Goal: Task Accomplishment & Management: Complete application form

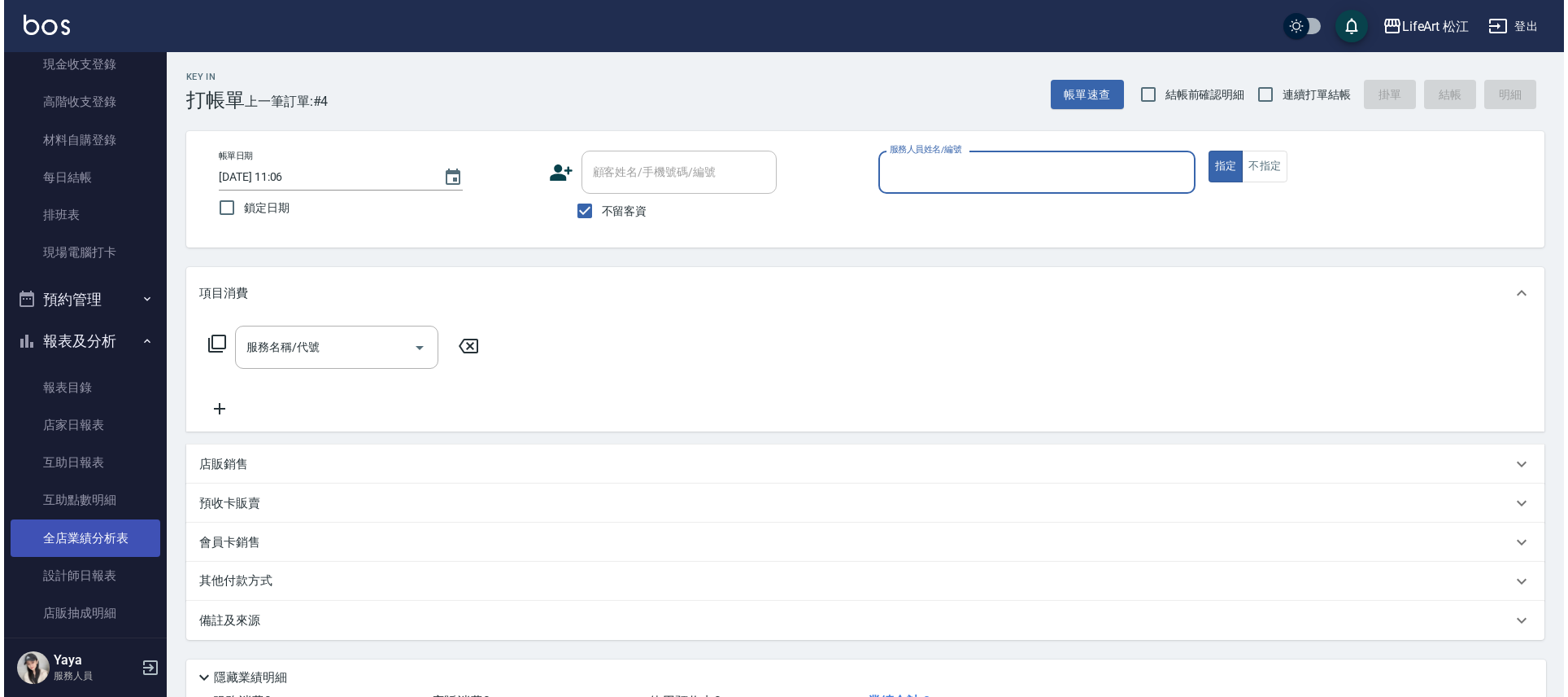
scroll to position [140, 0]
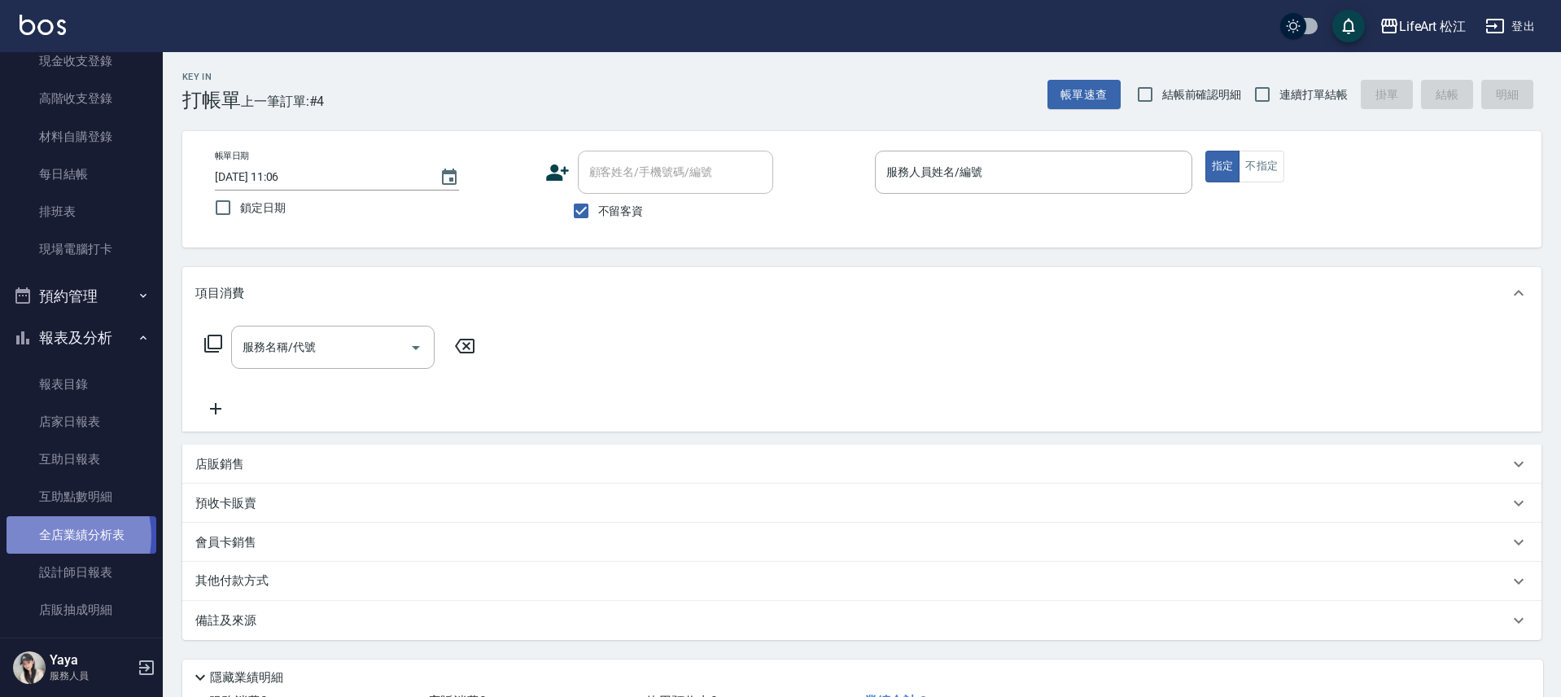
click at [53, 536] on link "全店業績分析表" at bounding box center [82, 534] width 150 height 37
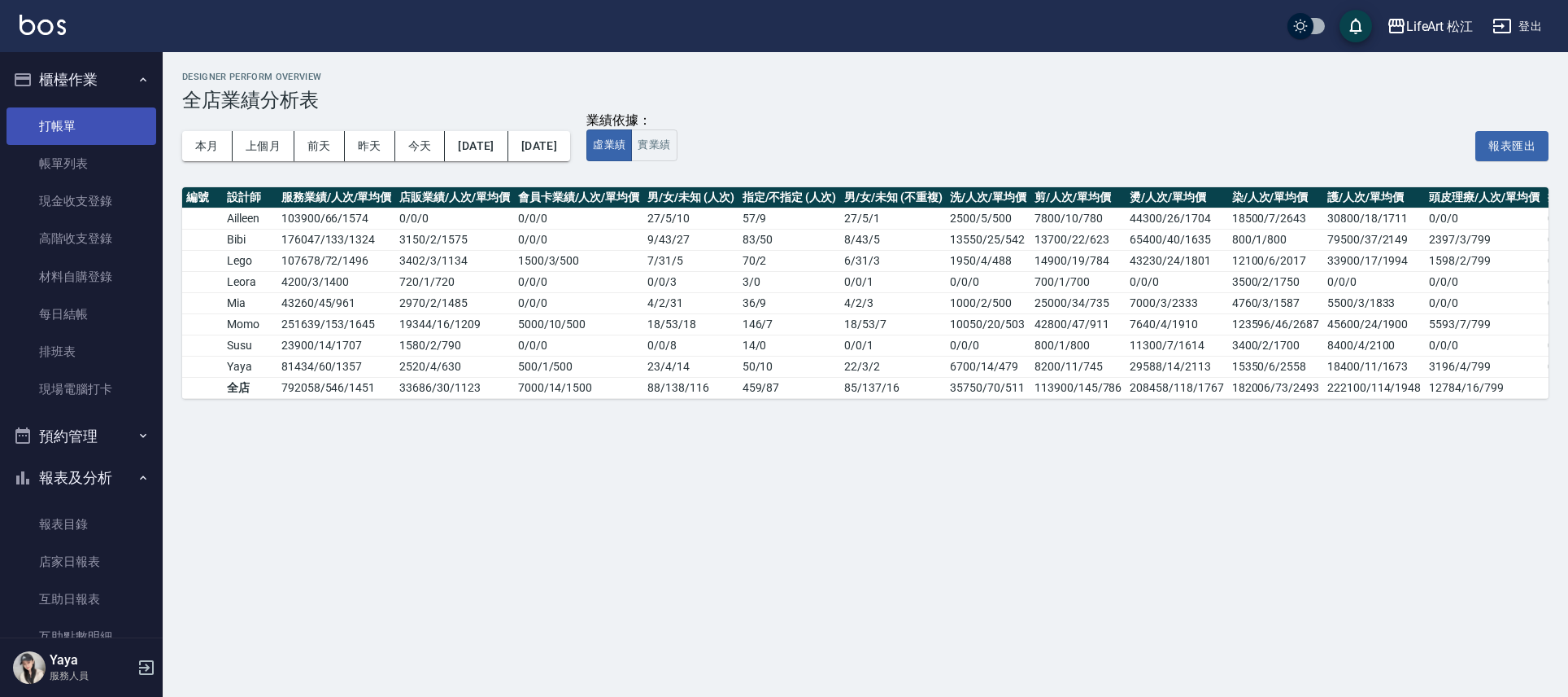
click at [59, 110] on link "打帳單" at bounding box center [82, 125] width 150 height 37
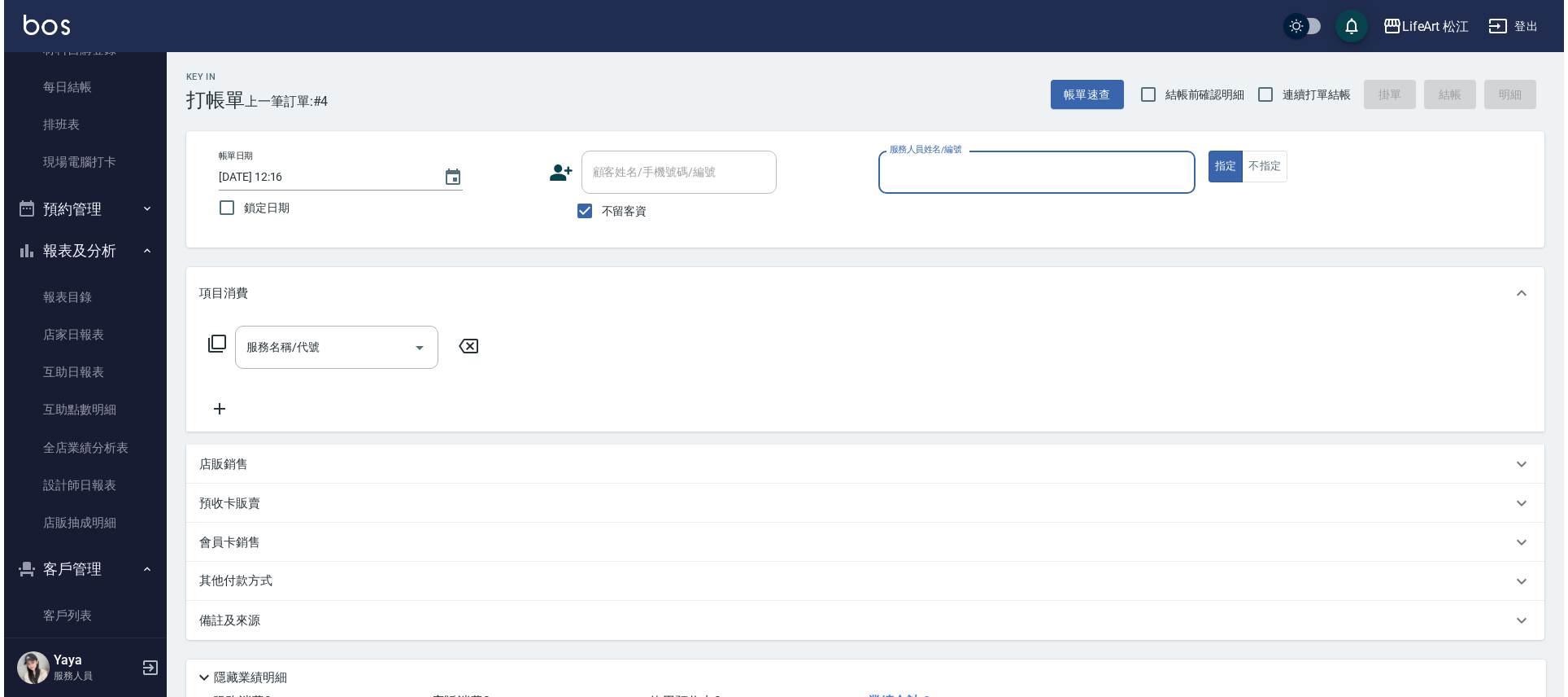
scroll to position [238, 0]
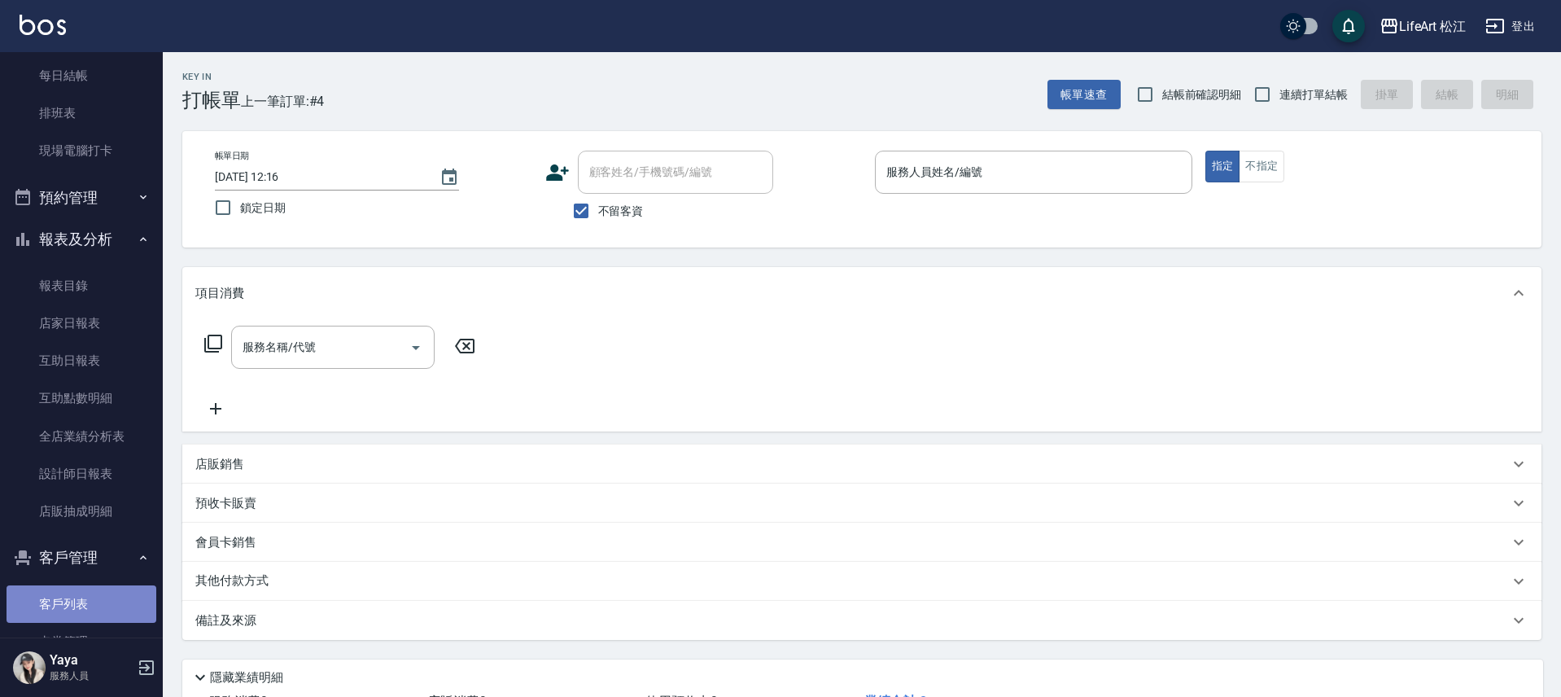
click at [97, 601] on link "客戶列表" at bounding box center [82, 603] width 150 height 37
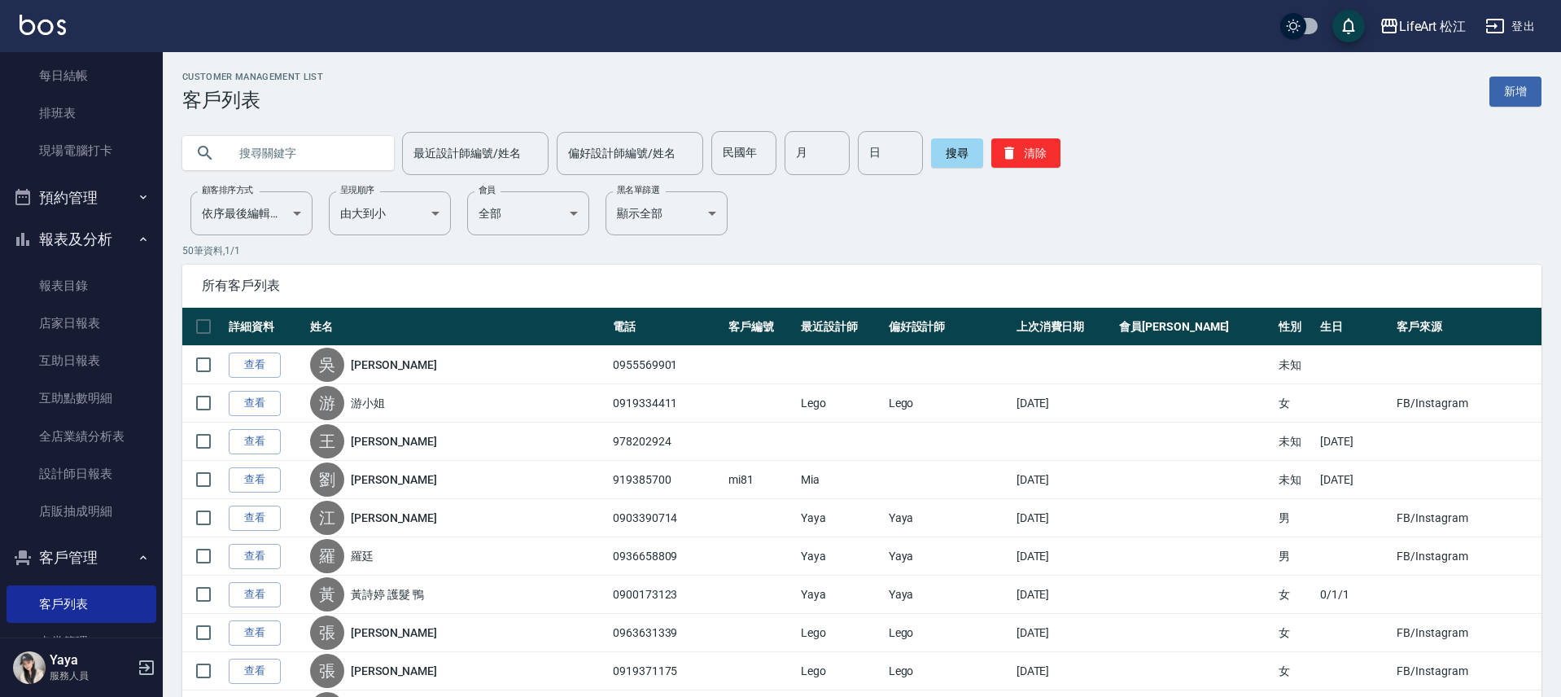
click at [270, 164] on input "text" at bounding box center [304, 153] width 153 height 44
type input "0967371108"
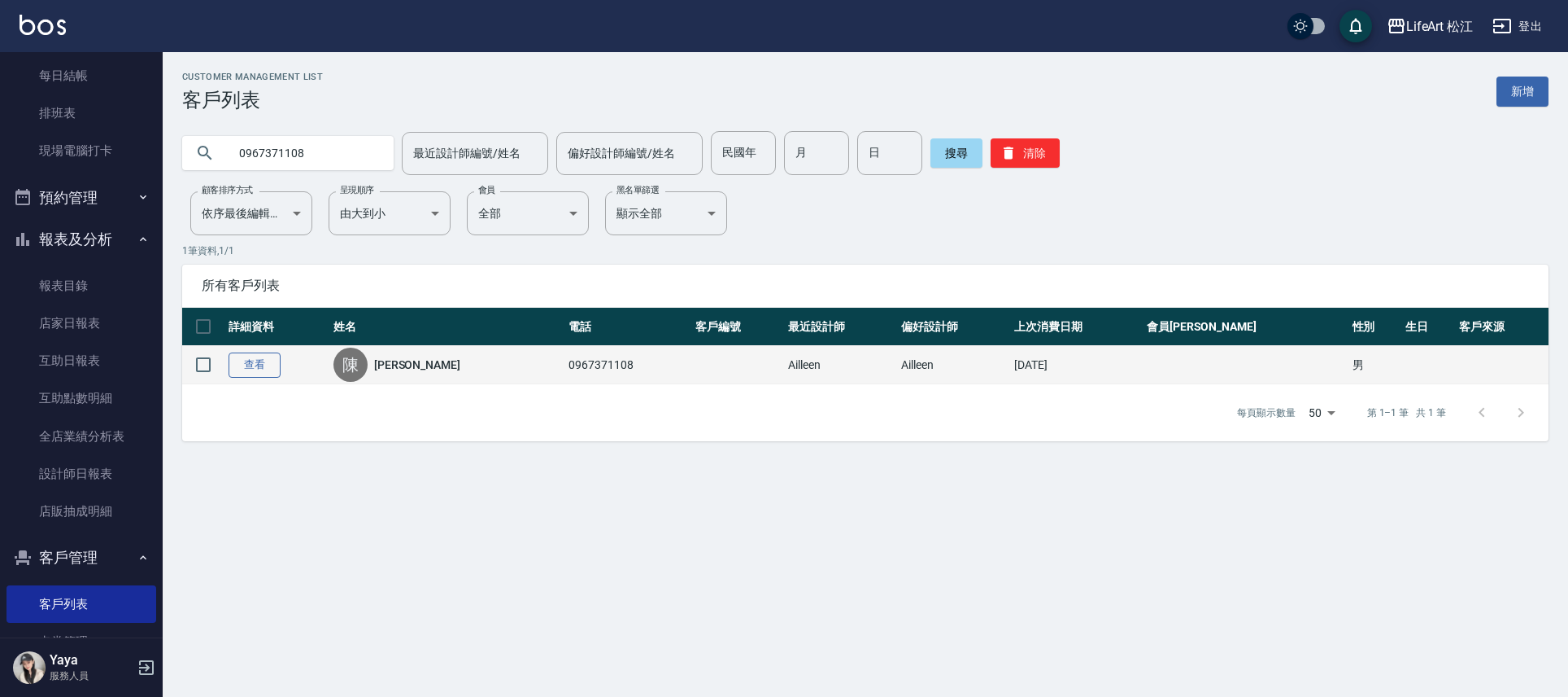
click at [248, 365] on link "查看" at bounding box center [255, 364] width 52 height 25
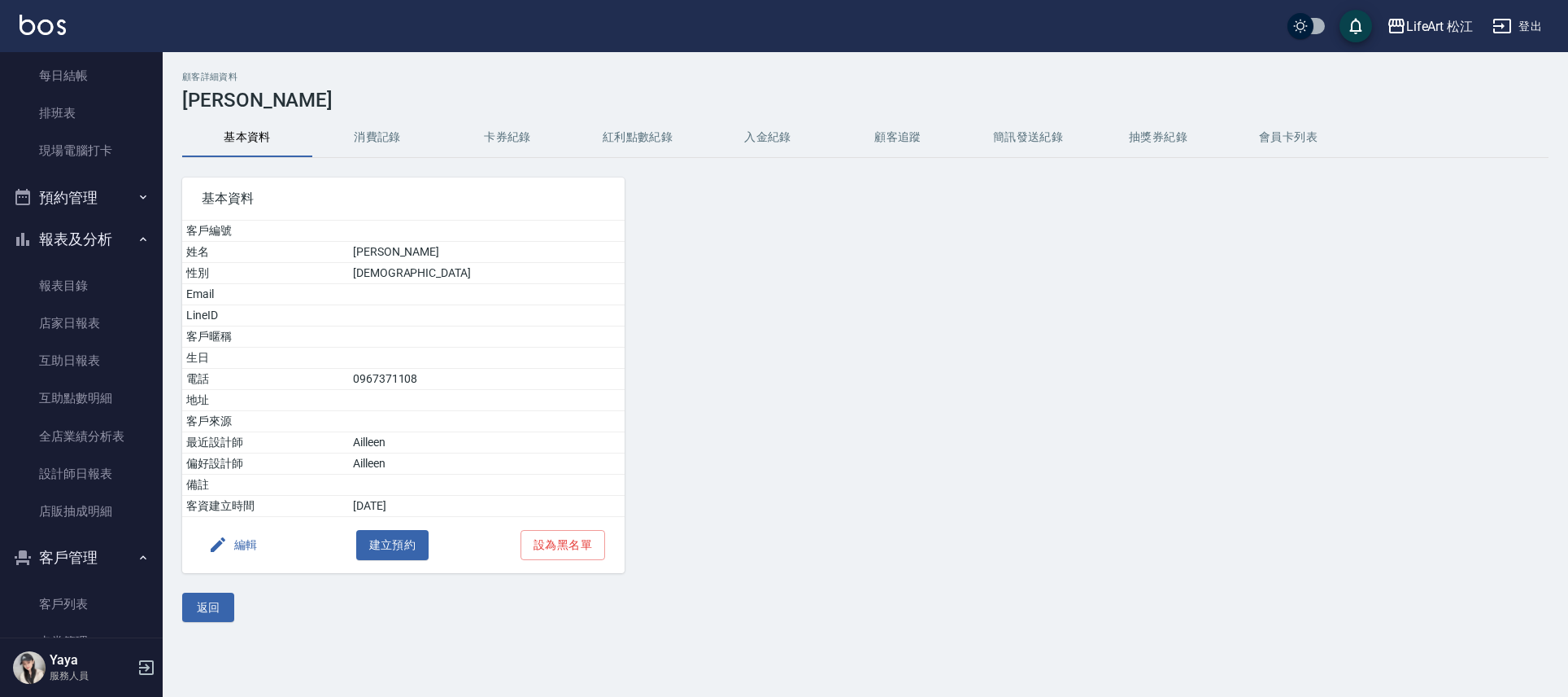
click at [361, 134] on button "消費記錄" at bounding box center [378, 137] width 130 height 39
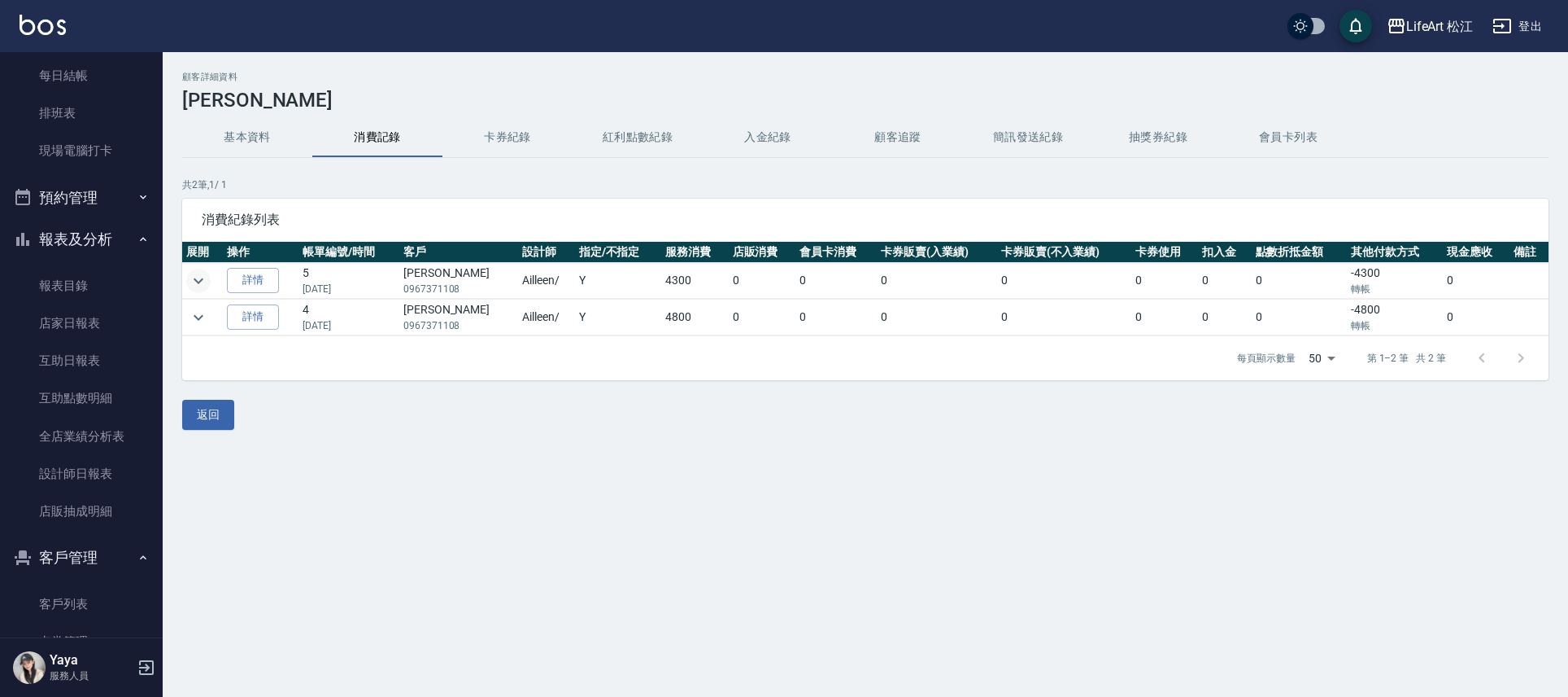
click at [198, 280] on icon "expand row" at bounding box center [199, 281] width 20 height 20
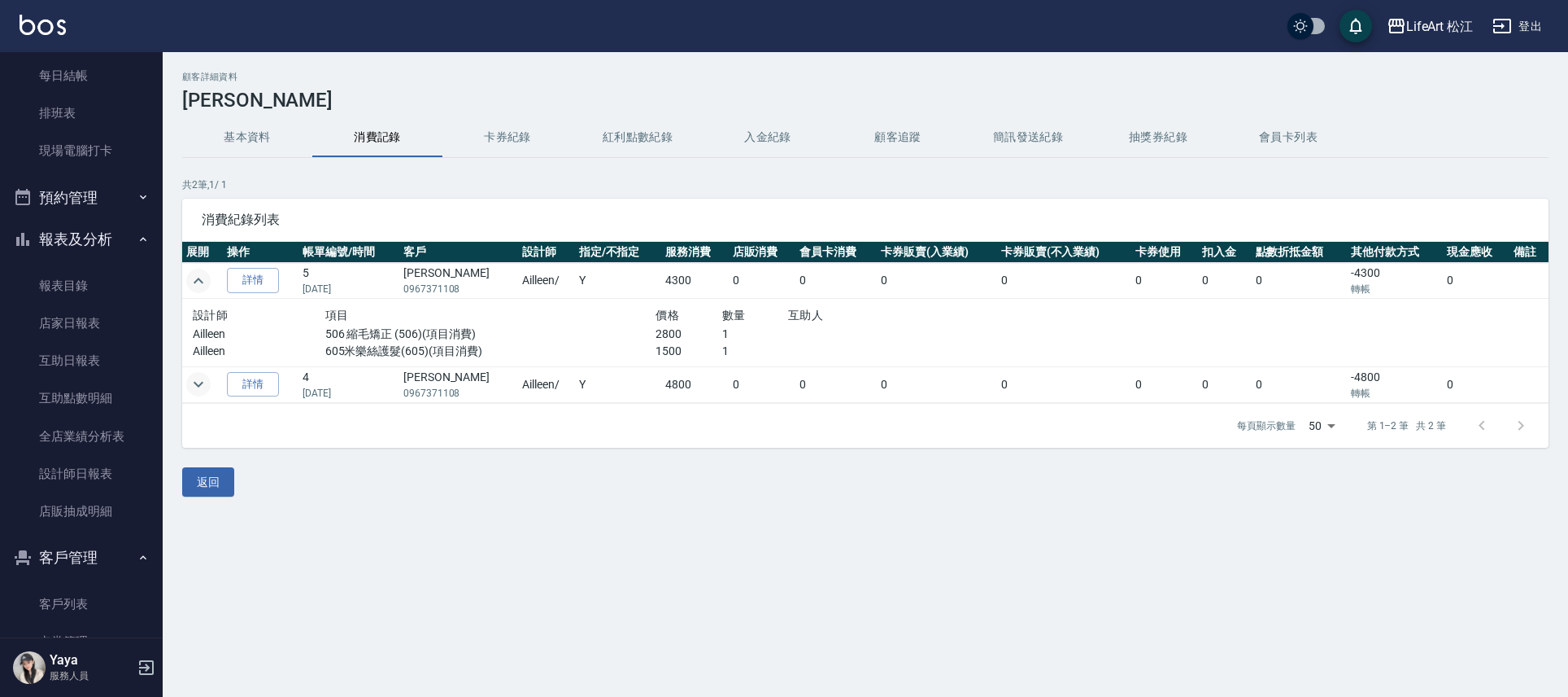
click at [190, 388] on icon "expand row" at bounding box center [199, 384] width 20 height 20
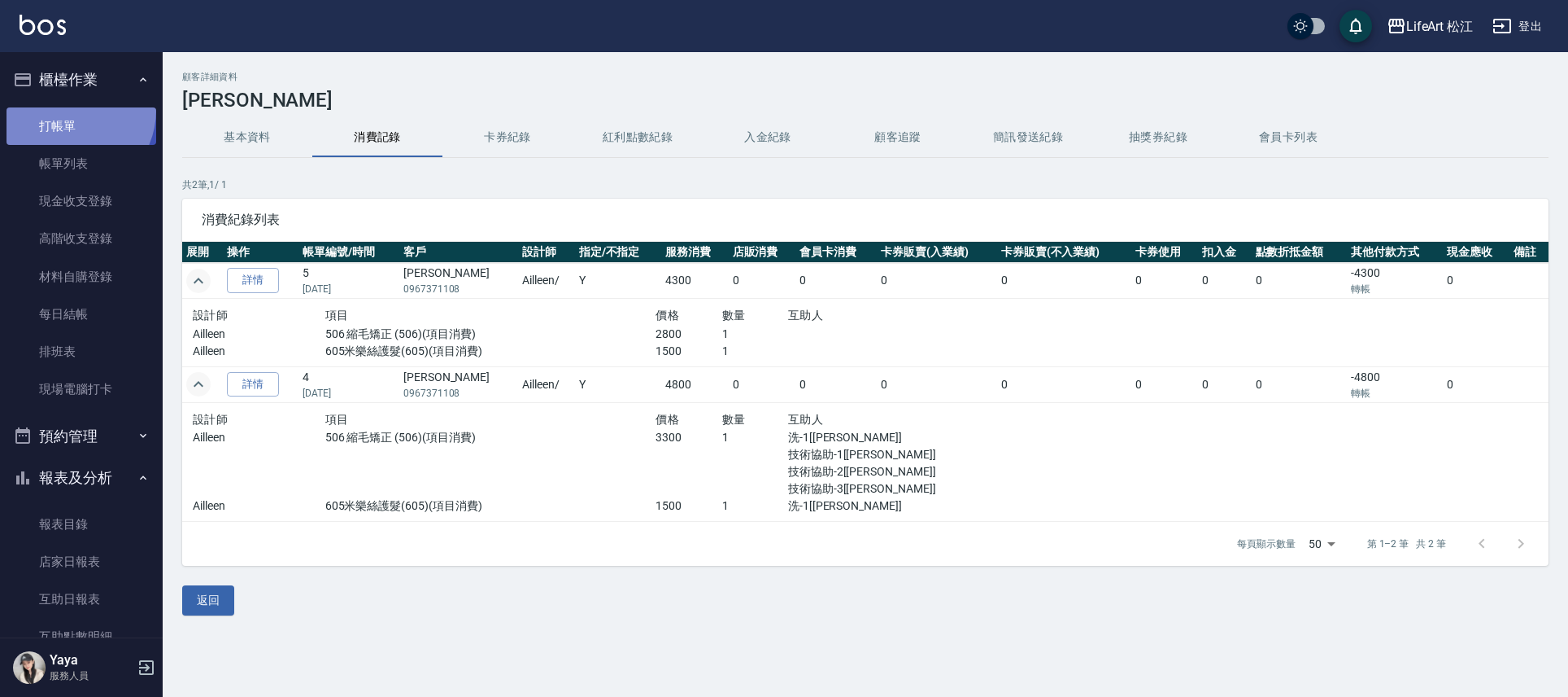
click at [66, 109] on link "打帳單" at bounding box center [82, 125] width 150 height 37
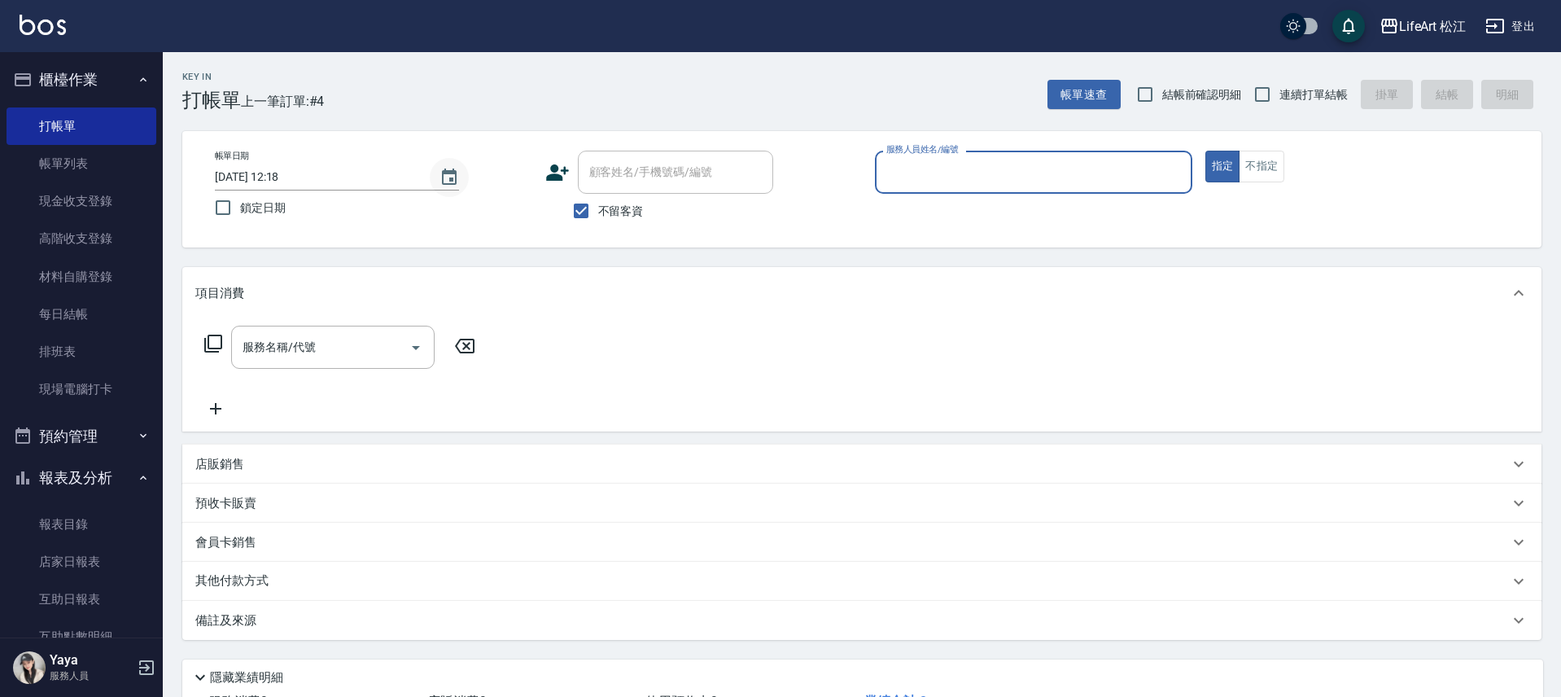
click at [440, 182] on icon "Choose date, selected date is 2025-08-23" at bounding box center [449, 178] width 20 height 20
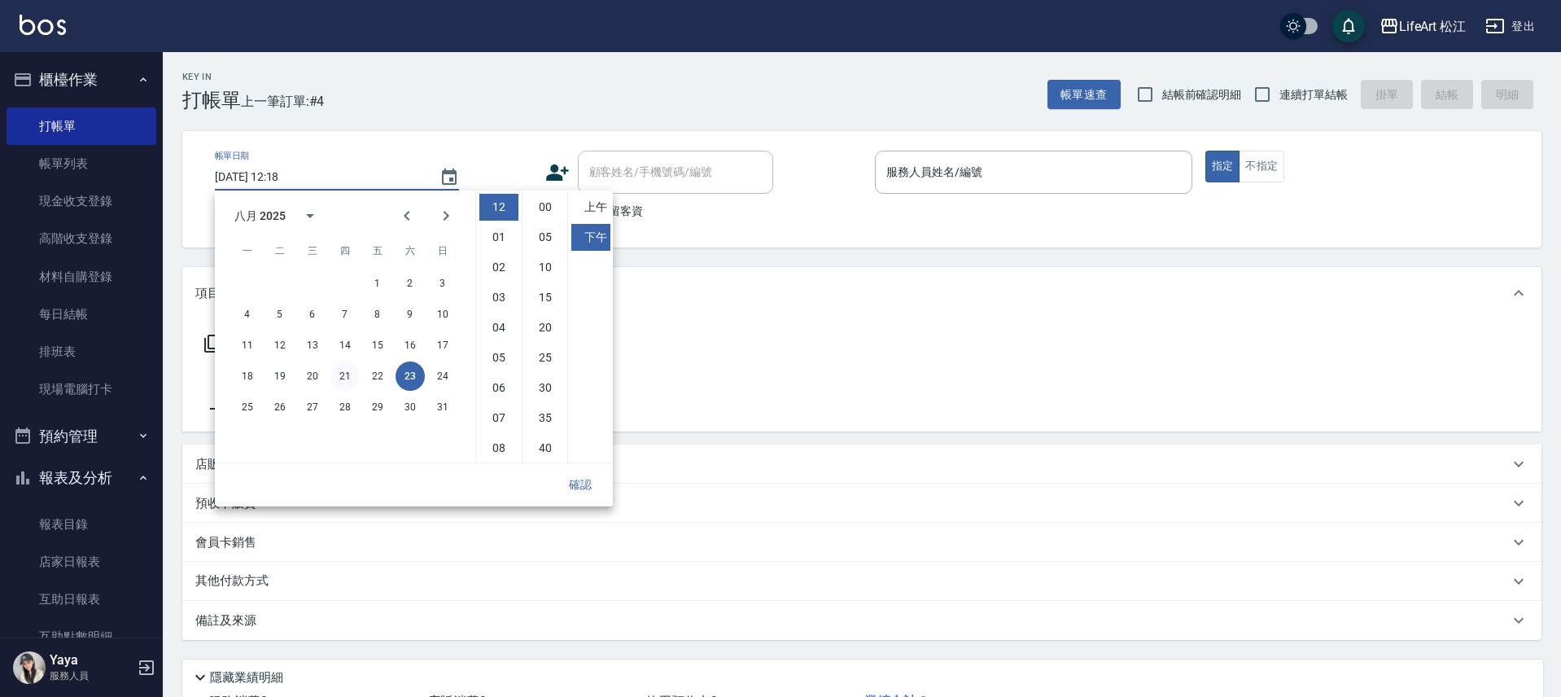
click at [339, 378] on button "21" at bounding box center [344, 375] width 29 height 29
type input "[DATE] 12:18"
click at [59, 155] on link "帳單列表" at bounding box center [82, 163] width 150 height 37
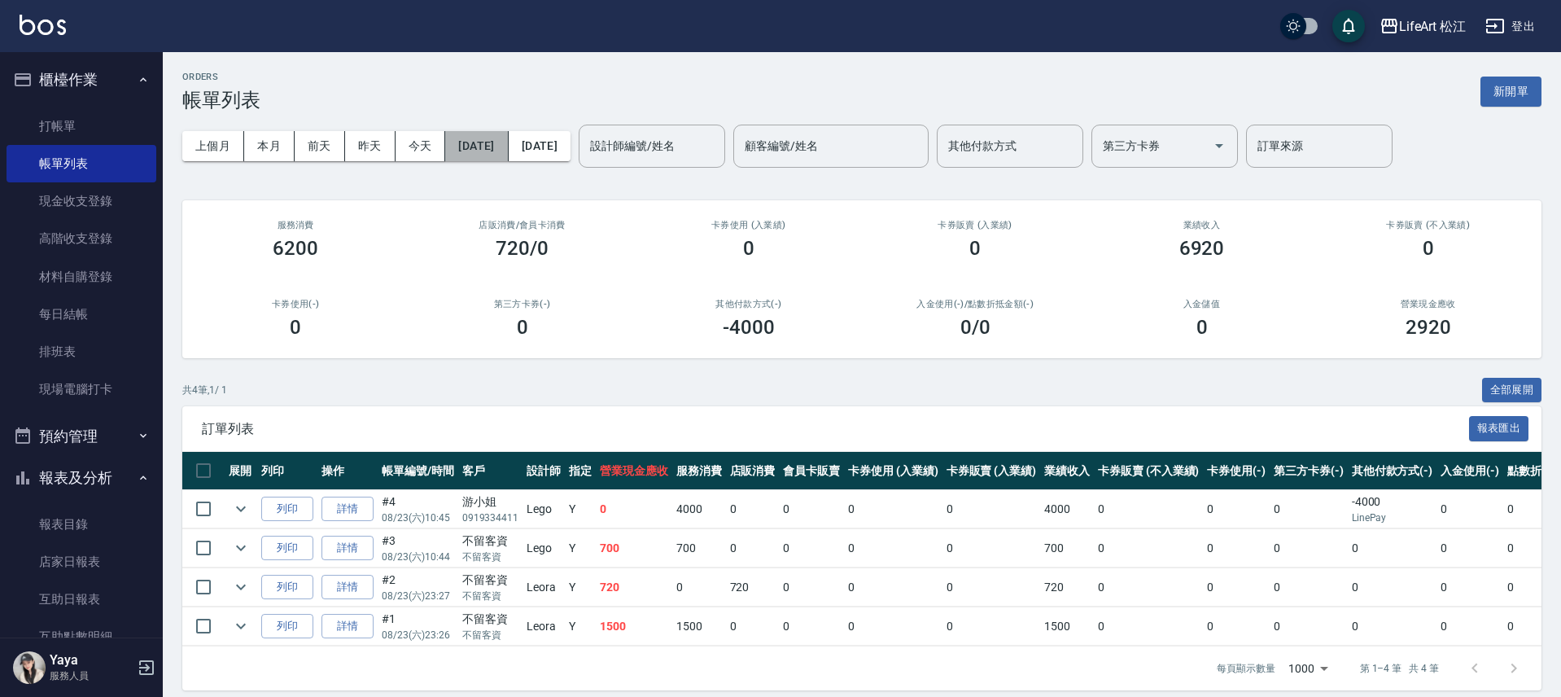
click at [482, 159] on button "[DATE]" at bounding box center [476, 146] width 63 height 30
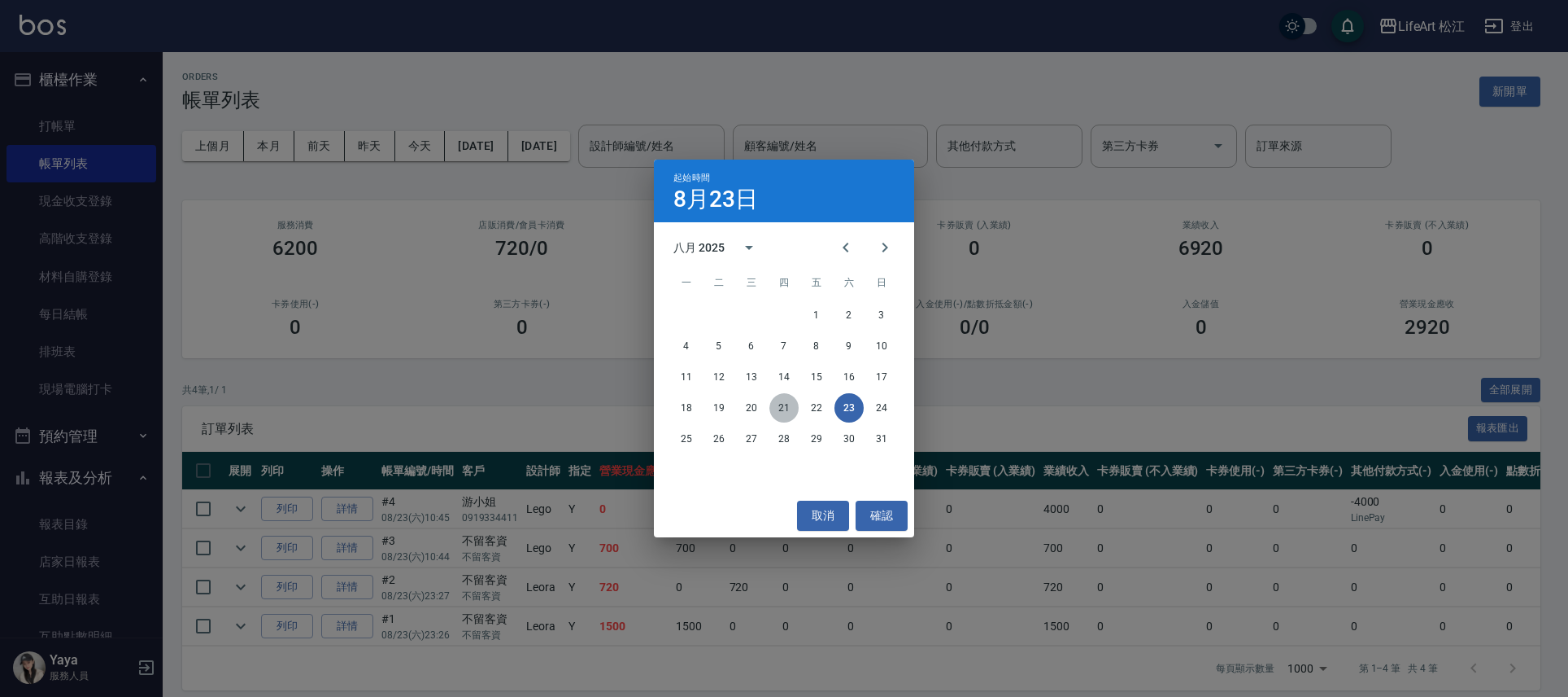
click at [788, 411] on button "21" at bounding box center [784, 407] width 29 height 29
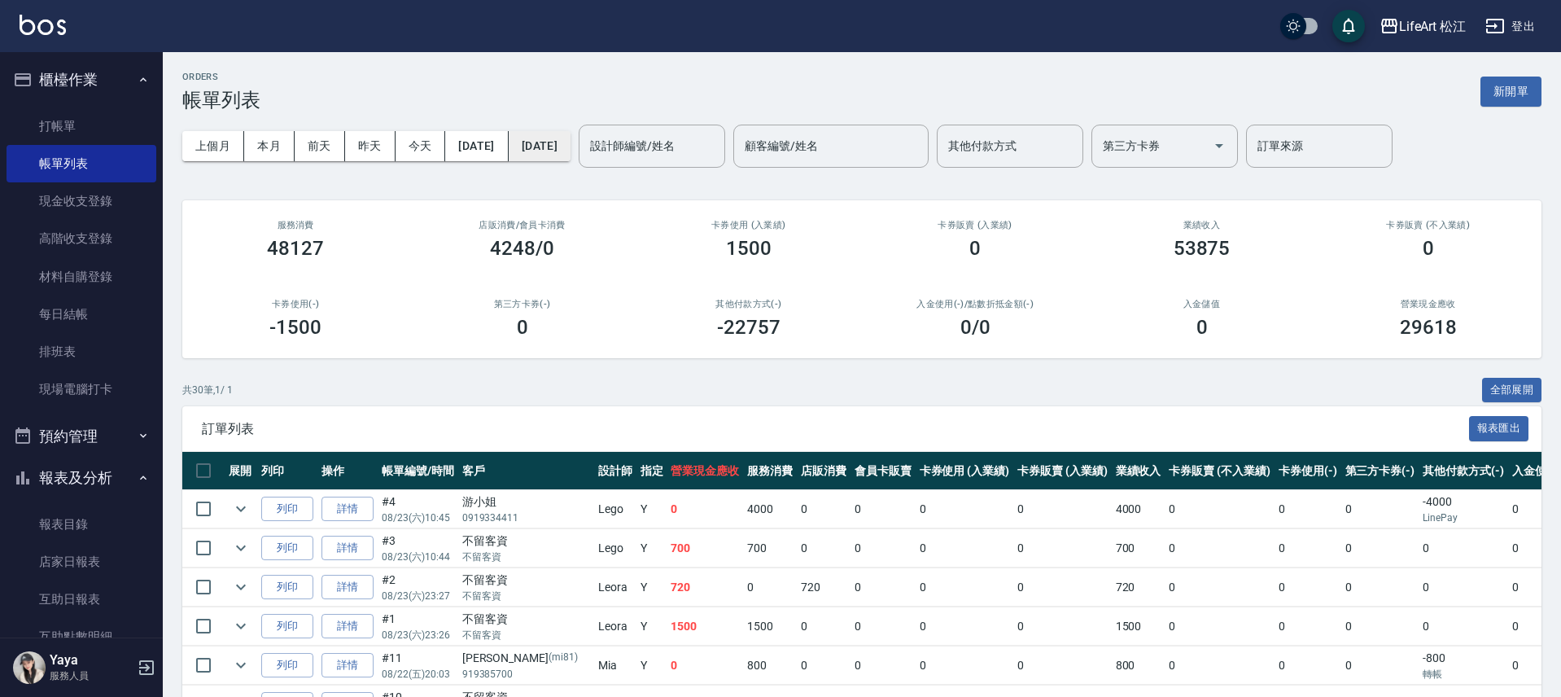
click at [571, 156] on button "[DATE]" at bounding box center [540, 146] width 62 height 30
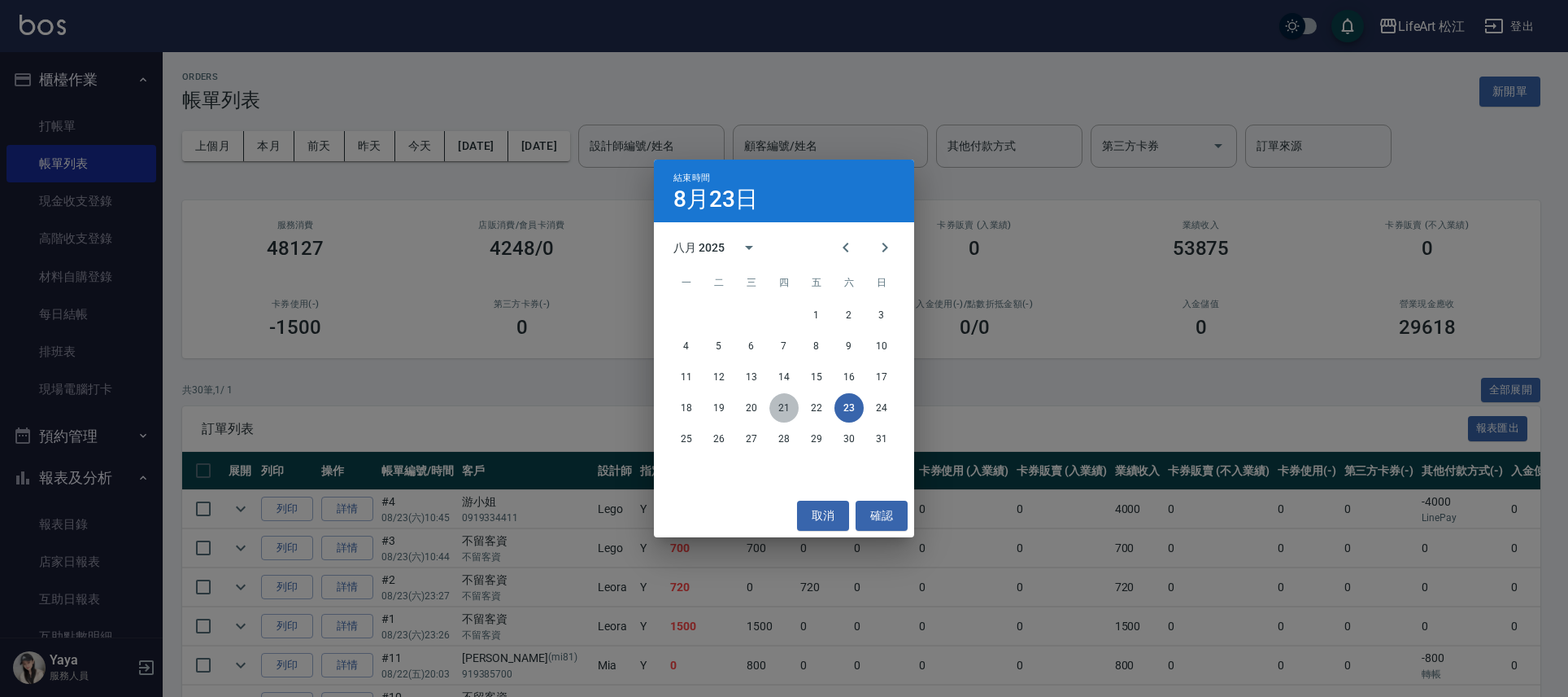
click at [787, 412] on button "21" at bounding box center [784, 407] width 29 height 29
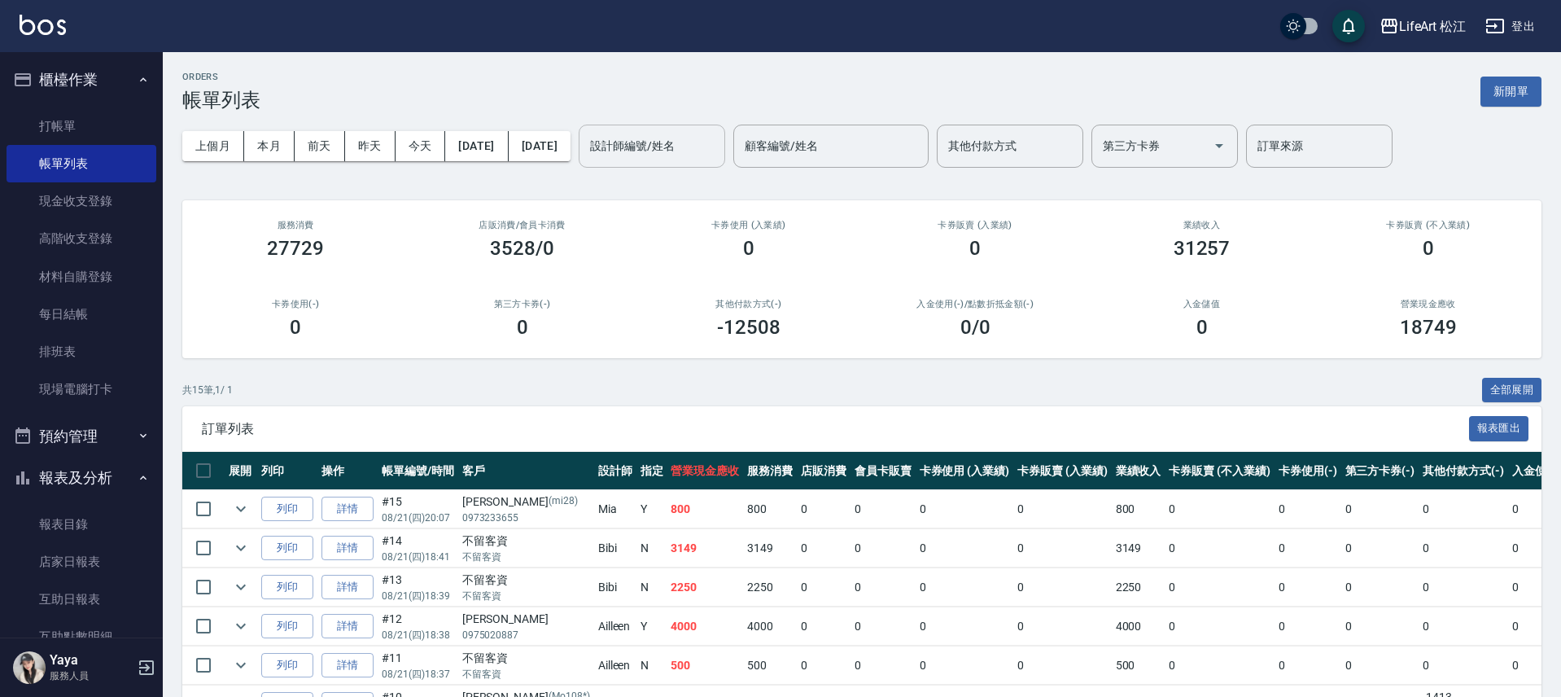
click at [720, 162] on div "設計師編號/姓名" at bounding box center [652, 146] width 146 height 43
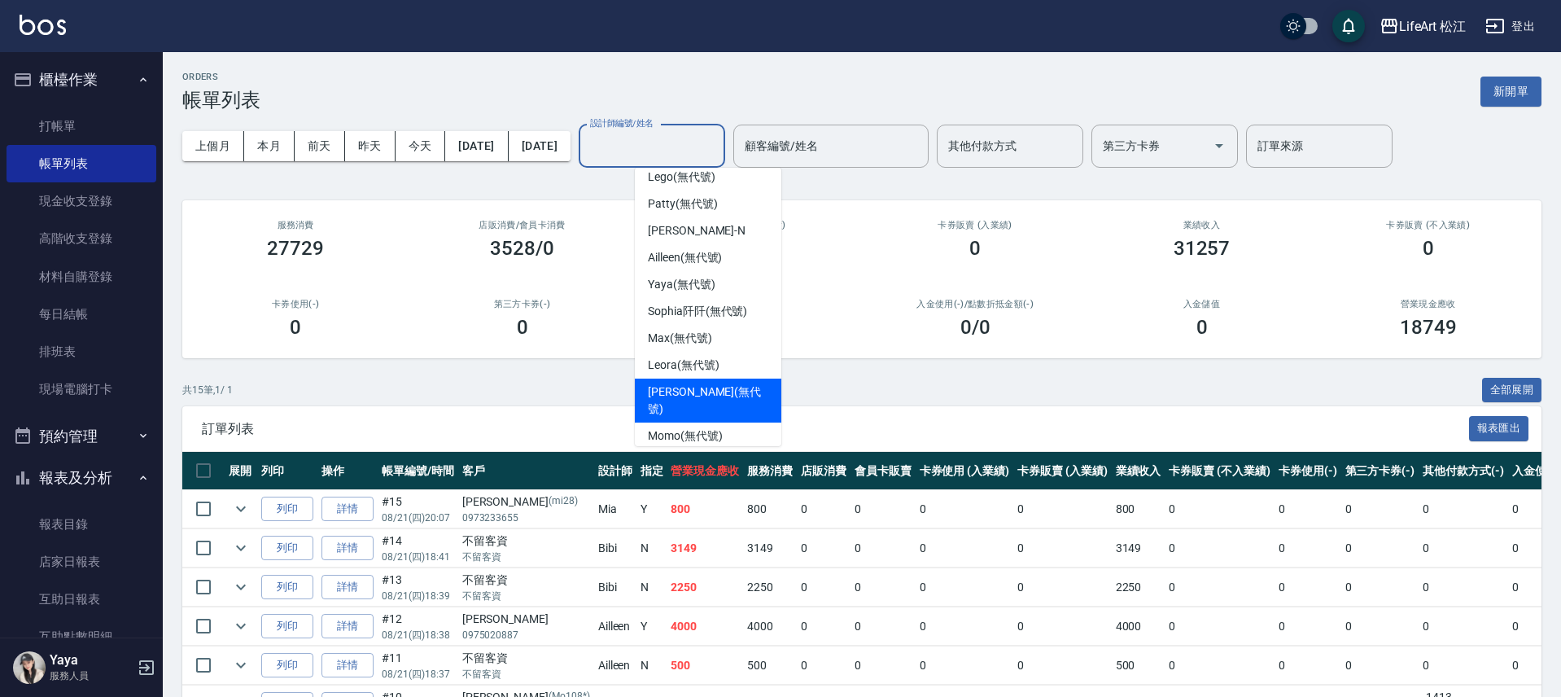
scroll to position [186, 0]
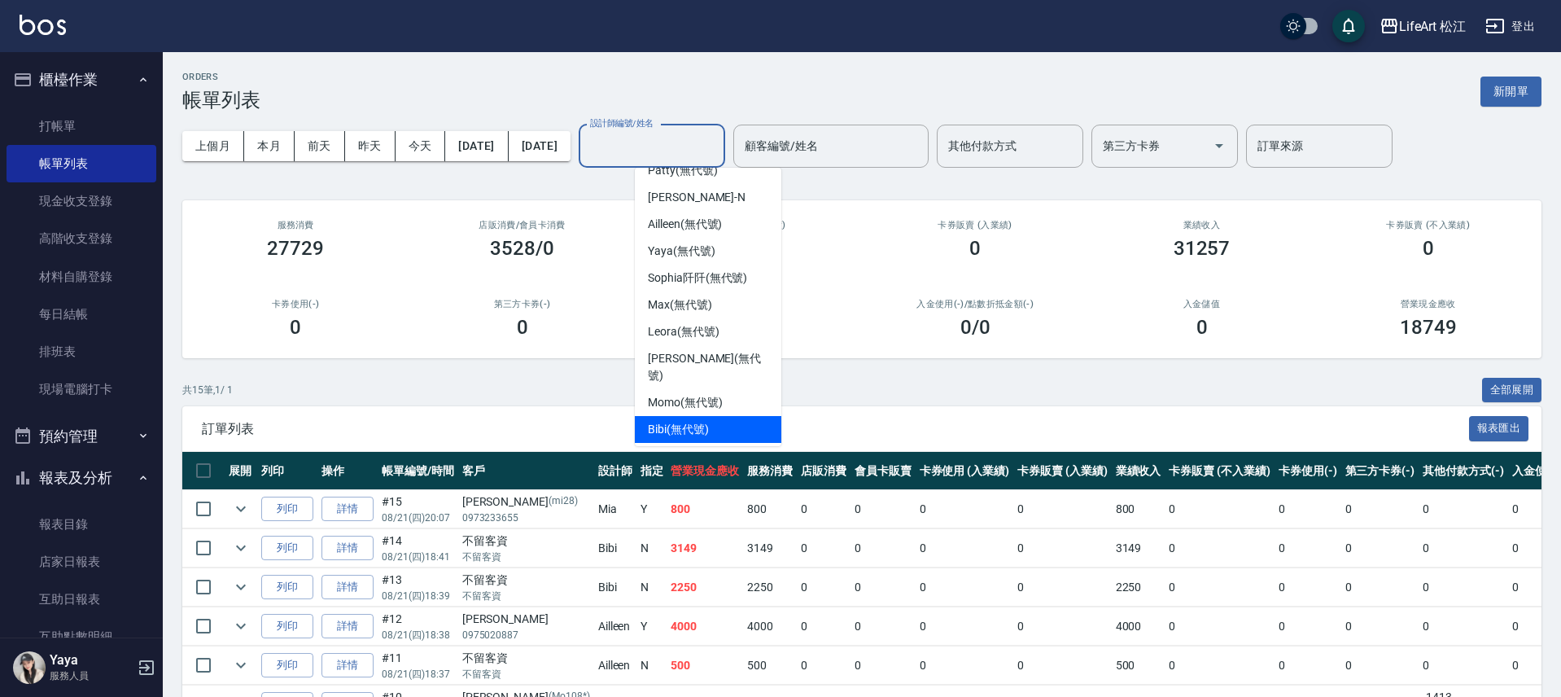
click at [706, 421] on span "Bibi (無代號)" at bounding box center [678, 429] width 61 height 17
type input "Bibi(無代號)"
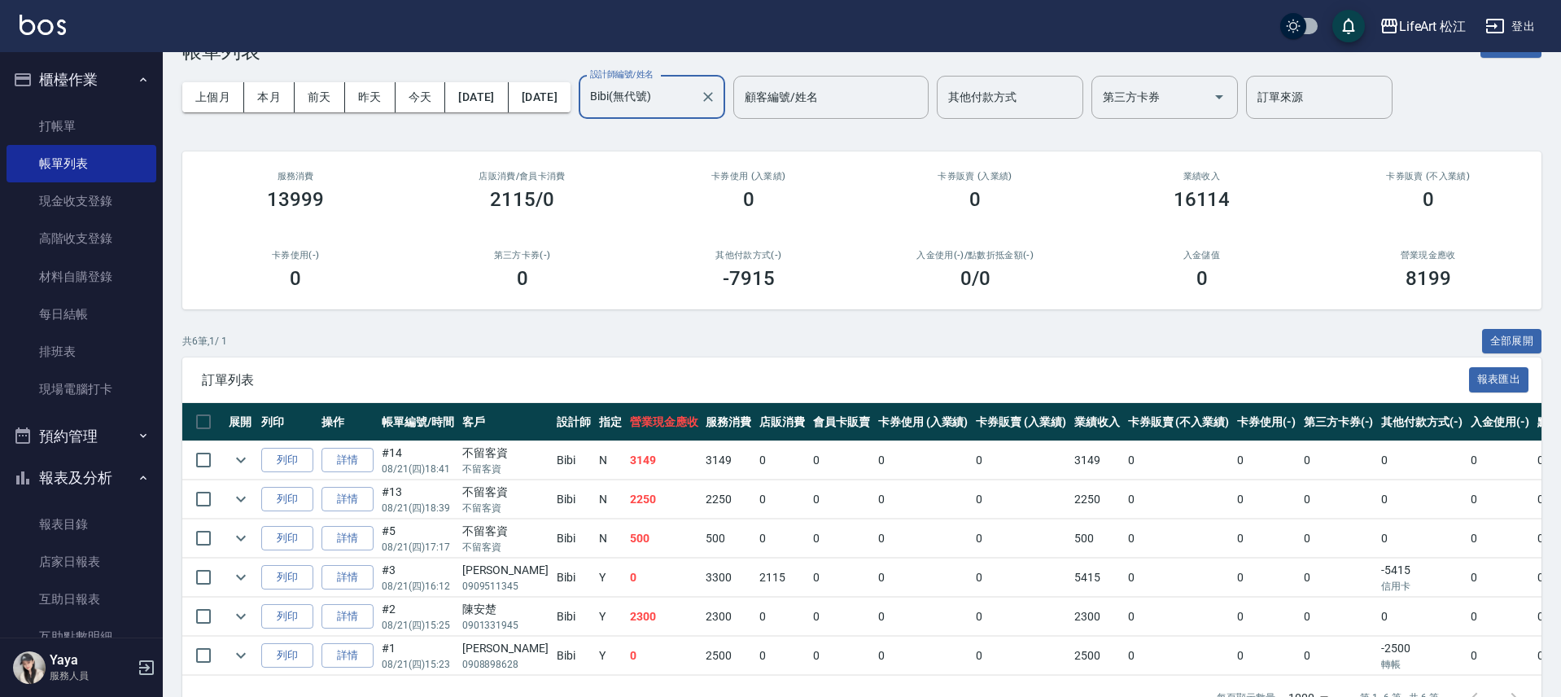
scroll to position [103, 0]
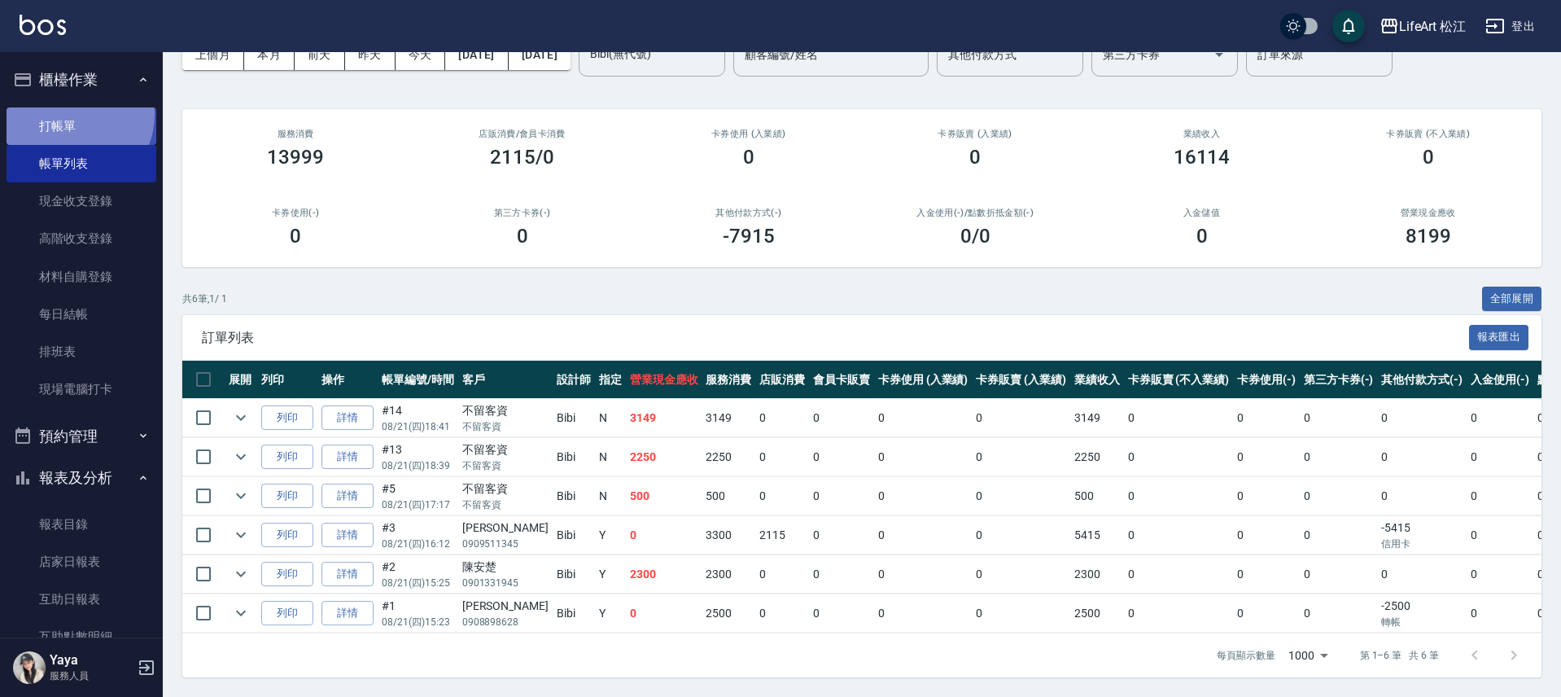
click at [72, 114] on link "打帳單" at bounding box center [82, 125] width 150 height 37
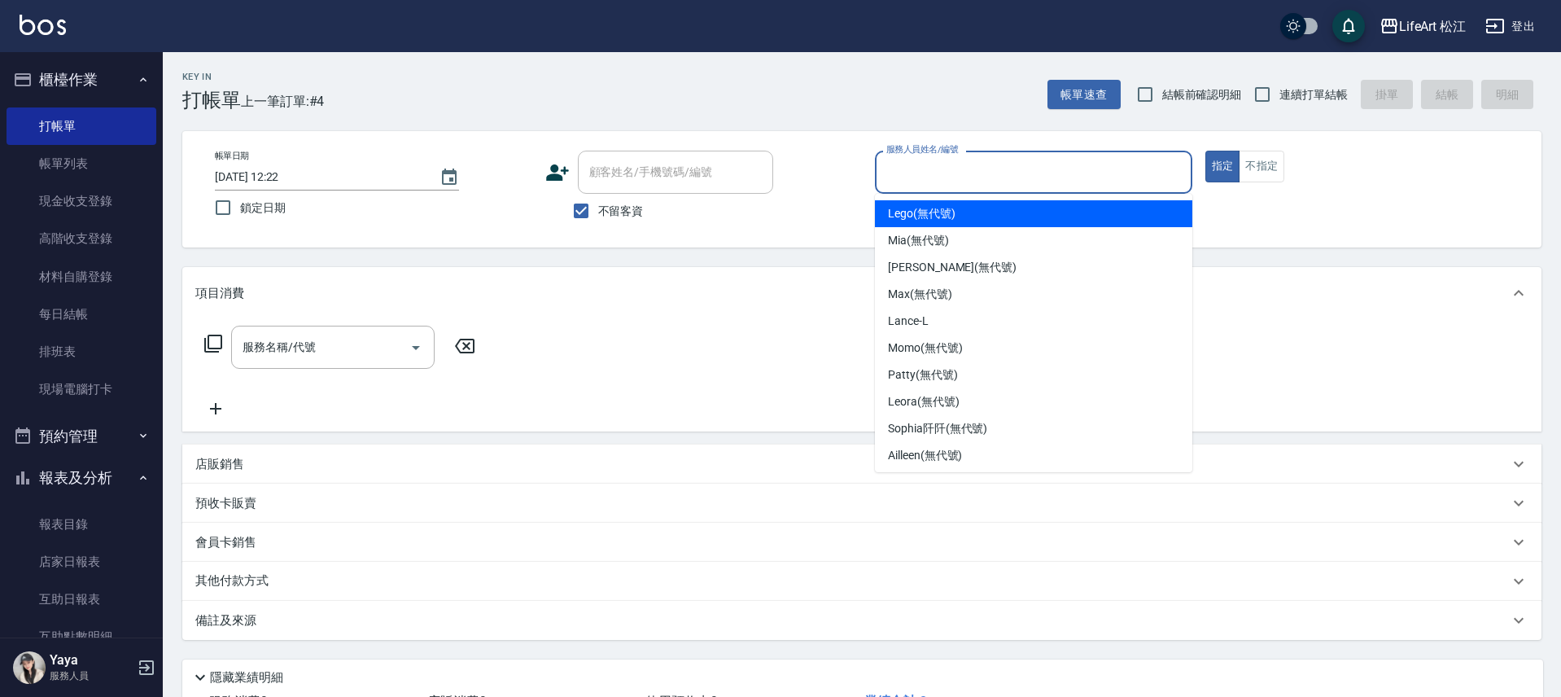
click at [986, 160] on input "服務人員姓名/編號" at bounding box center [1033, 172] width 303 height 28
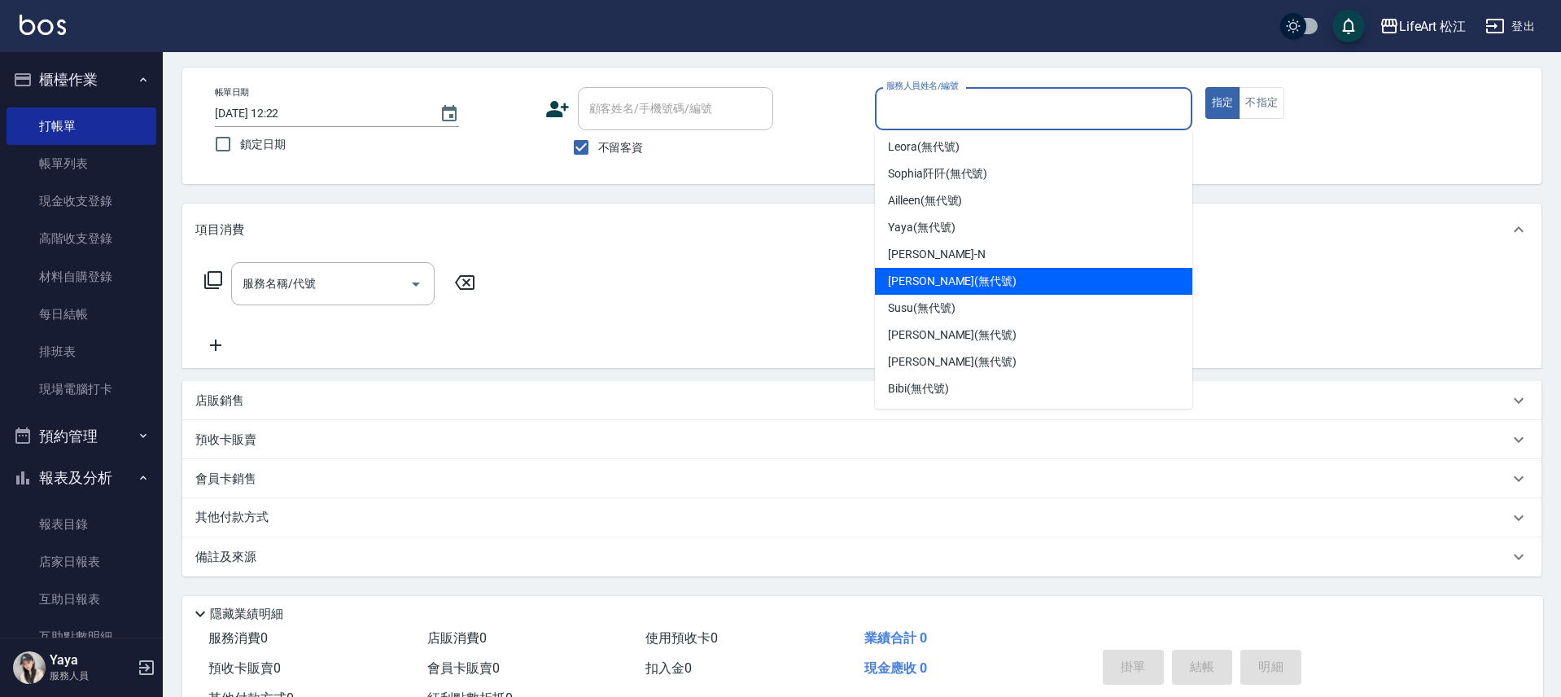
scroll to position [127, 0]
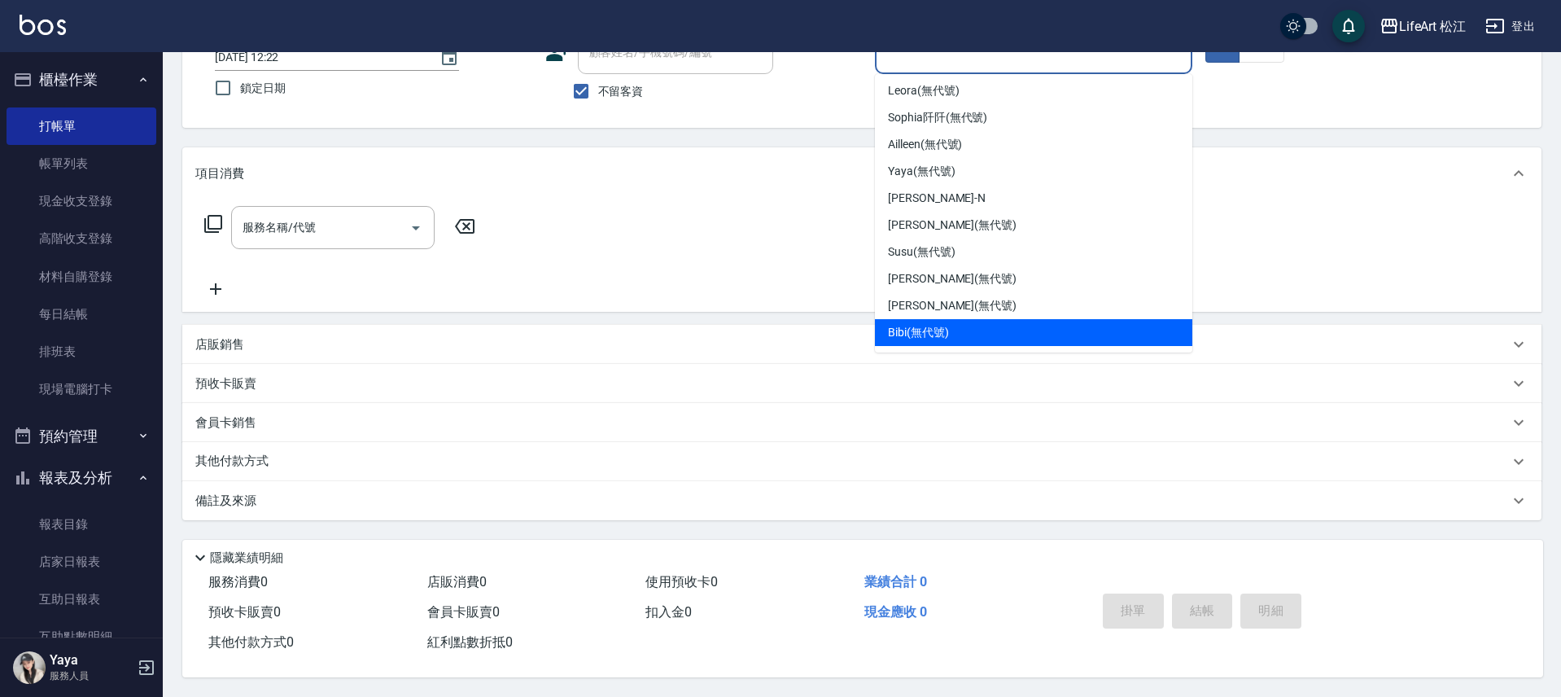
click at [939, 330] on span "Bibi (無代號)" at bounding box center [918, 332] width 61 height 17
type input "Bibi(無代號)"
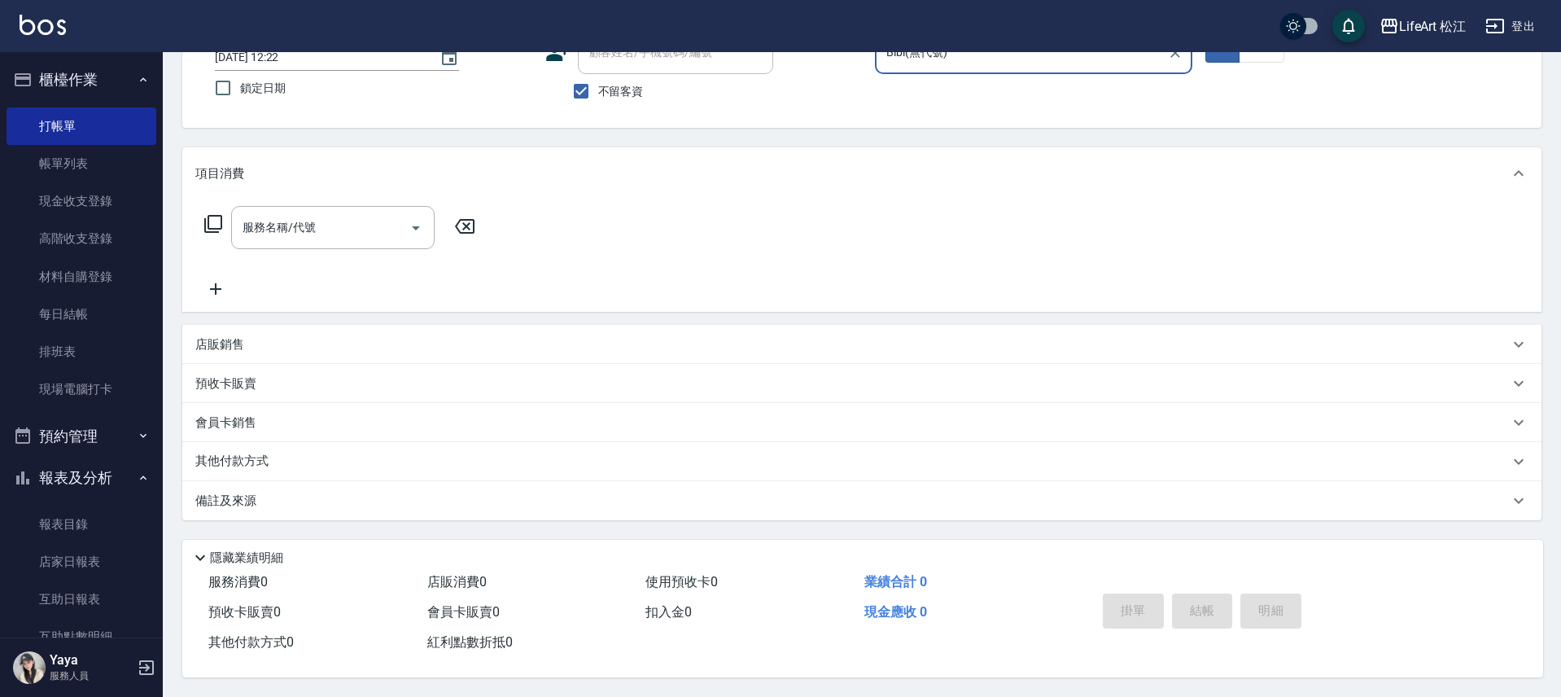
scroll to position [0, 0]
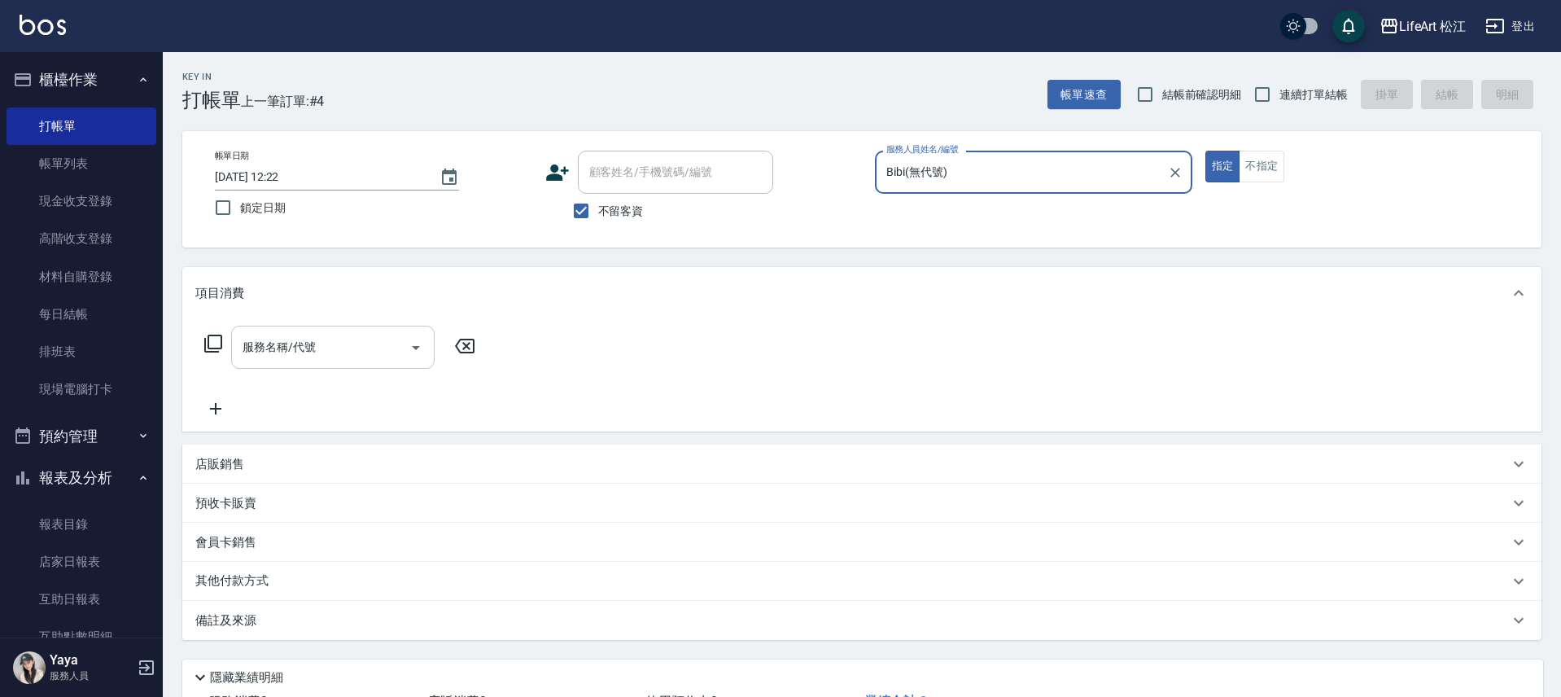
click at [321, 350] on input "服務名稱/代號" at bounding box center [320, 347] width 164 height 28
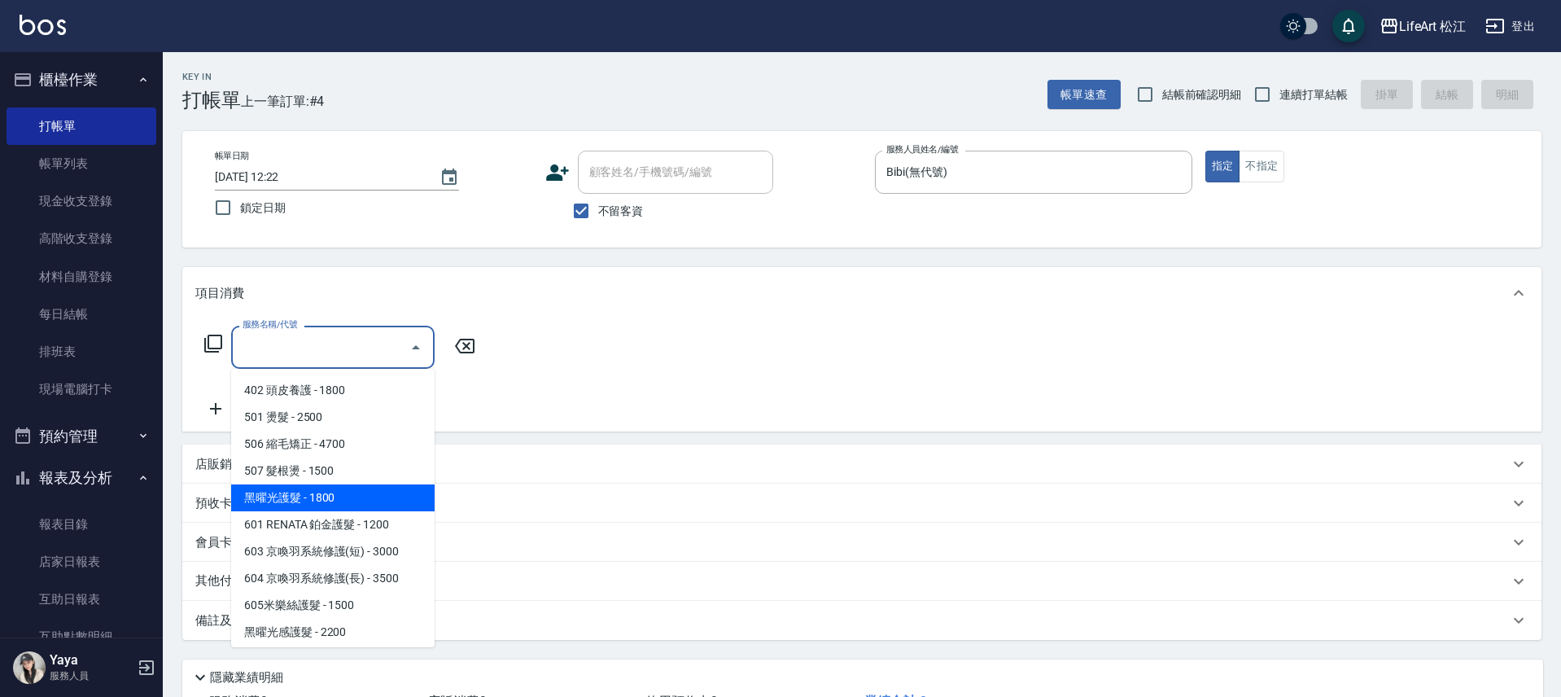
scroll to position [218, 0]
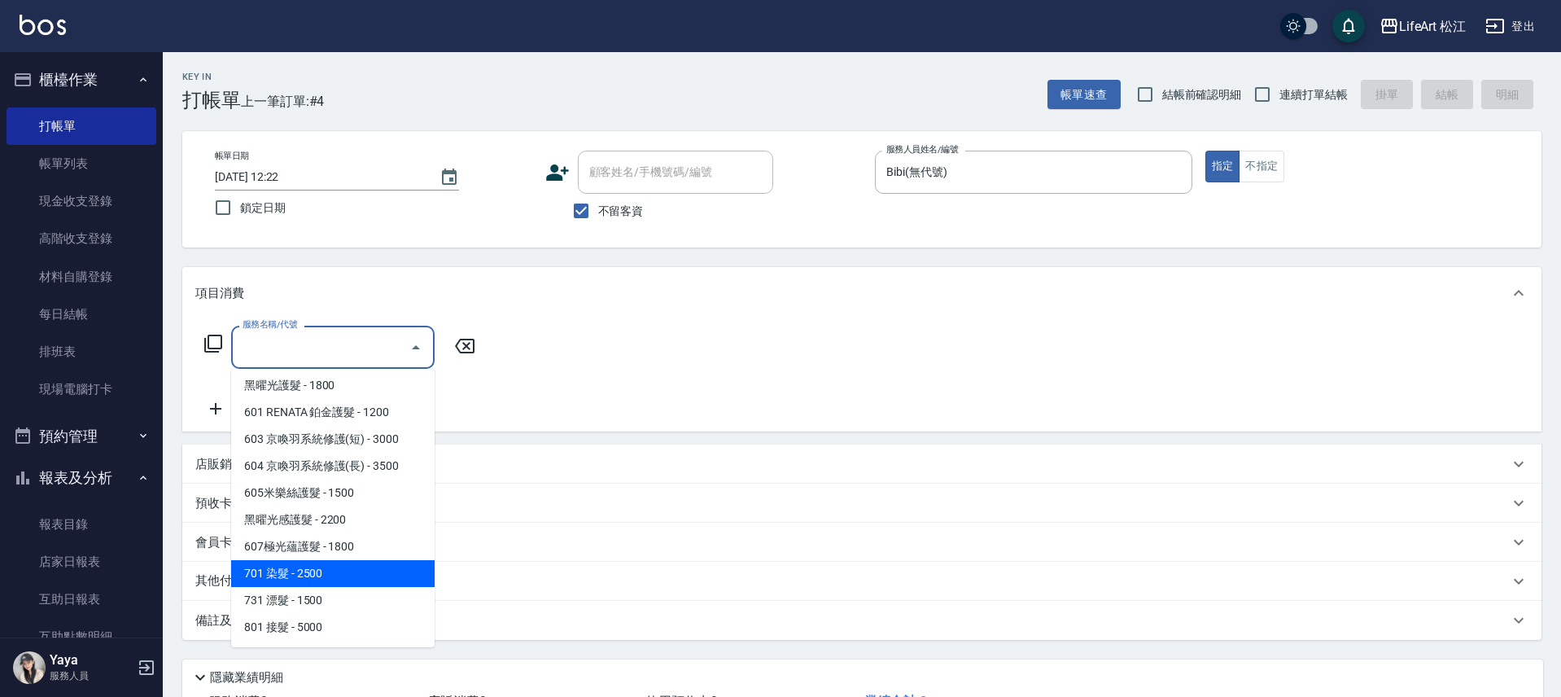
drag, startPoint x: 356, startPoint y: 574, endPoint x: 408, endPoint y: 424, distance: 158.6
click at [356, 574] on span "701 染髮 - 2500" at bounding box center [332, 573] width 203 height 27
type input "701 染髮(701)"
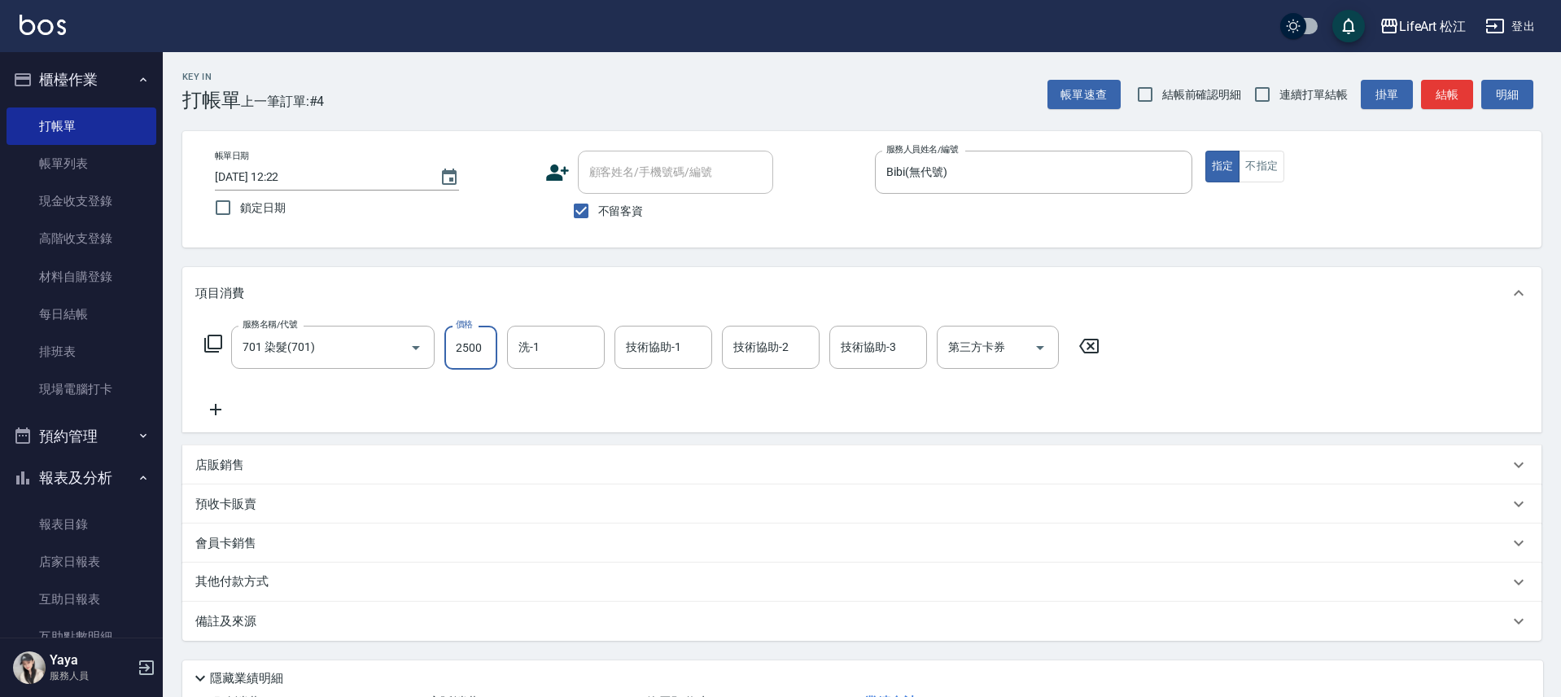
click at [462, 357] on input "2500" at bounding box center [470, 348] width 53 height 44
type input "600"
click at [215, 418] on icon at bounding box center [215, 410] width 41 height 20
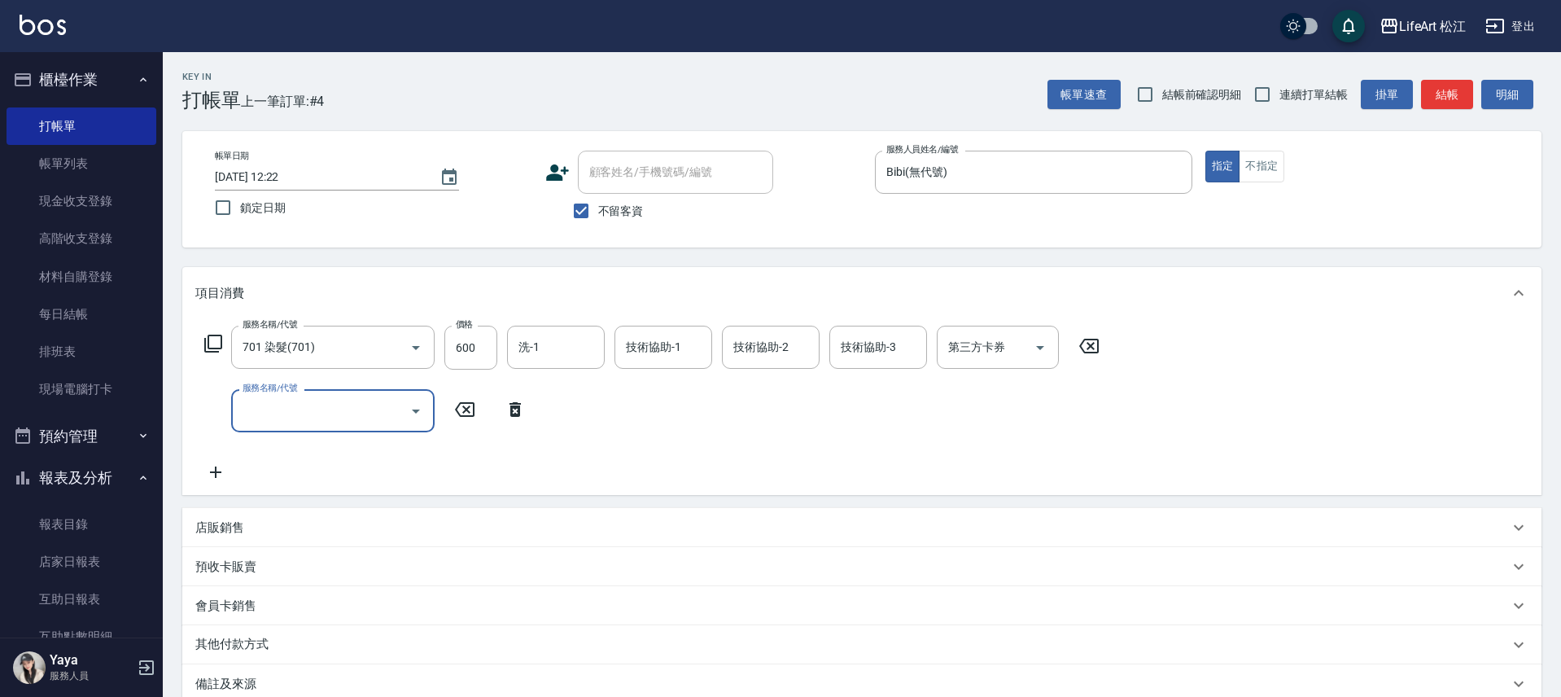
click at [256, 413] on input "服務名稱/代號" at bounding box center [320, 410] width 164 height 28
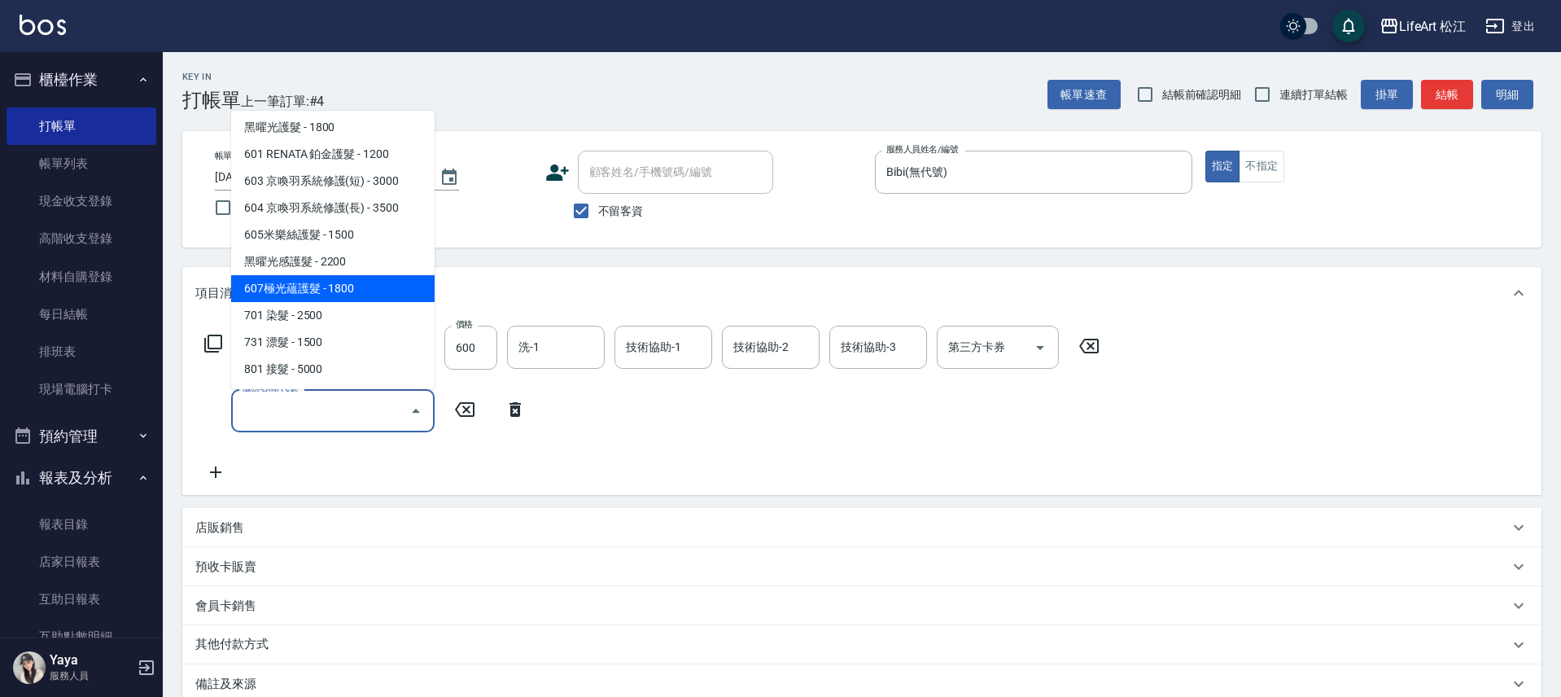
drag, startPoint x: 344, startPoint y: 295, endPoint x: 370, endPoint y: 308, distance: 28.8
click at [344, 295] on span "607極光蘊護髮 - 1800" at bounding box center [332, 288] width 203 height 27
type input "607極光蘊護髮(607)"
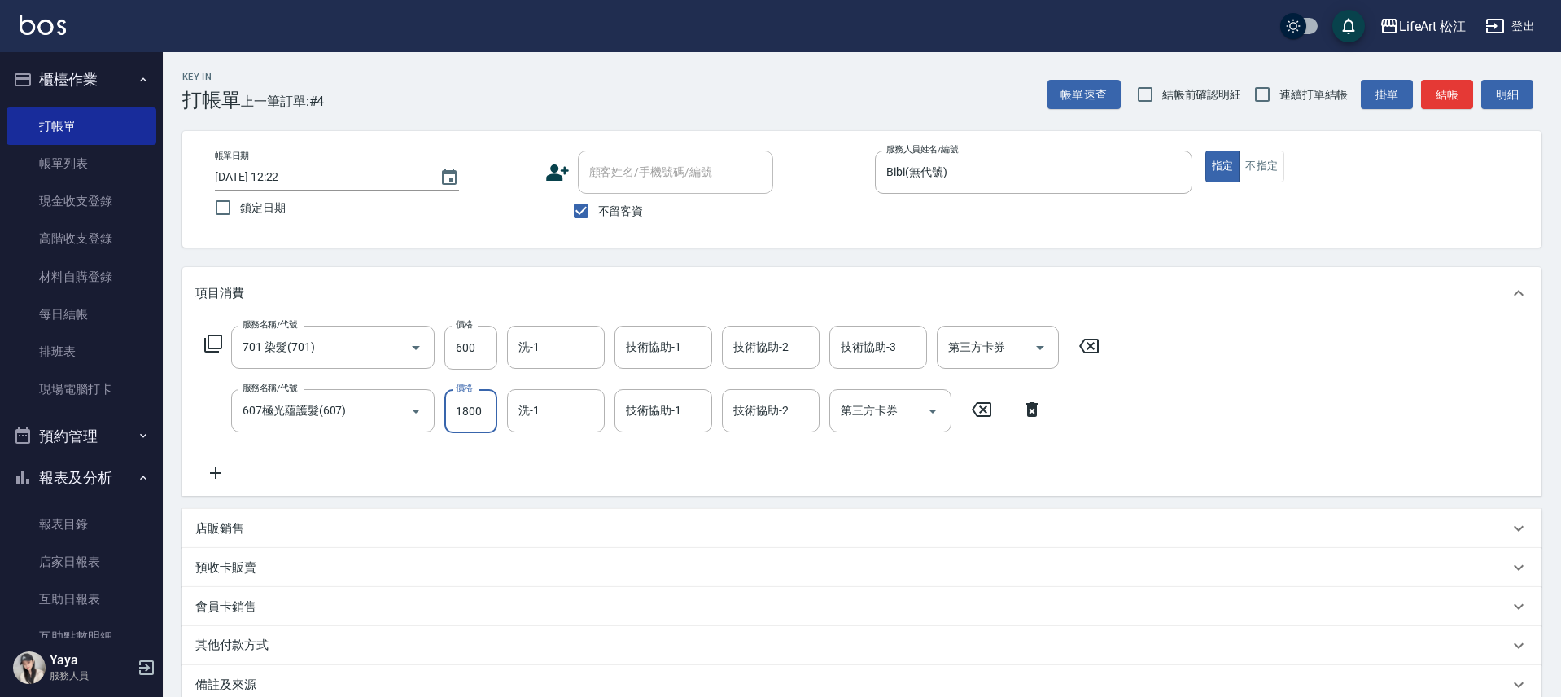
click at [462, 414] on input "1800" at bounding box center [470, 411] width 53 height 44
click at [474, 418] on input "800" at bounding box center [470, 411] width 53 height 44
type input "2200"
click at [448, 178] on icon "Choose date, selected date is 2025-08-23" at bounding box center [449, 178] width 20 height 20
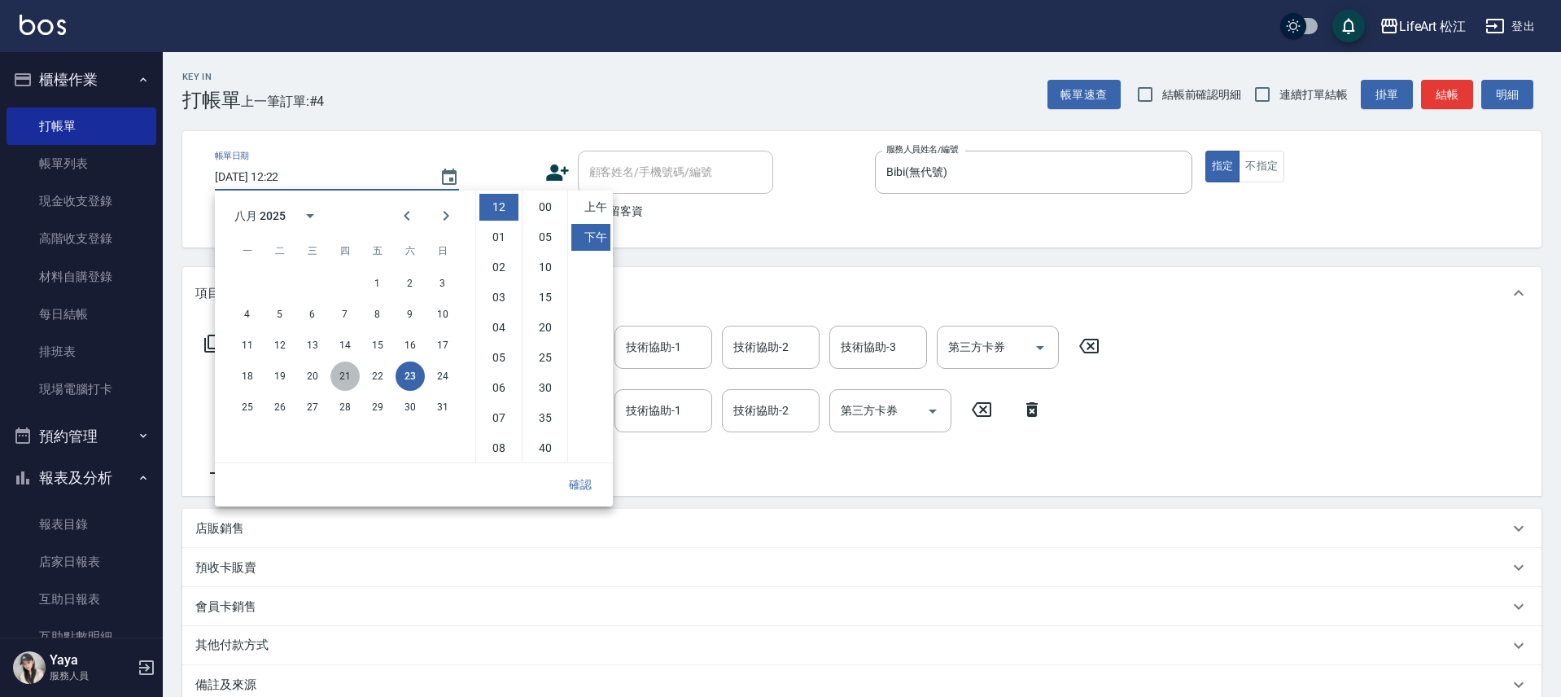
click at [344, 379] on button "21" at bounding box center [344, 375] width 29 height 29
type input "[DATE] 12:22"
click at [586, 488] on button "確認" at bounding box center [580, 485] width 52 height 30
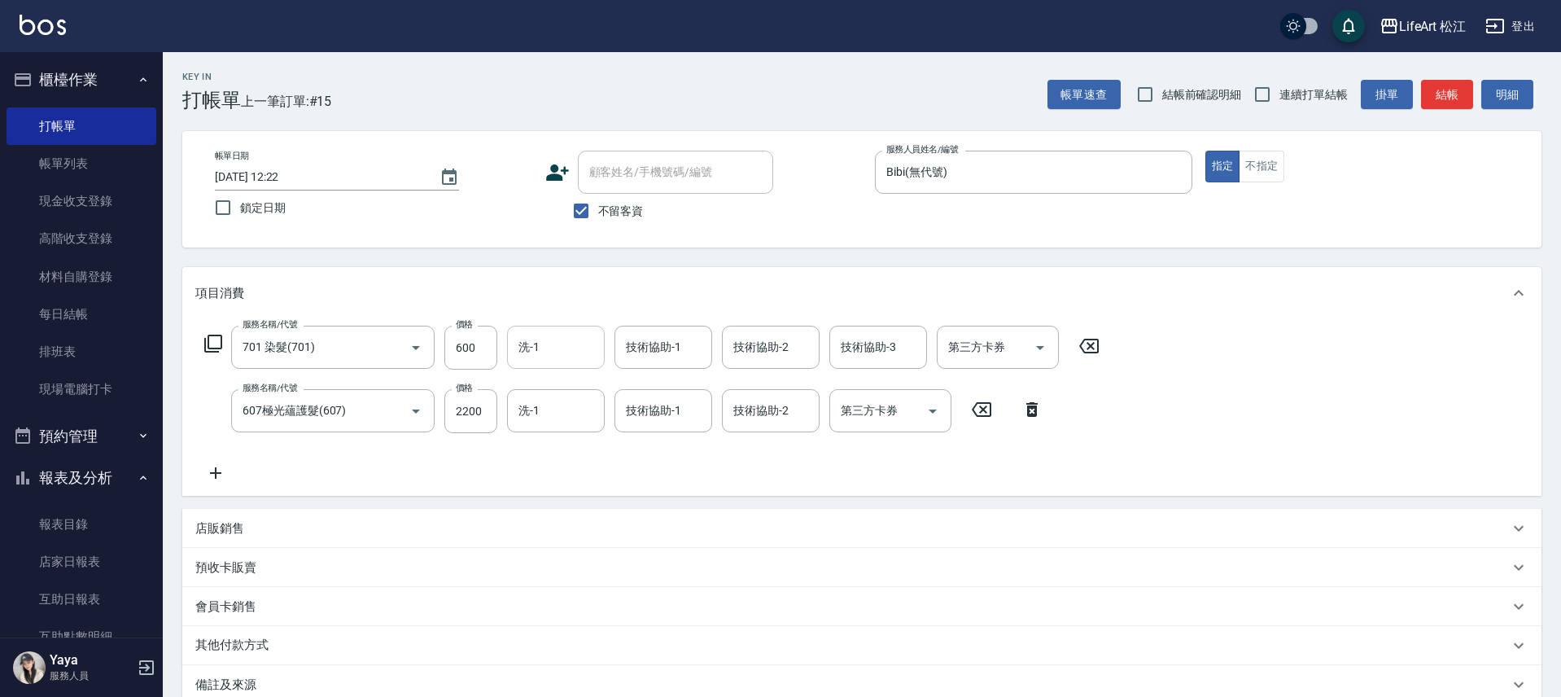
click at [553, 358] on input "洗-1" at bounding box center [555, 347] width 83 height 28
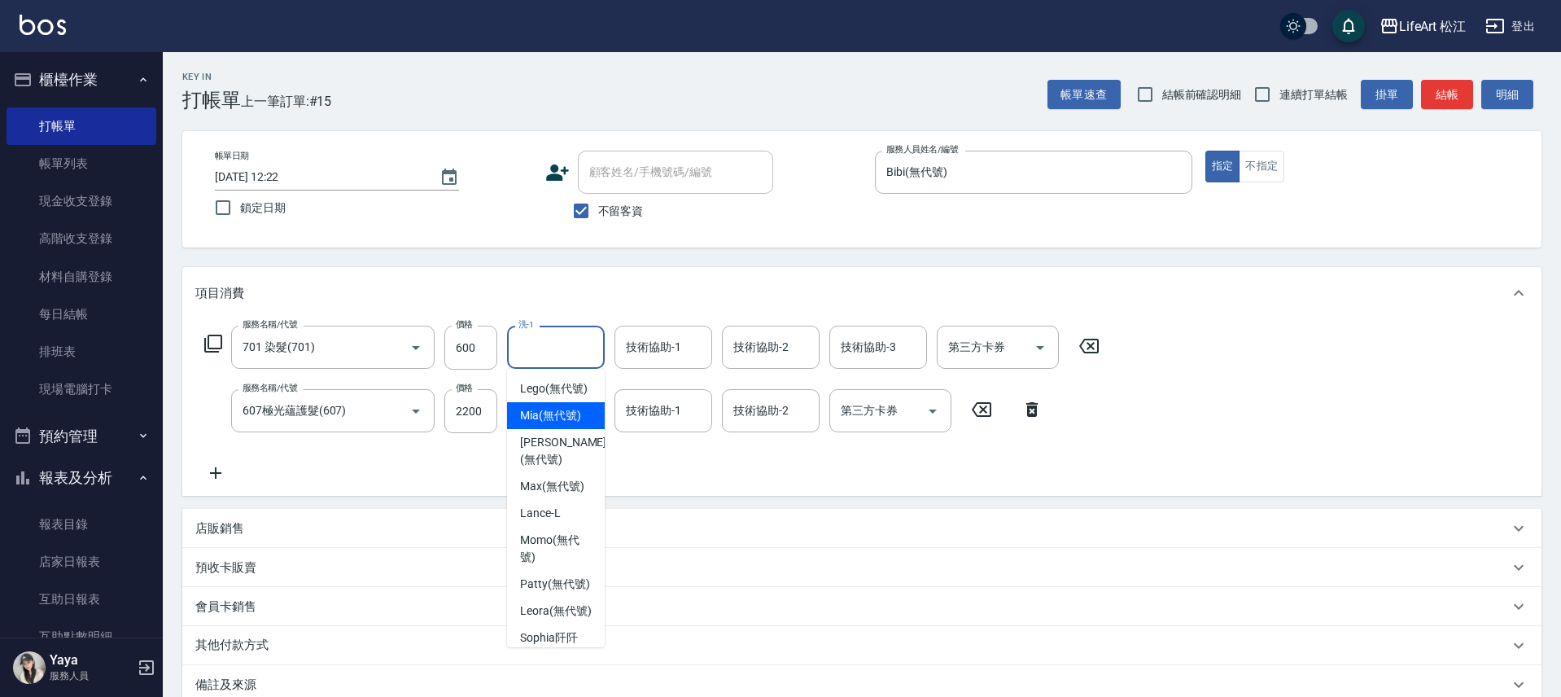
click at [566, 429] on div "Mia (無代號)" at bounding box center [556, 415] width 98 height 27
type input "Mia(無代號)"
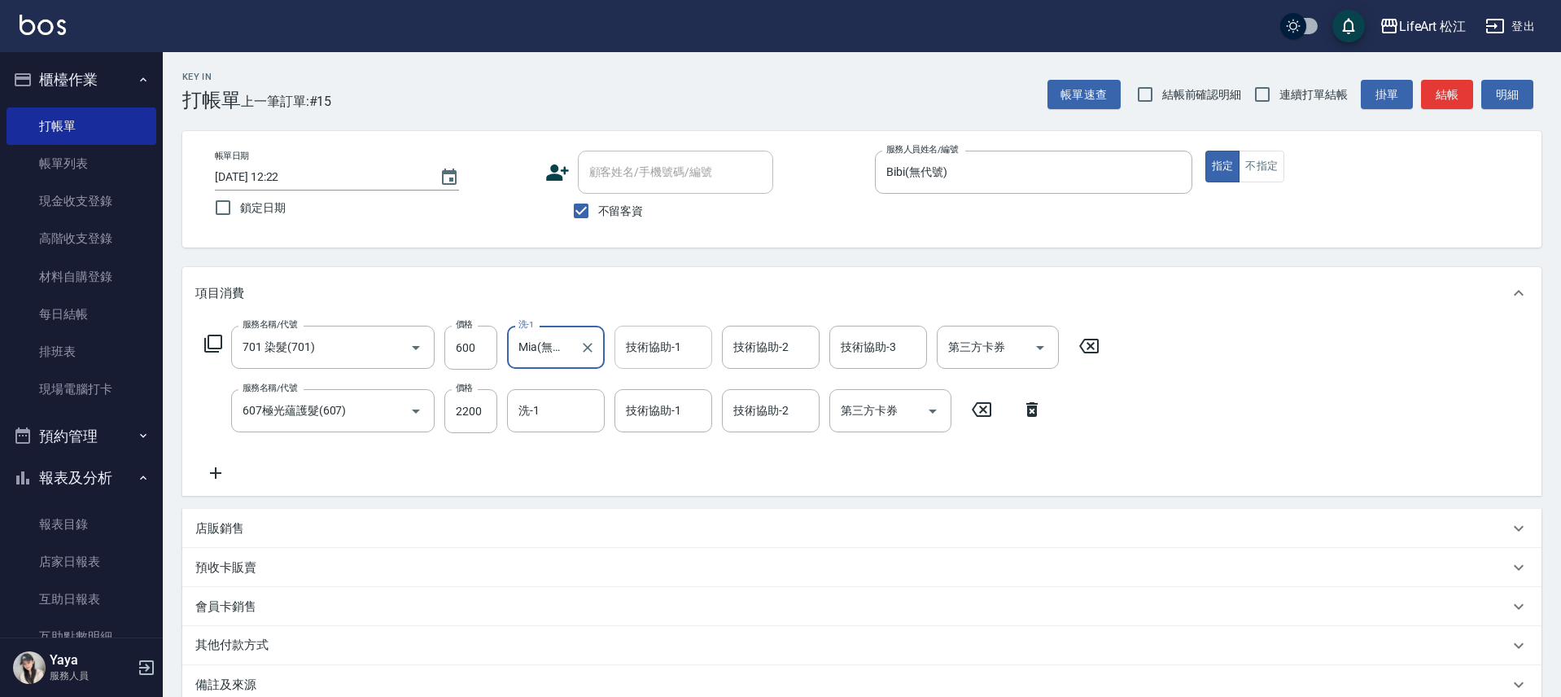
click at [672, 350] on div "技術協助-1 技術協助-1" at bounding box center [663, 347] width 98 height 43
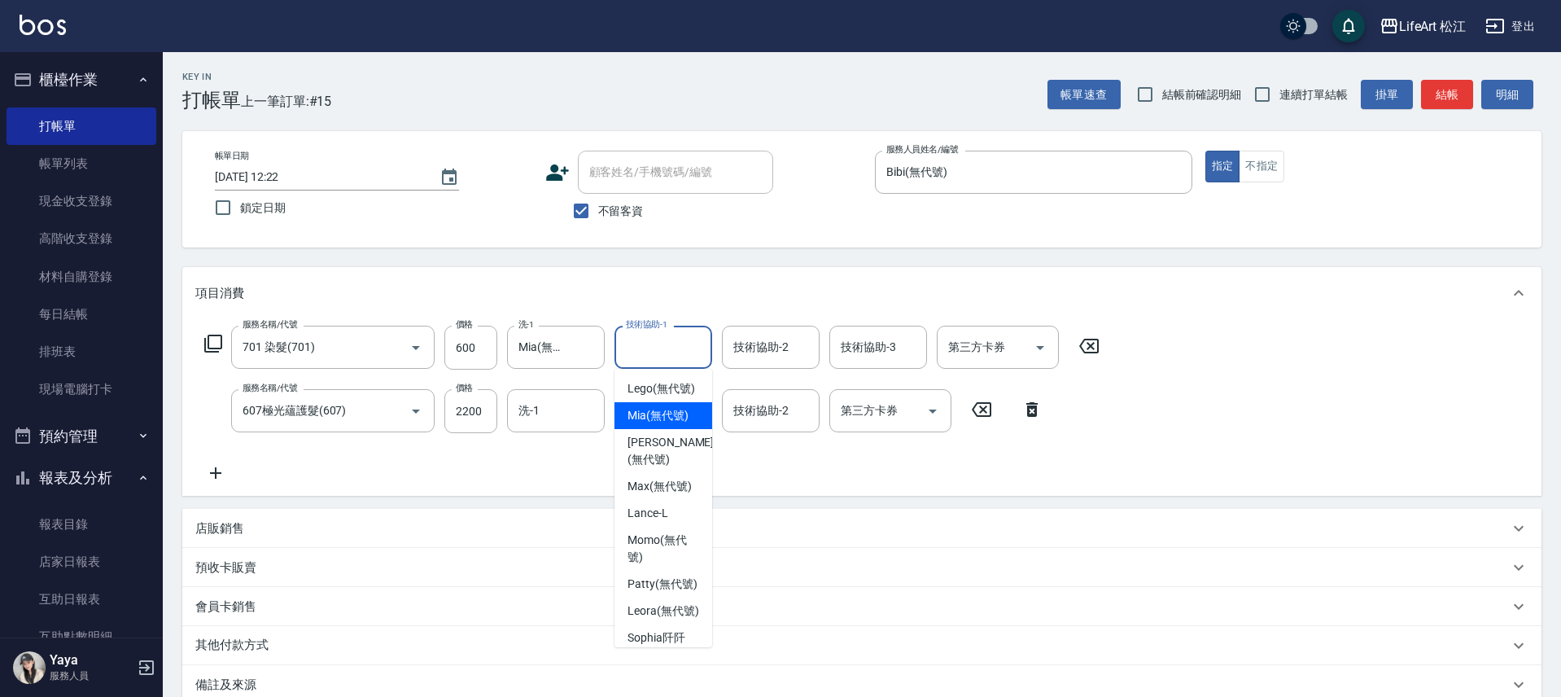
click at [676, 424] on span "Mia (無代號)" at bounding box center [658, 415] width 61 height 17
type input "Mia(無代號)"
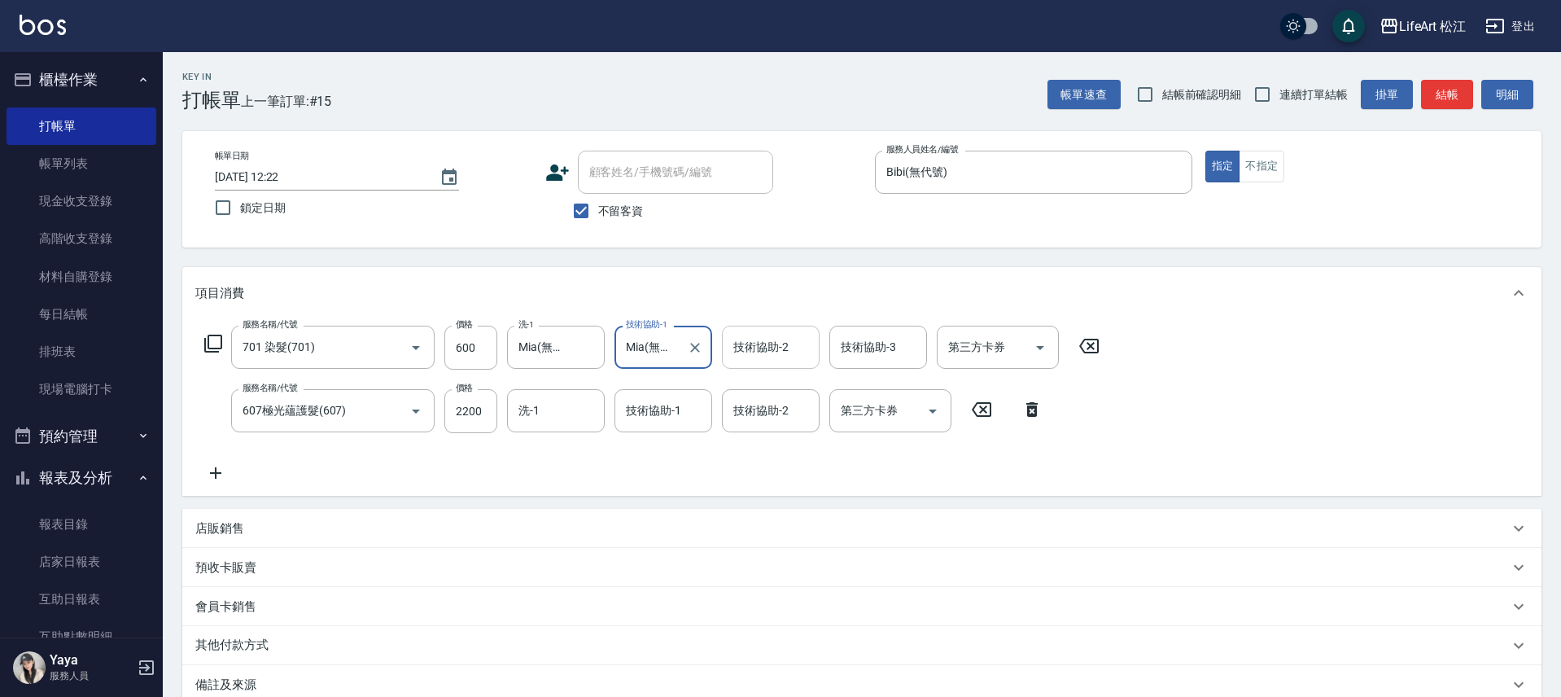
click at [798, 342] on input "技術協助-2" at bounding box center [770, 347] width 83 height 28
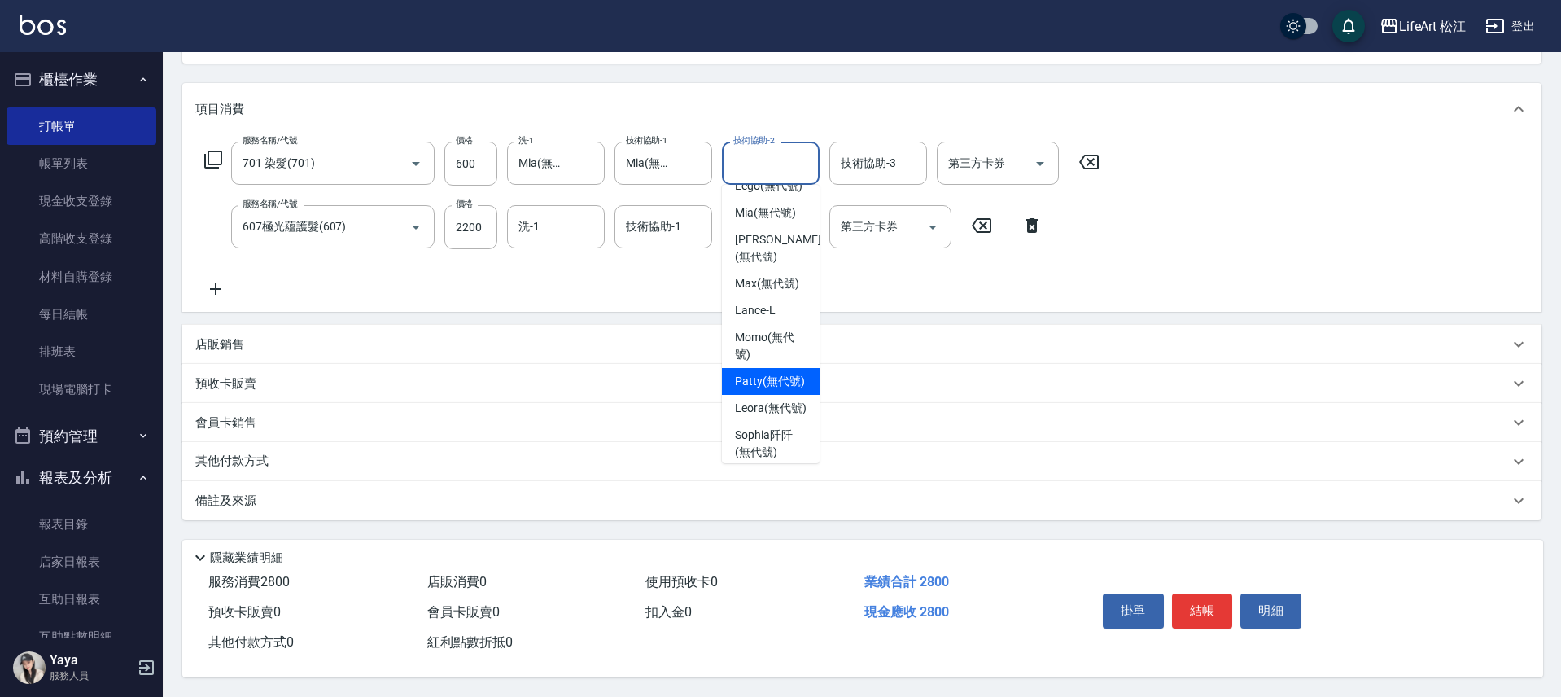
scroll to position [108, 0]
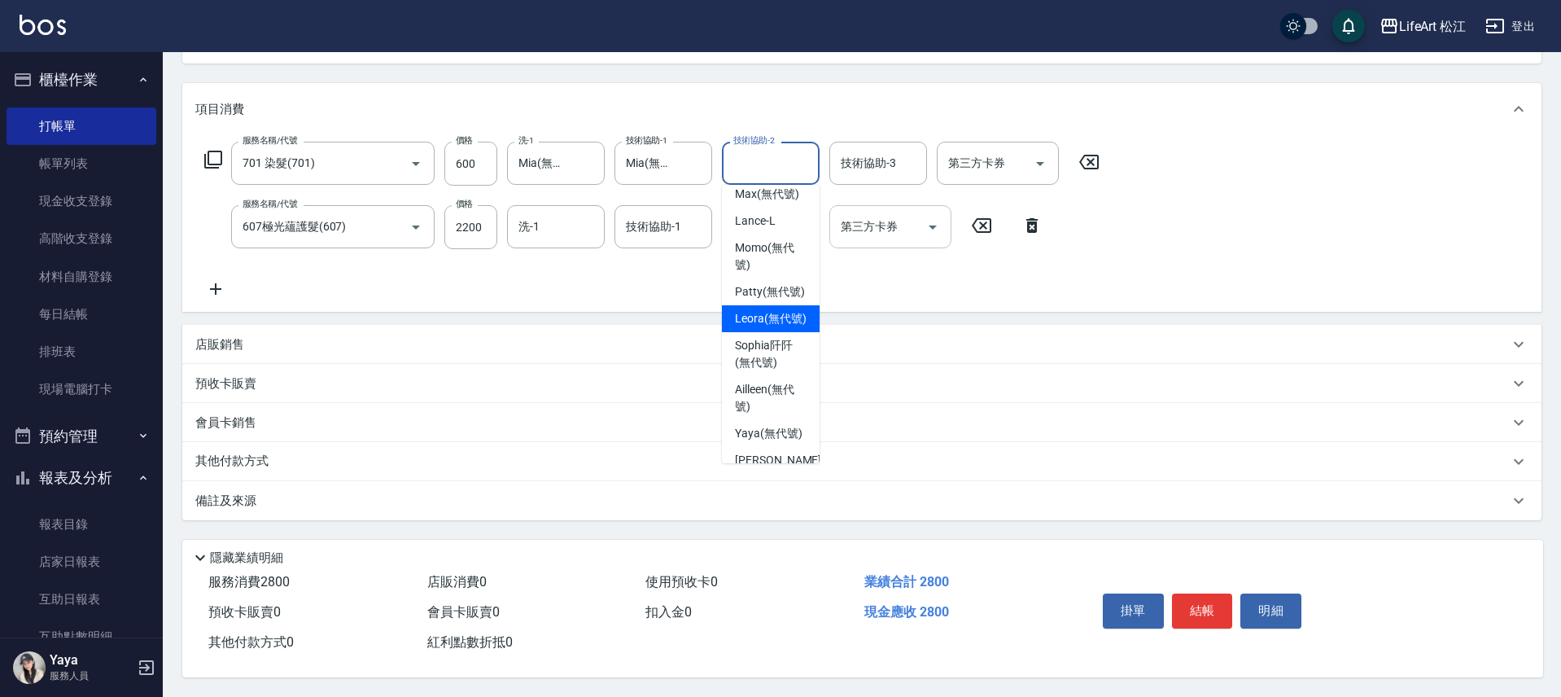
drag, startPoint x: 766, startPoint y: 371, endPoint x: 834, endPoint y: 233, distance: 154.3
click at [767, 327] on span "Leora (無代號)" at bounding box center [771, 318] width 72 height 17
type input "Leora(無代號)"
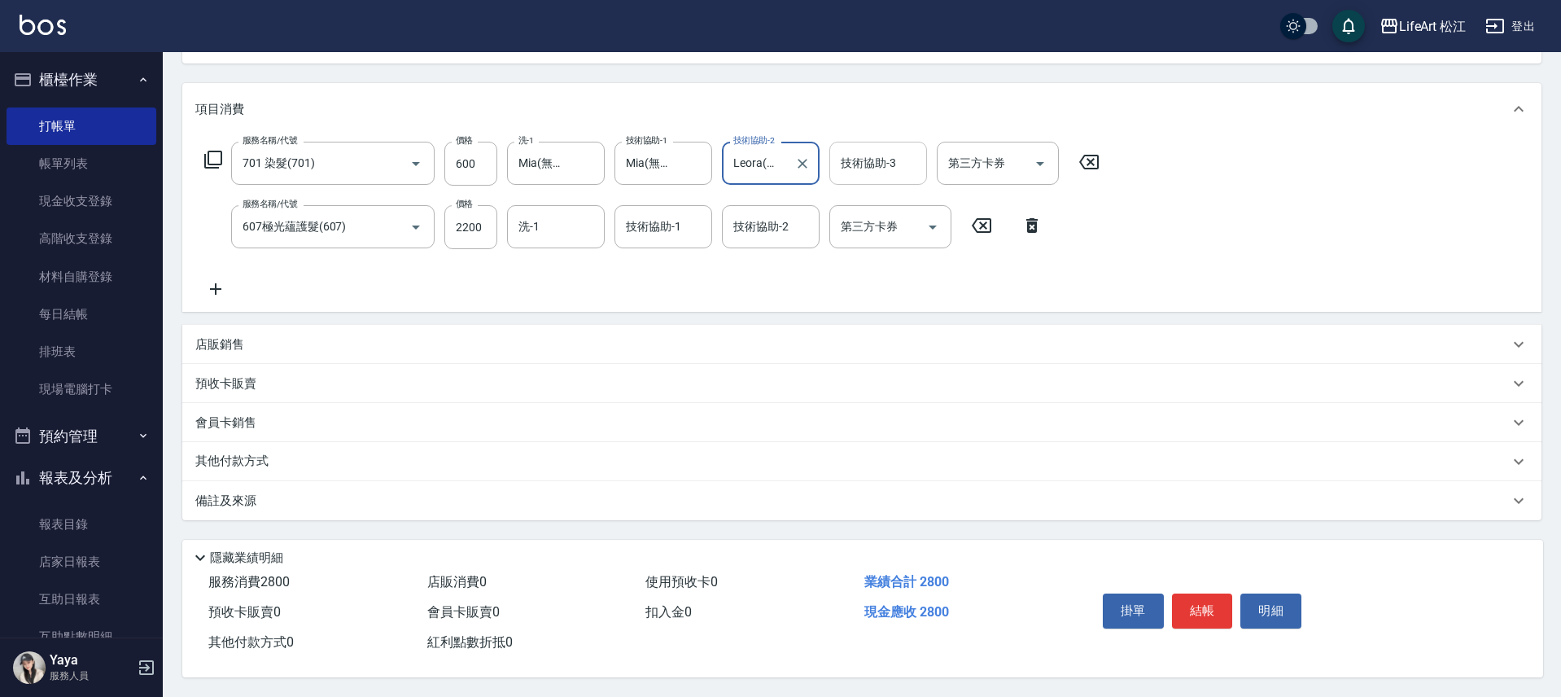
click at [877, 165] on input "技術協助-3" at bounding box center [878, 163] width 83 height 28
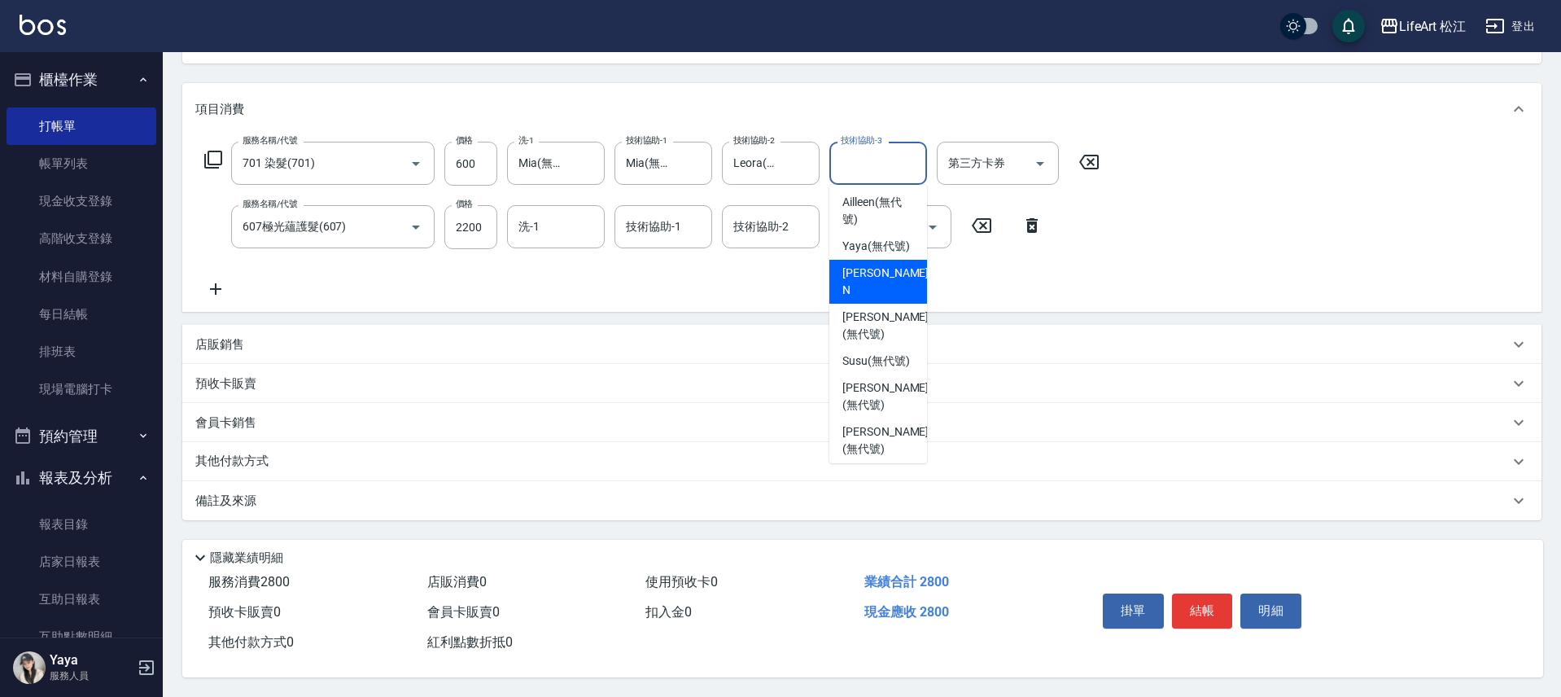
scroll to position [197, 0]
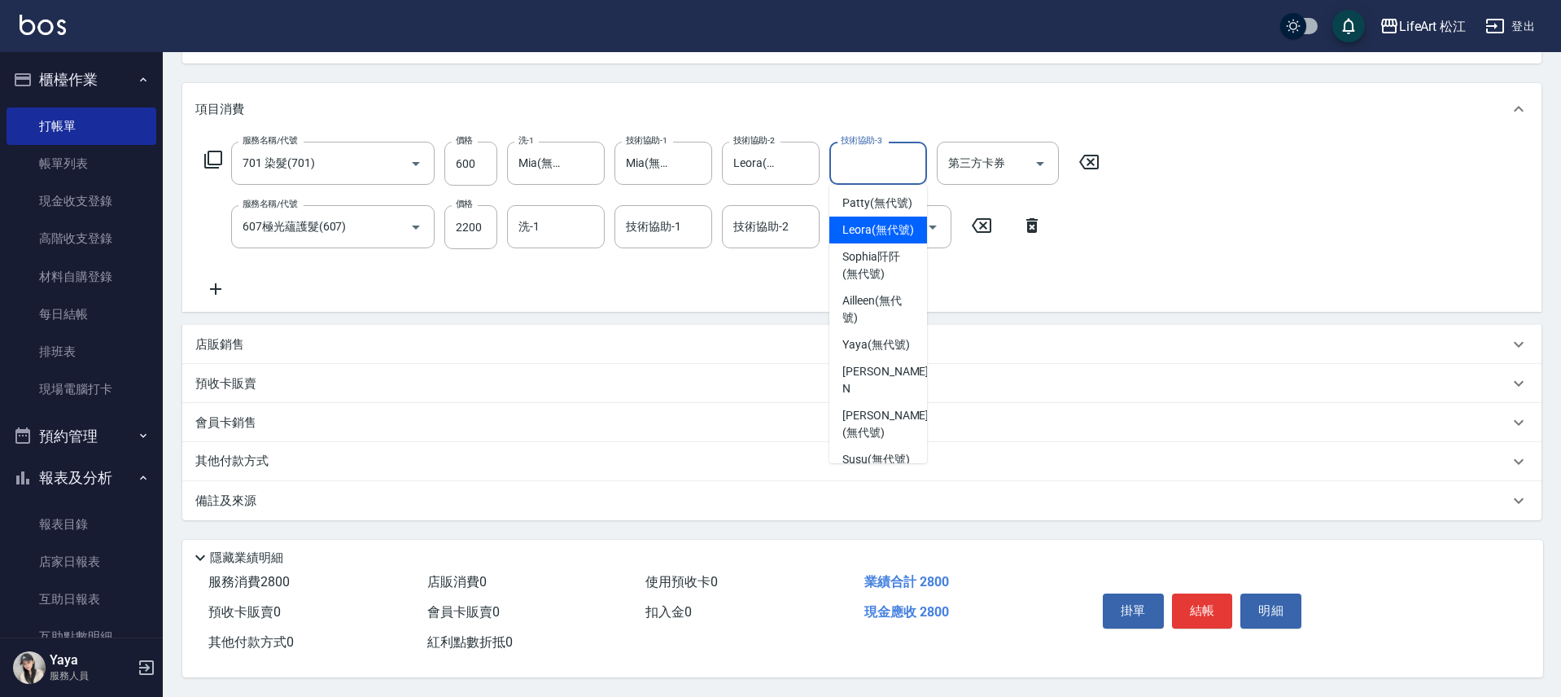
click at [878, 238] on span "Leora (無代號)" at bounding box center [878, 229] width 72 height 17
click at [878, 291] on div "服務名稱/代號 701 染髮(701) 服務名稱/代號 價格 600 價格 洗-1 Mia(無代號) 洗-1 技術協助-1 Mia(無代號) 技術協助-1 技…" at bounding box center [861, 223] width 1359 height 177
type input "Leora(無代號)"
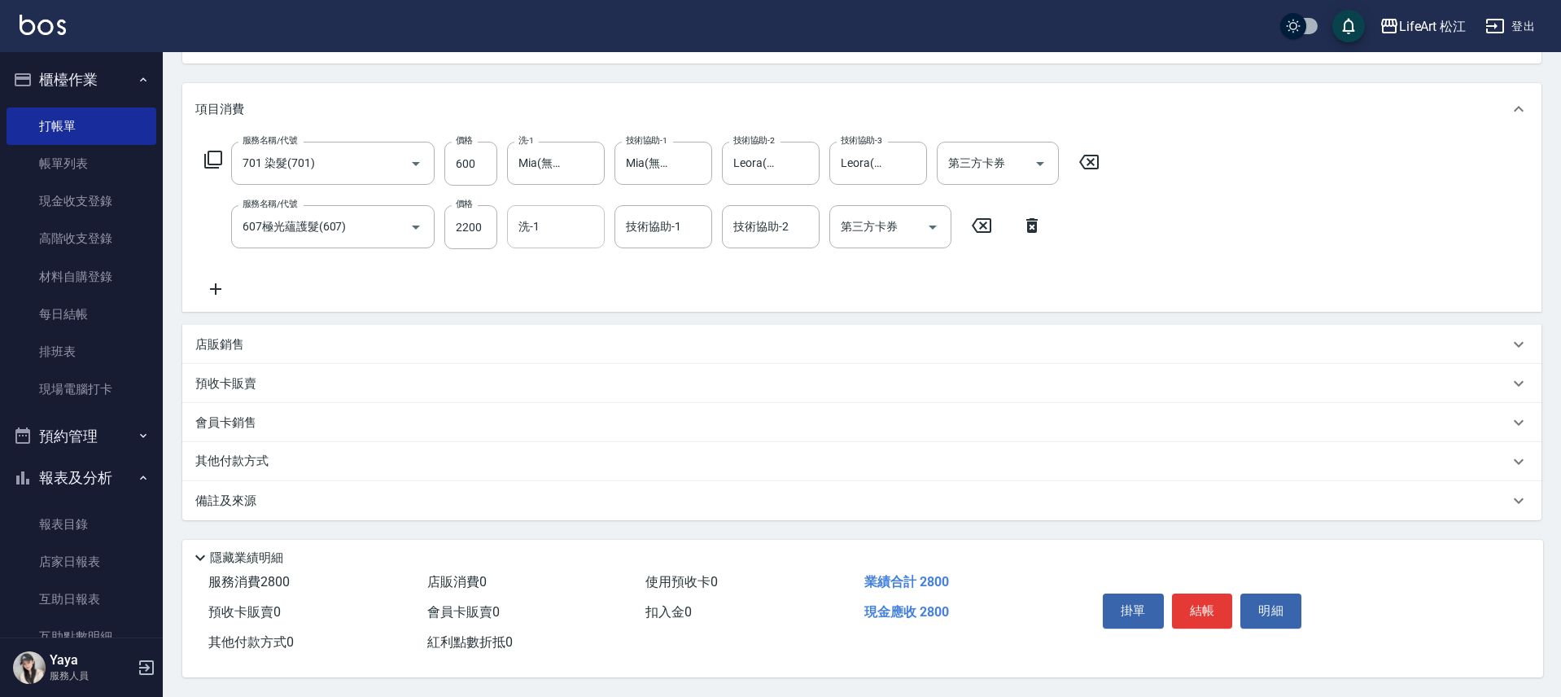
click at [566, 228] on input "洗-1" at bounding box center [555, 226] width 83 height 28
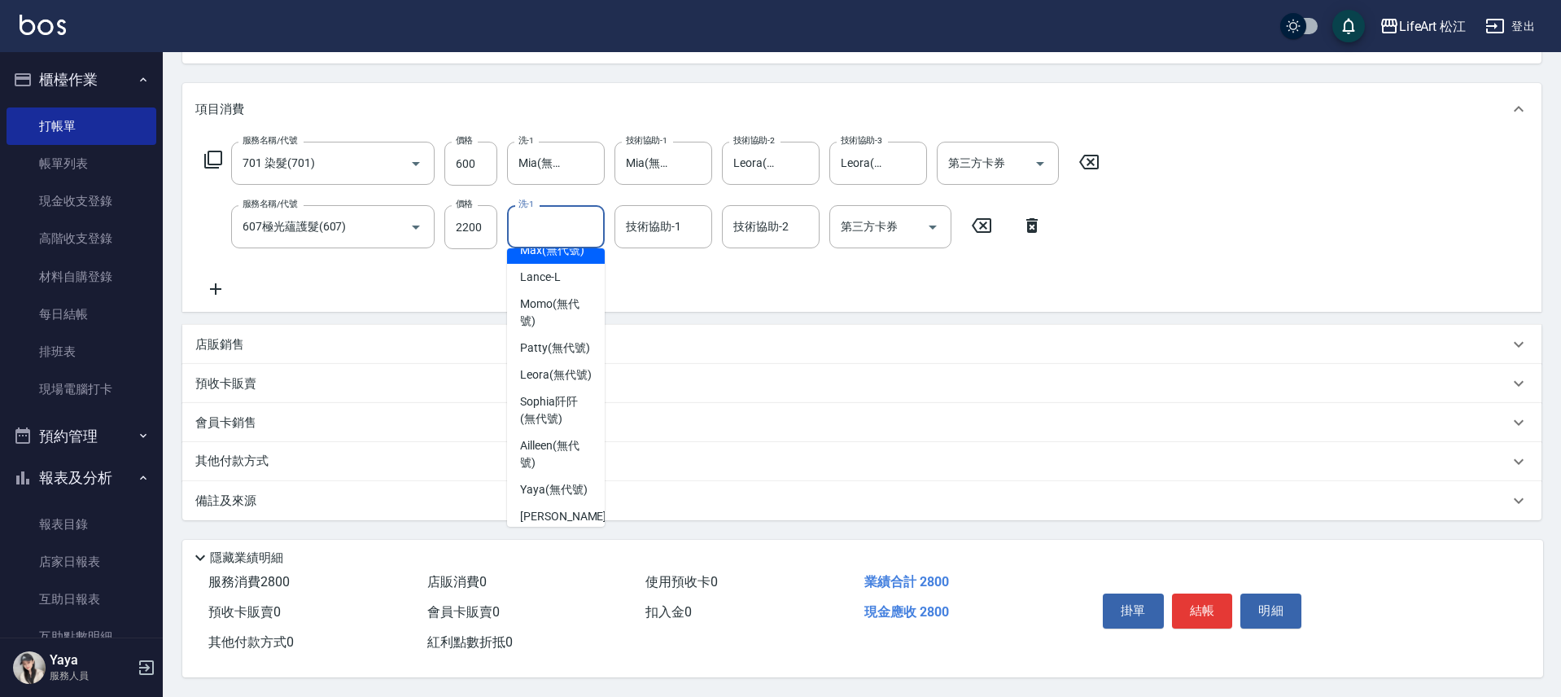
scroll to position [116, 0]
click at [570, 383] on span "Leora (無代號)" at bounding box center [556, 373] width 72 height 17
type input "Leora(無代號)"
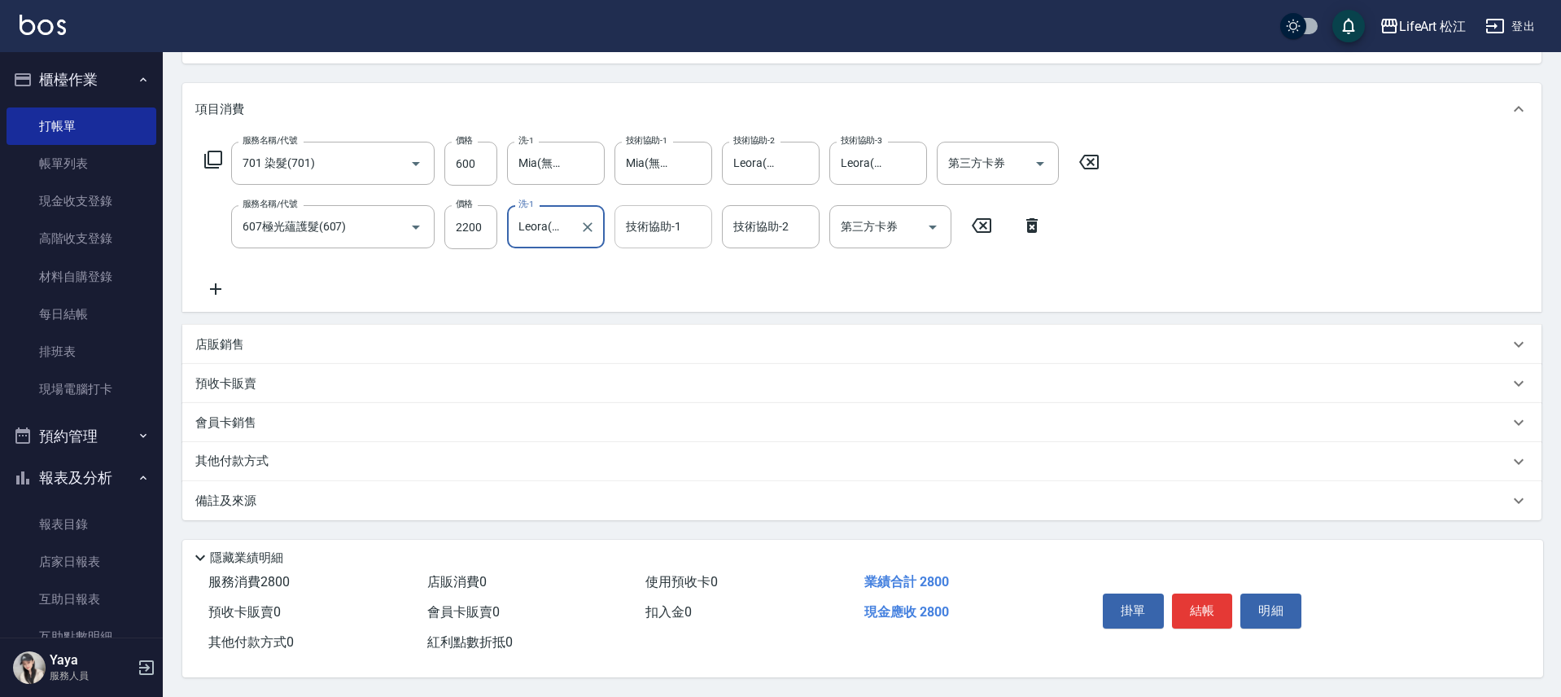
click at [649, 229] on input "技術協助-1" at bounding box center [663, 226] width 83 height 28
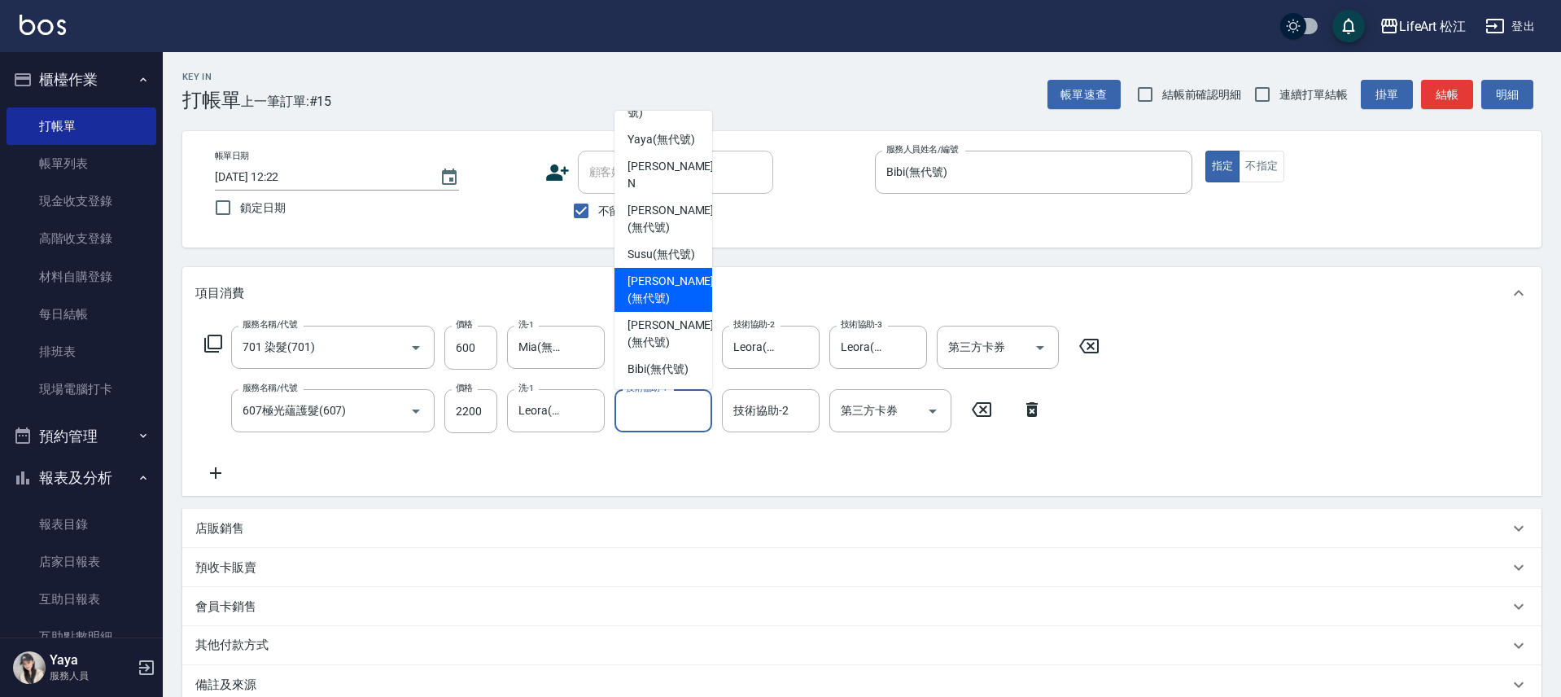
scroll to position [241, 0]
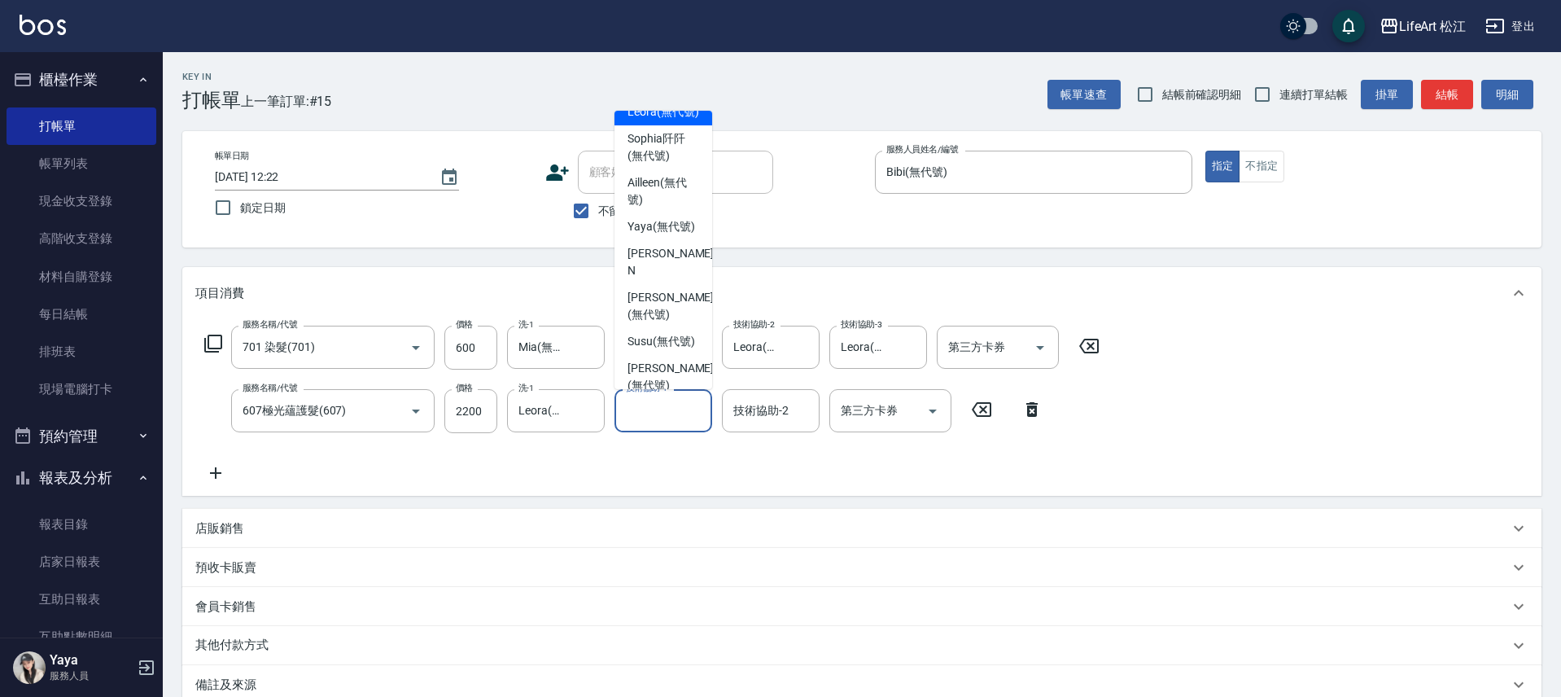
click at [647, 120] on span "Leora (無代號)" at bounding box center [664, 111] width 72 height 17
type input "Leora(無代號)"
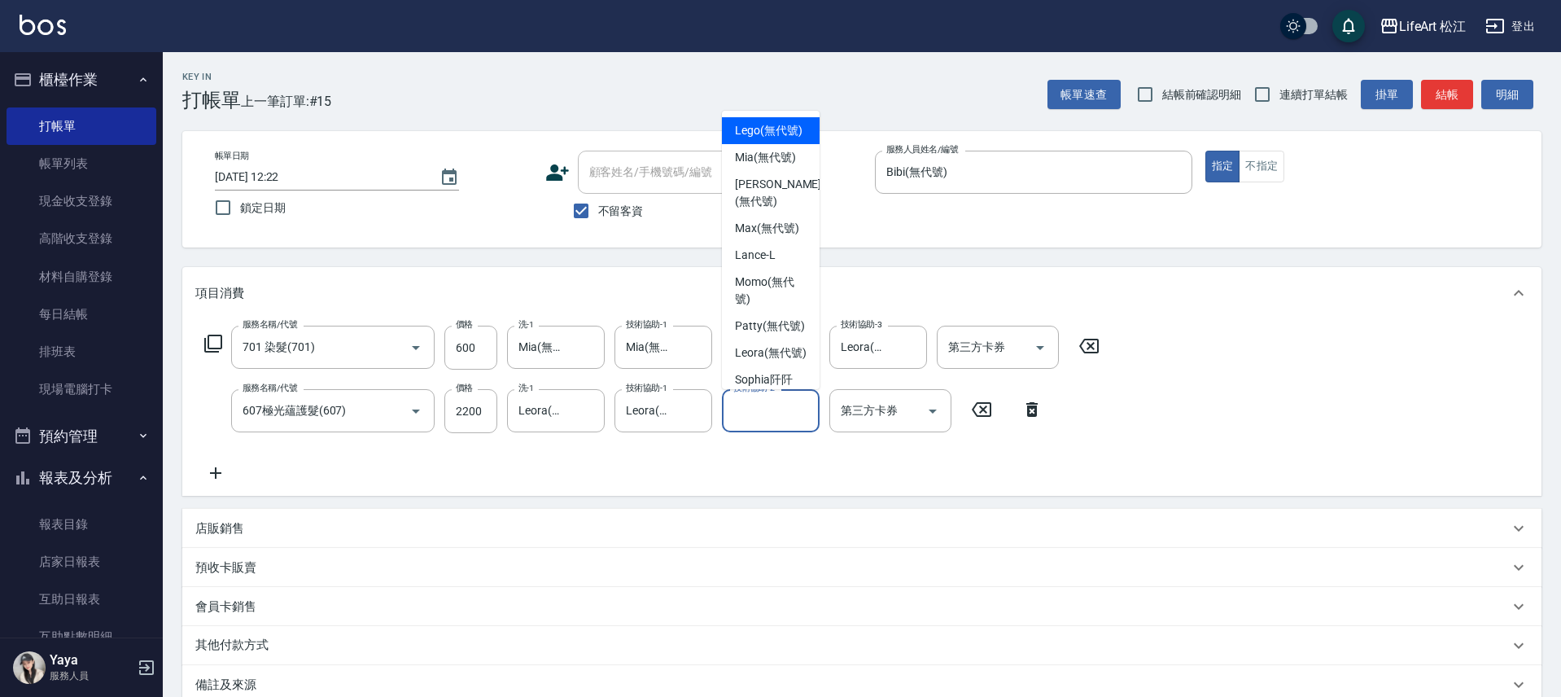
click at [768, 413] on input "技術協助-2" at bounding box center [770, 410] width 83 height 28
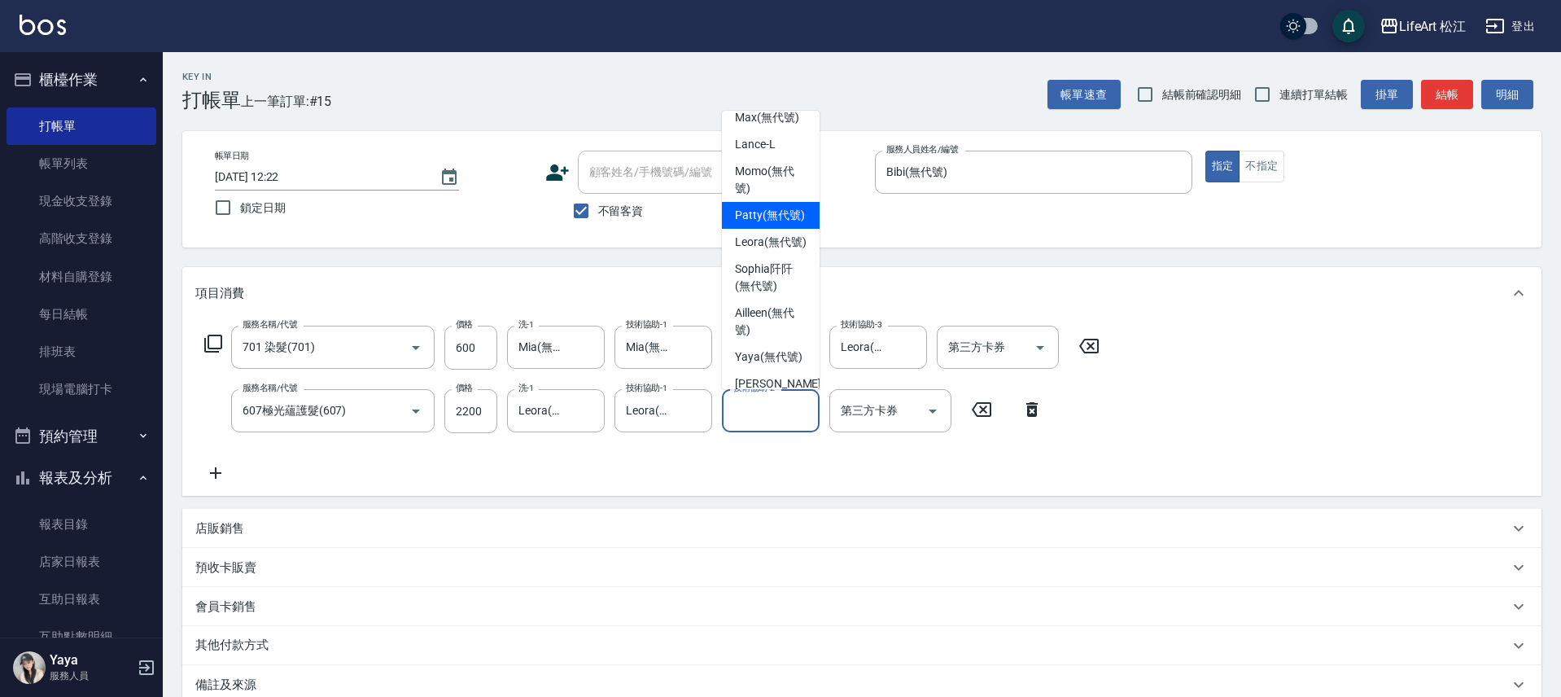
scroll to position [186, 0]
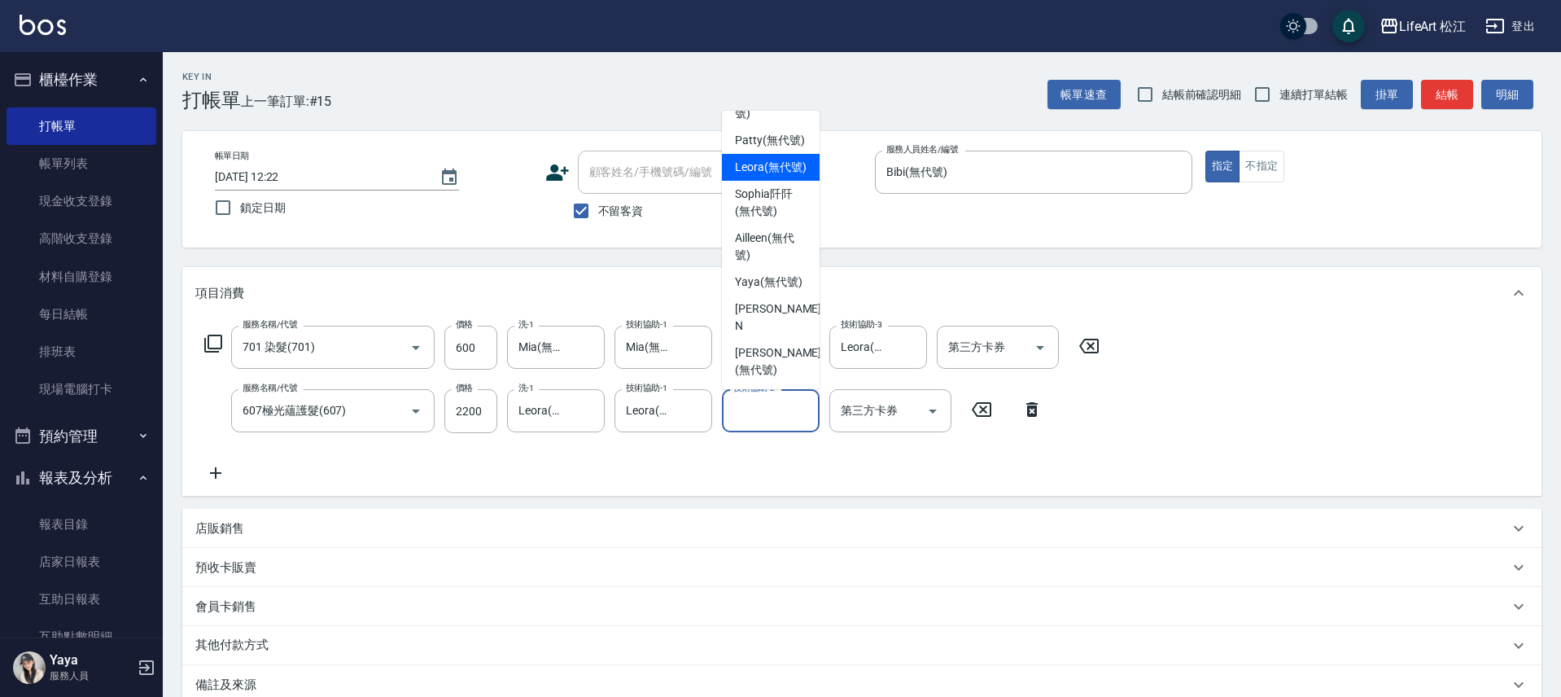
click at [767, 176] on span "Leora (無代號)" at bounding box center [771, 167] width 72 height 17
type input "Leora(無代號)"
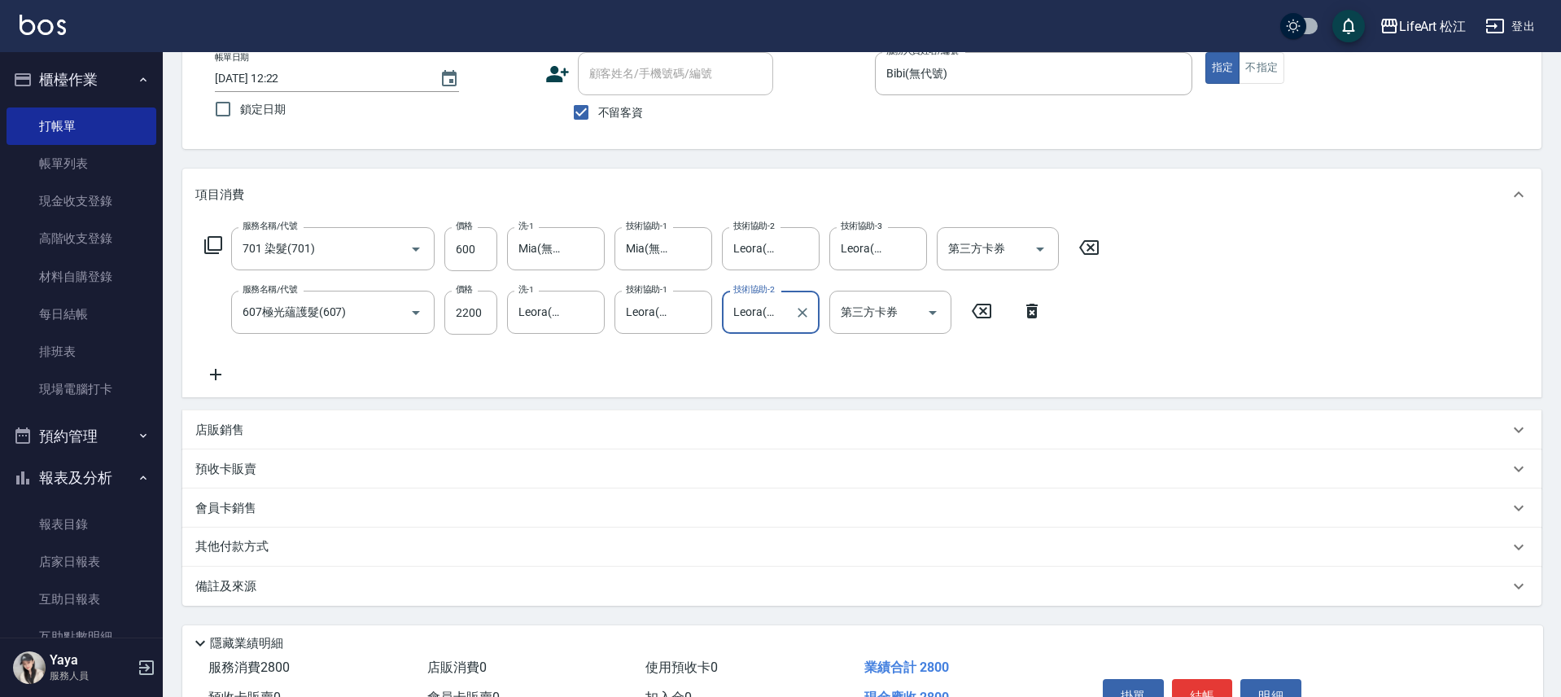
scroll to position [191, 0]
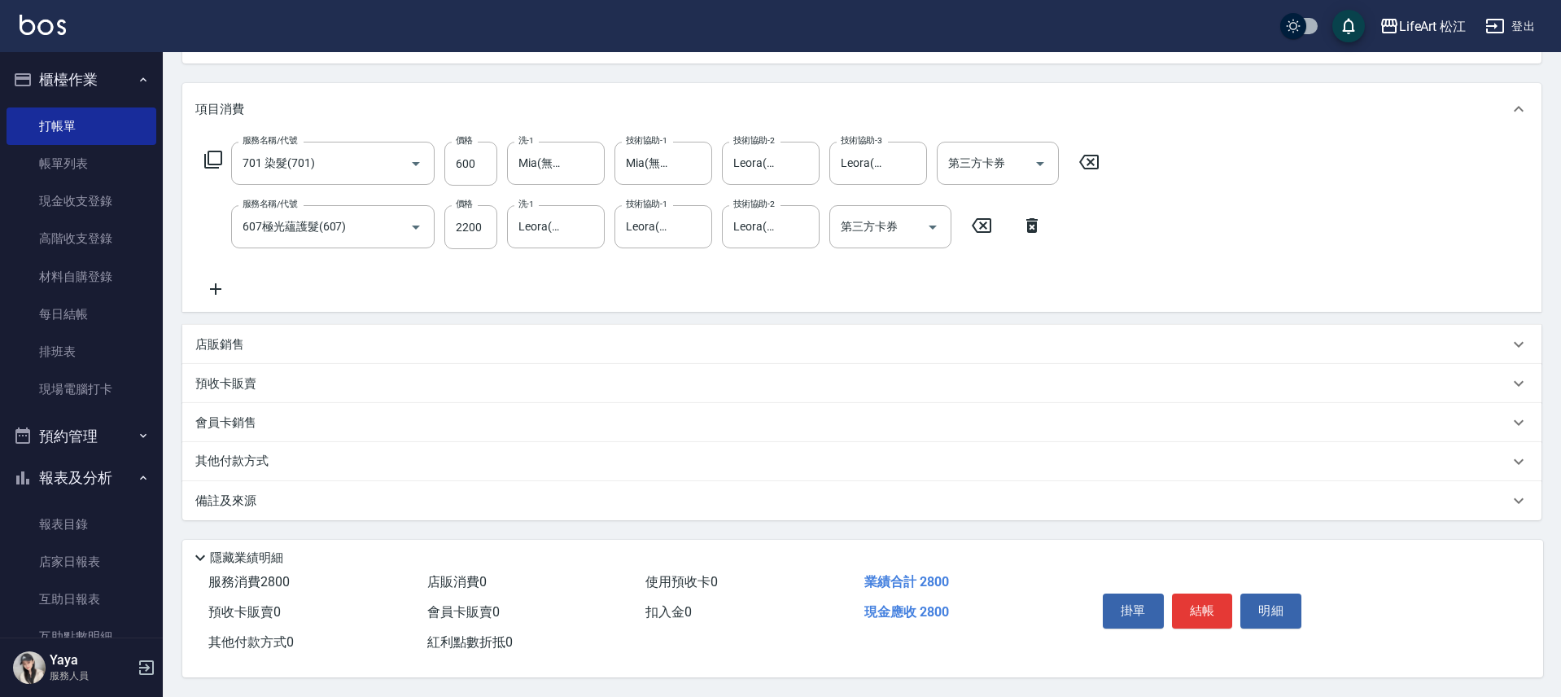
click at [338, 492] on div "備註及來源" at bounding box center [852, 500] width 1314 height 17
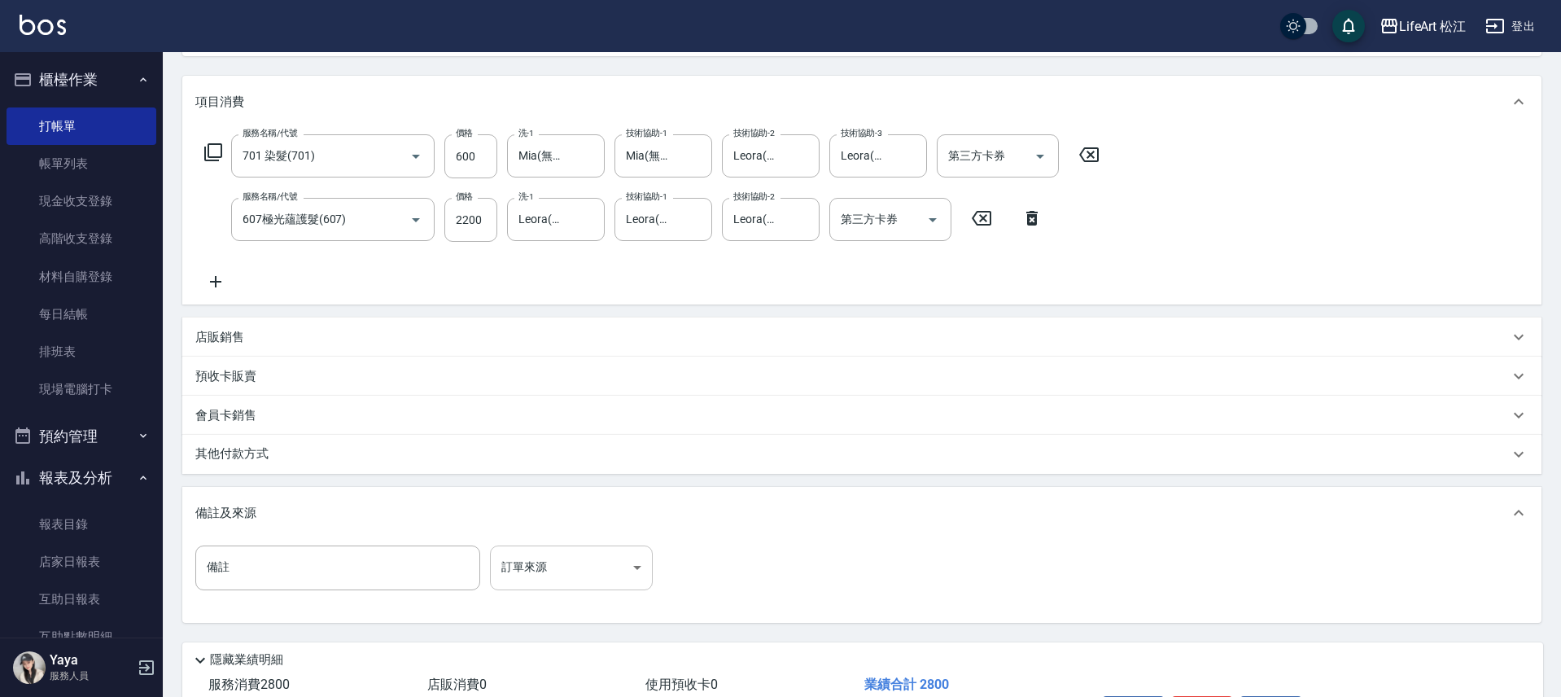
click at [603, 557] on body "LifeArt 松江 登出 櫃檯作業 打帳單 帳單列表 現金收支登錄 高階收支登錄 材料自購登錄 每日結帳 排班表 現場電腦打卡 預約管理 預約管理 單日預約…" at bounding box center [780, 304] width 1561 height 990
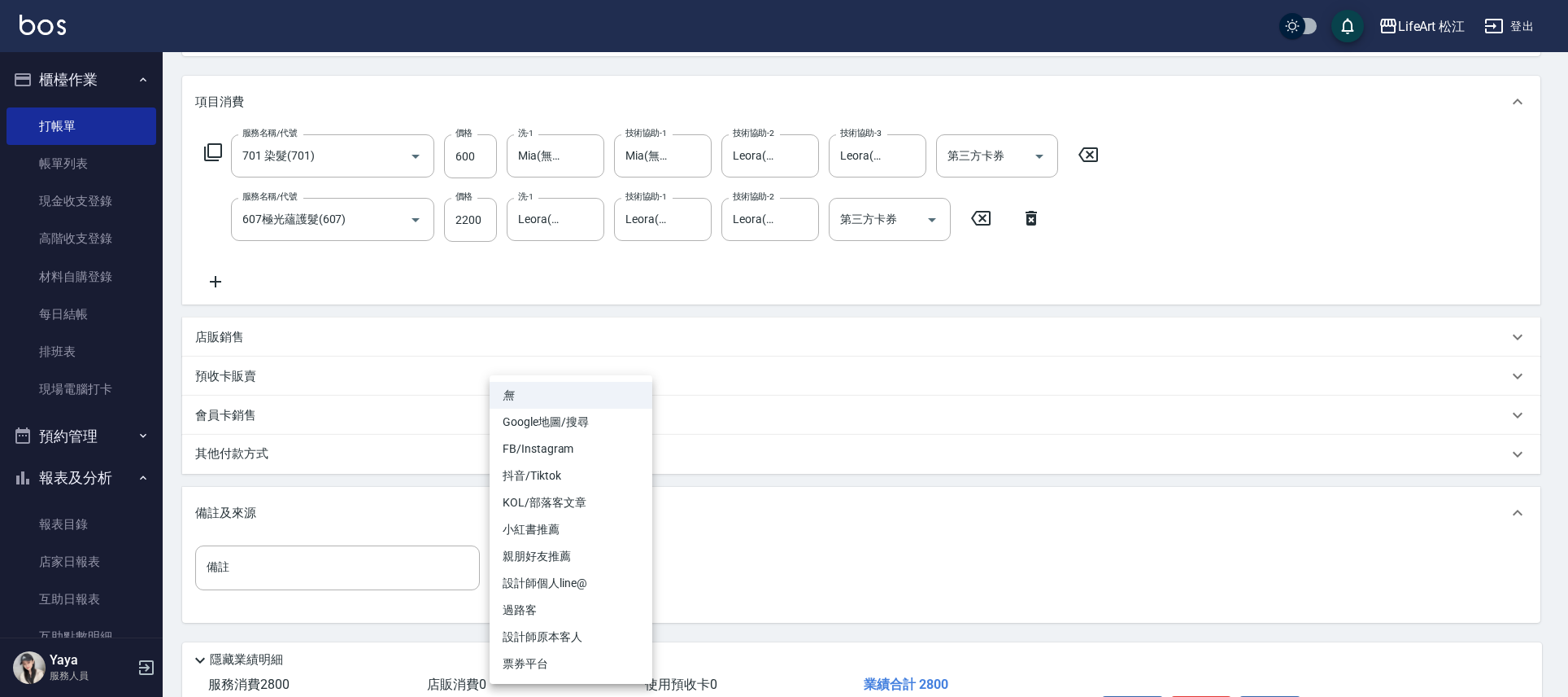
click at [573, 641] on li "設計師原本客人" at bounding box center [571, 636] width 163 height 27
type input "設計師原本客人"
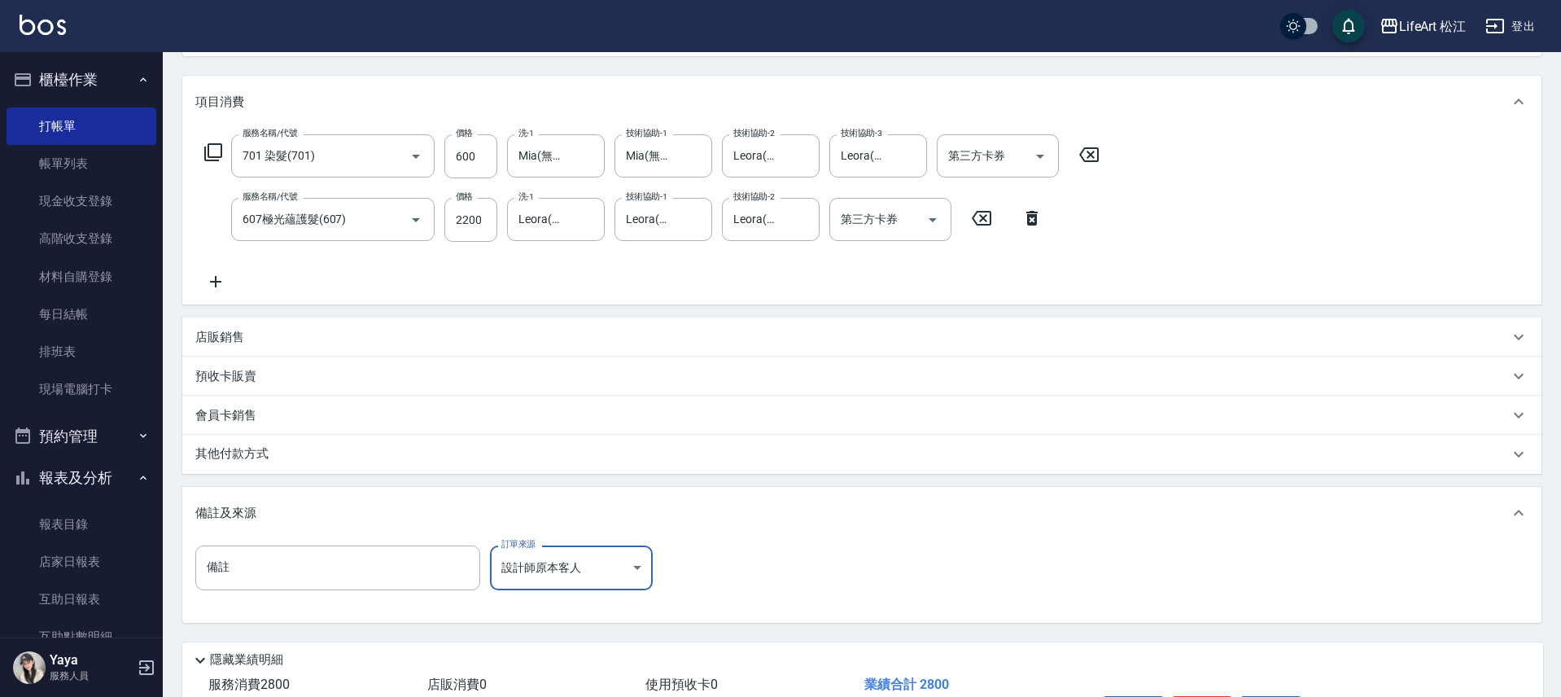
click at [354, 461] on div "其他付款方式" at bounding box center [852, 454] width 1314 height 18
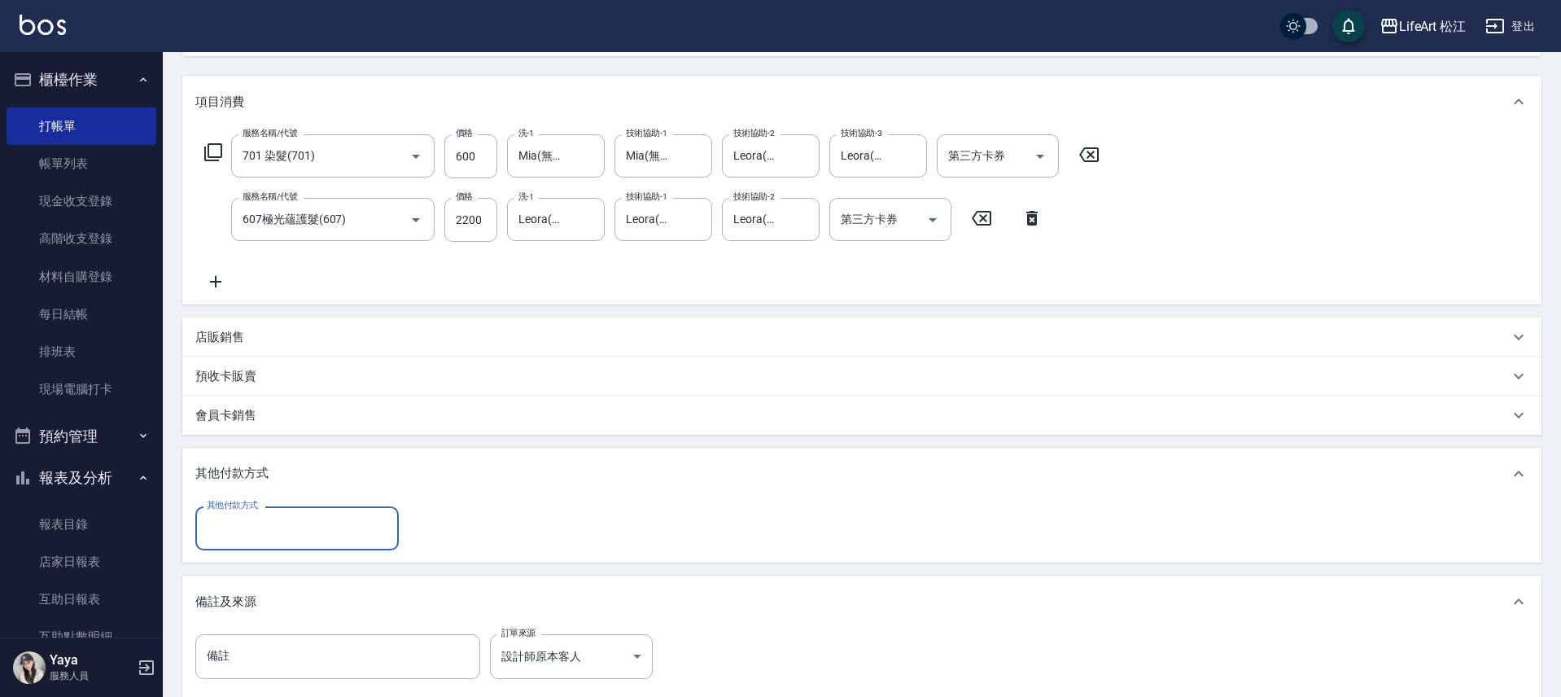
scroll to position [0, 0]
click at [364, 549] on div "其他付款方式" at bounding box center [296, 527] width 203 height 43
click at [353, 573] on span "轉帳" at bounding box center [296, 570] width 203 height 27
type input "轉帳"
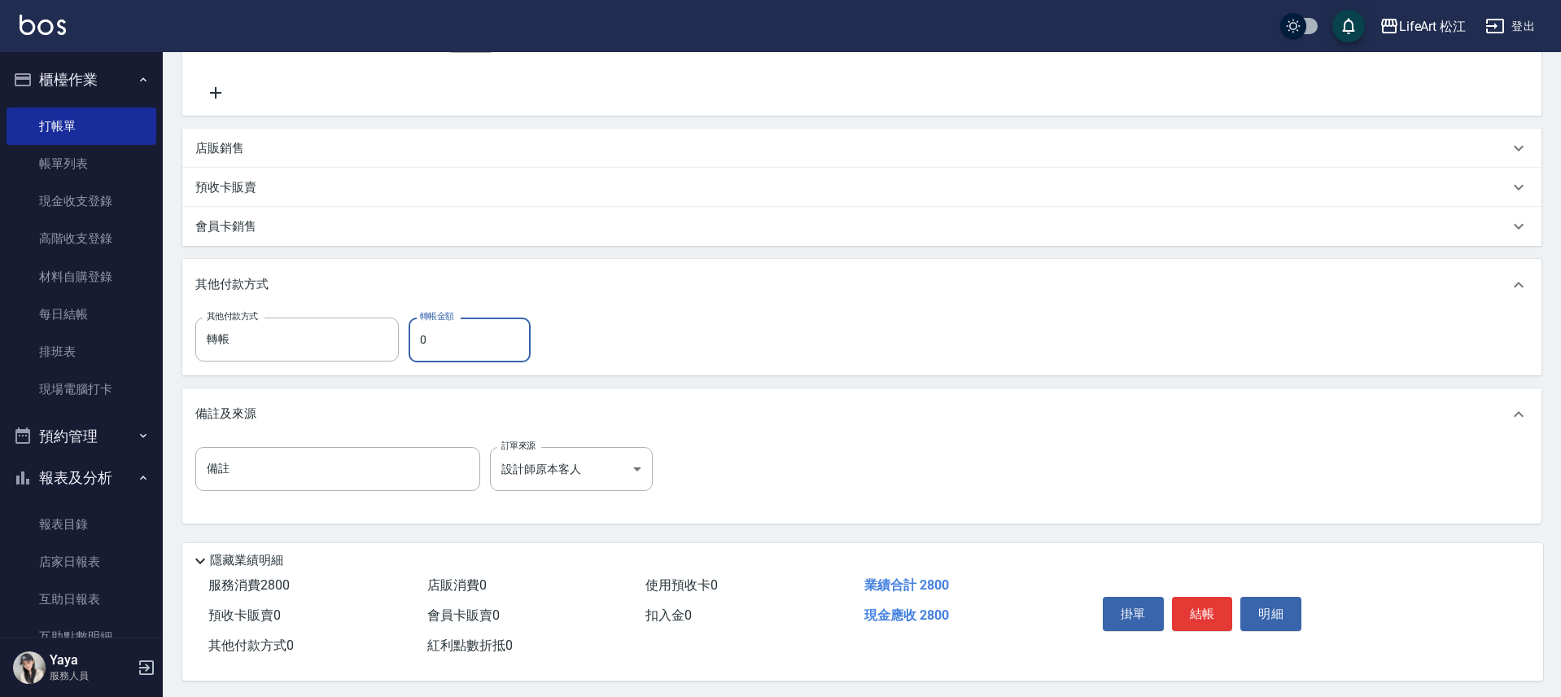
scroll to position [391, 0]
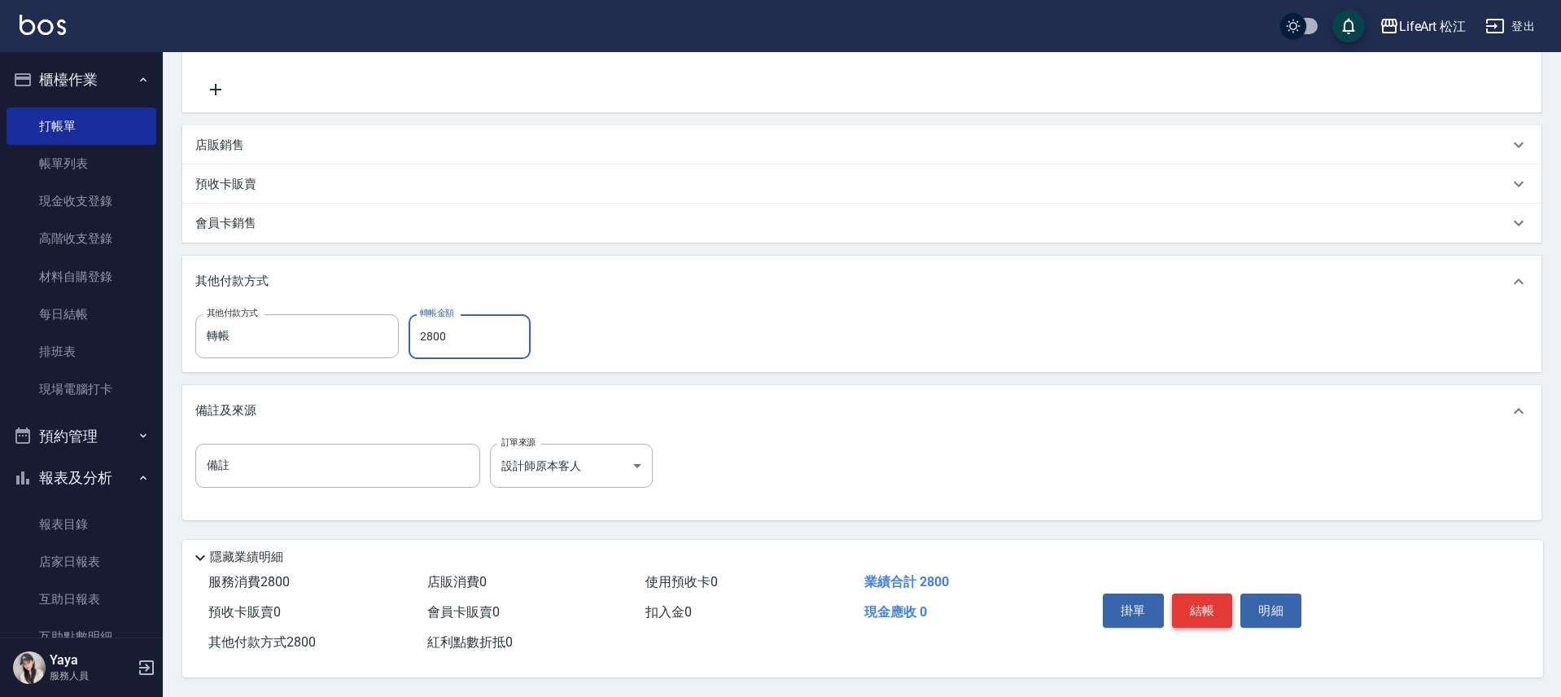
type input "2800"
click at [1205, 614] on button "結帳" at bounding box center [1202, 610] width 61 height 34
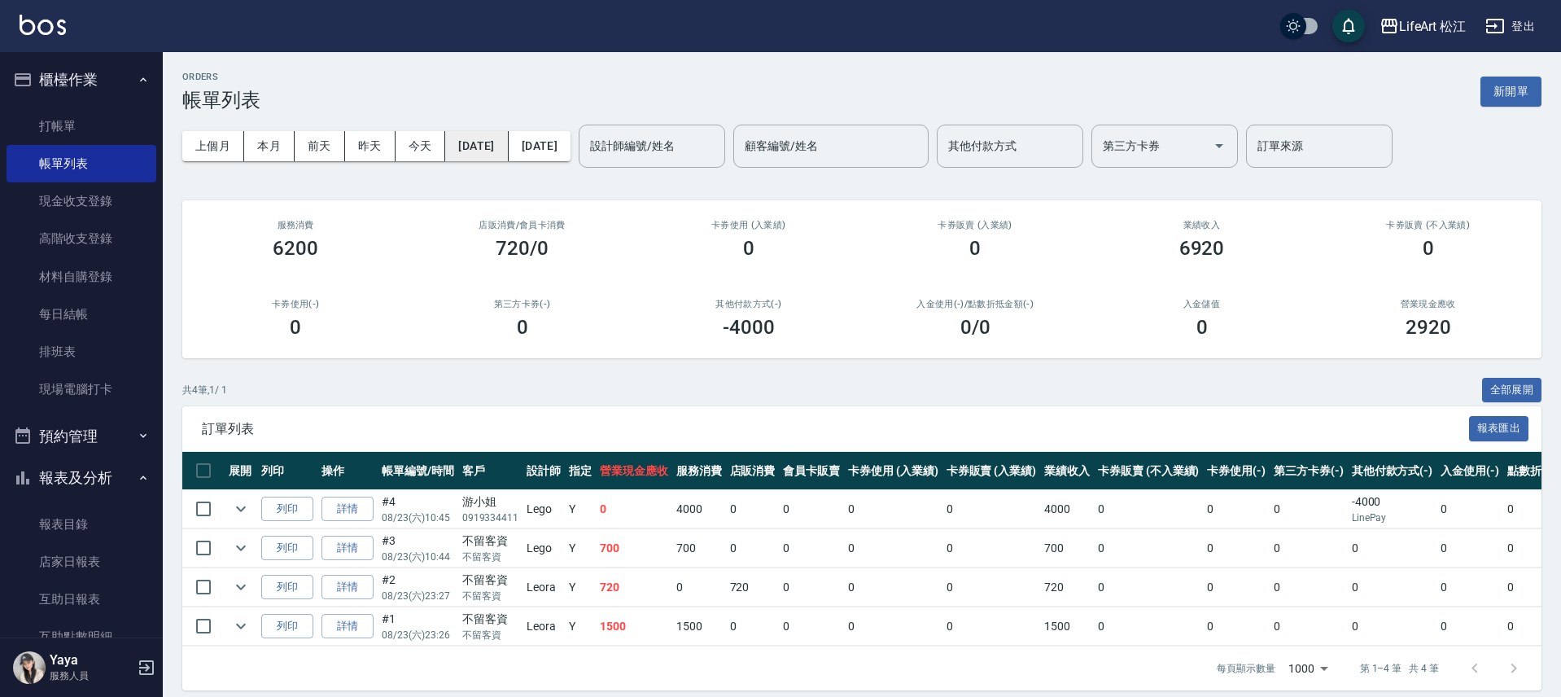
click at [508, 144] on button "[DATE]" at bounding box center [476, 146] width 63 height 30
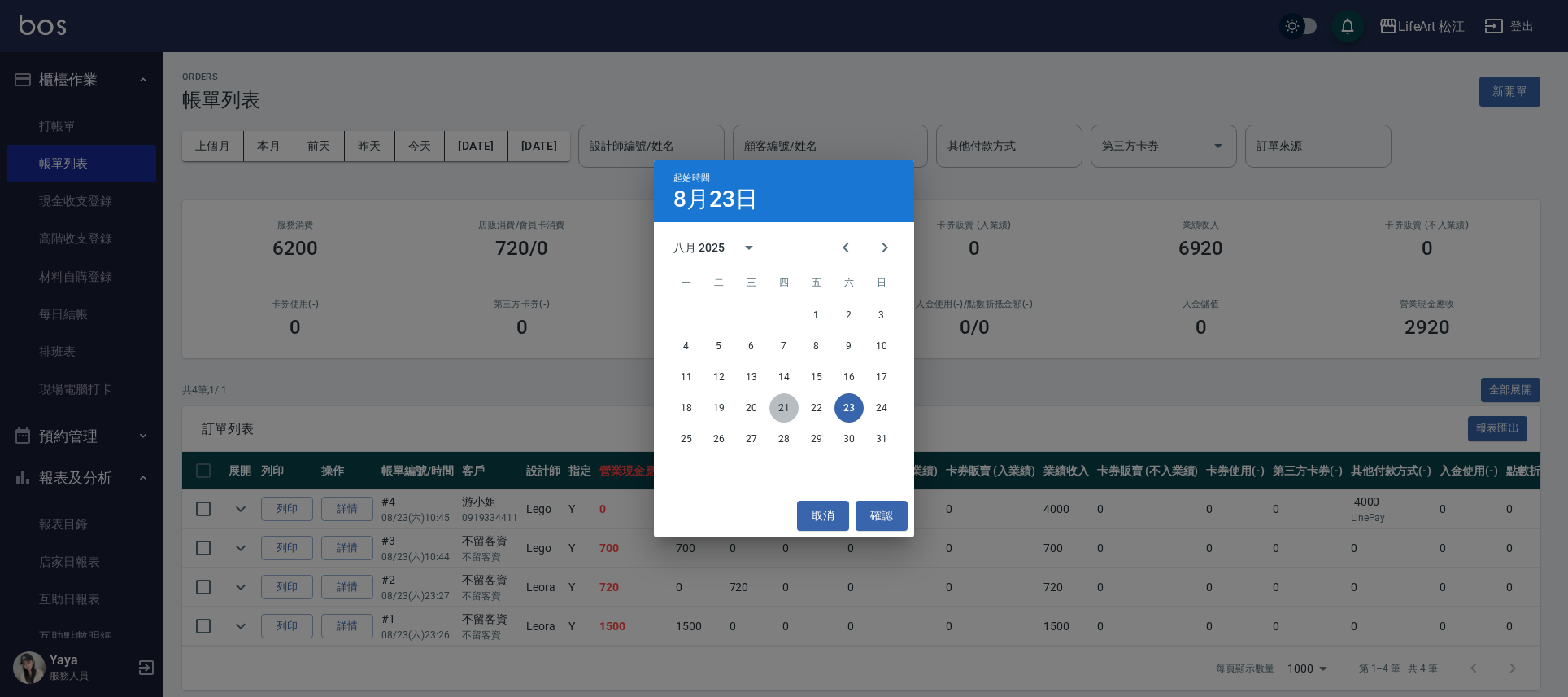
click at [776, 415] on button "21" at bounding box center [784, 407] width 29 height 29
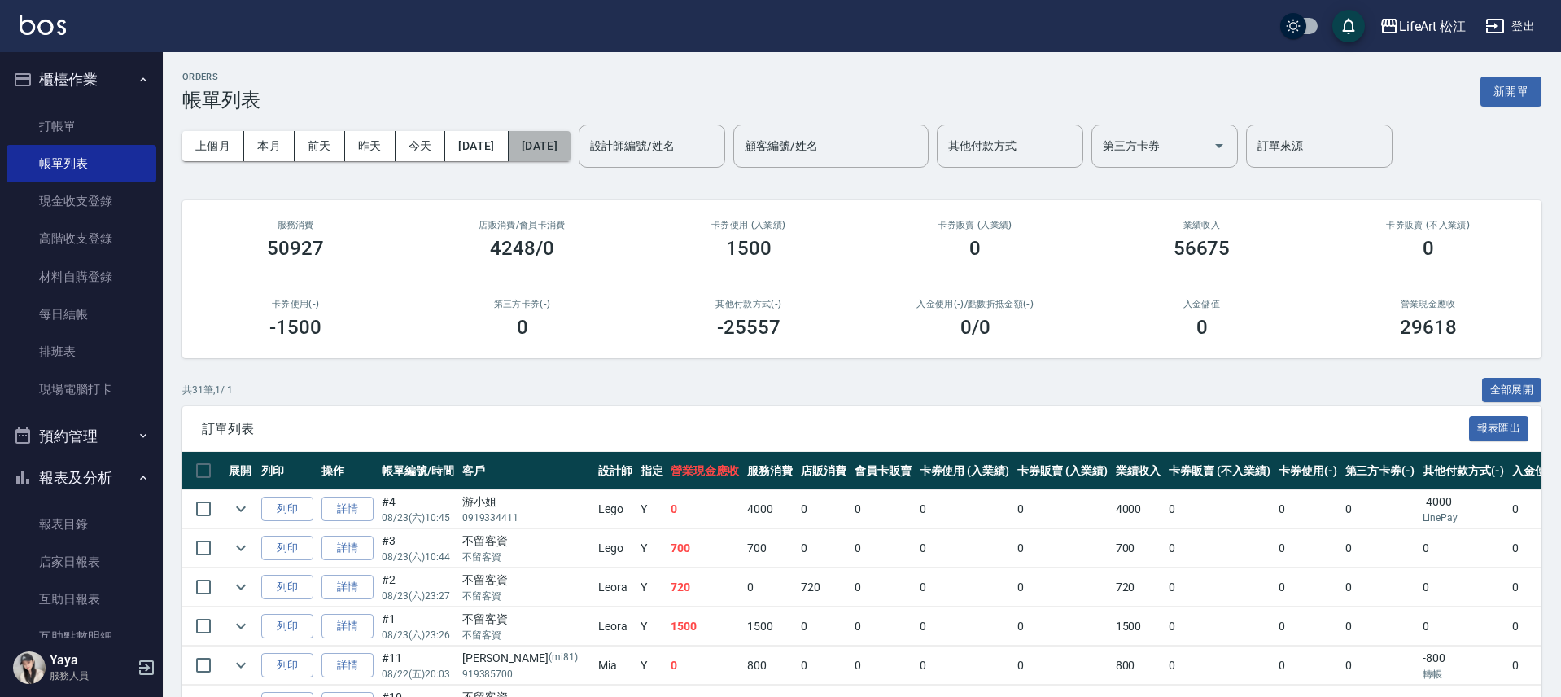
click at [564, 151] on button "[DATE]" at bounding box center [540, 146] width 62 height 30
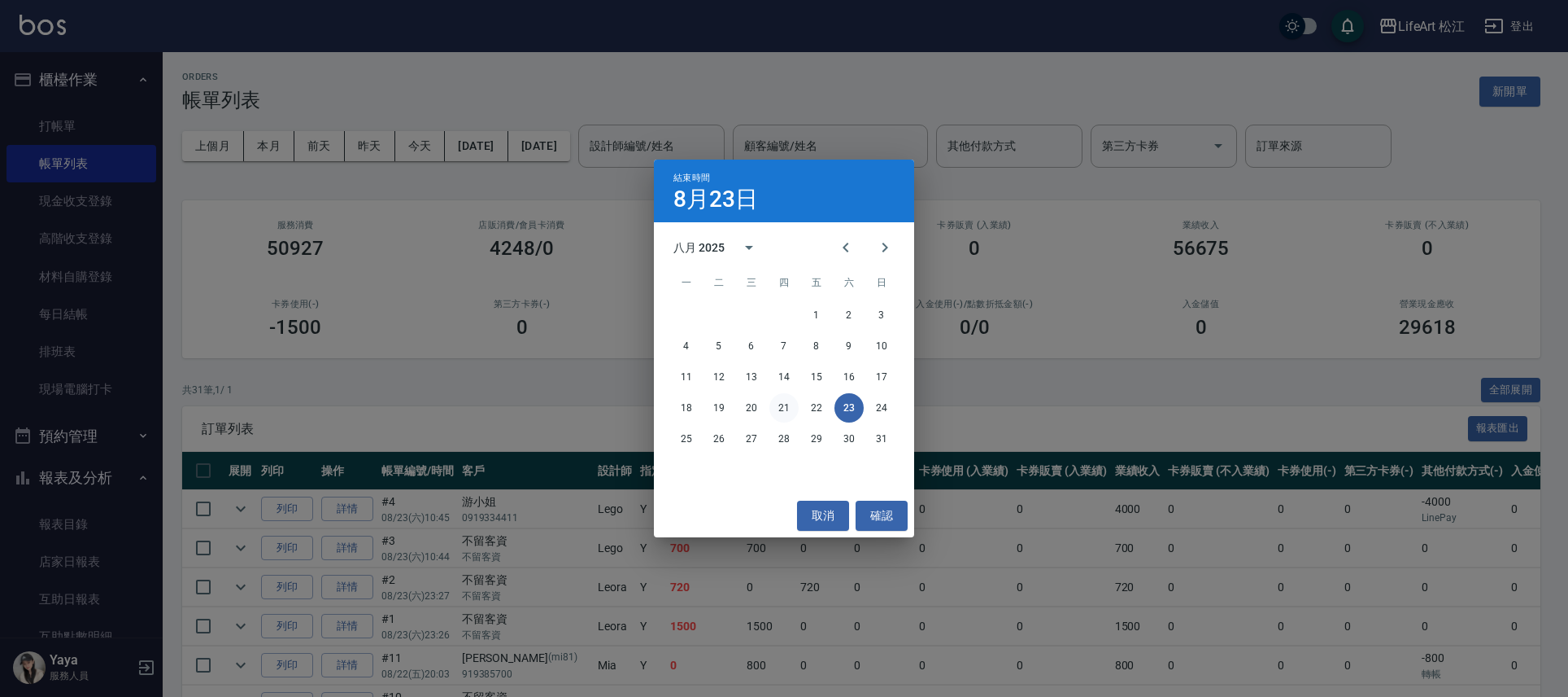
click at [777, 410] on button "21" at bounding box center [784, 407] width 29 height 29
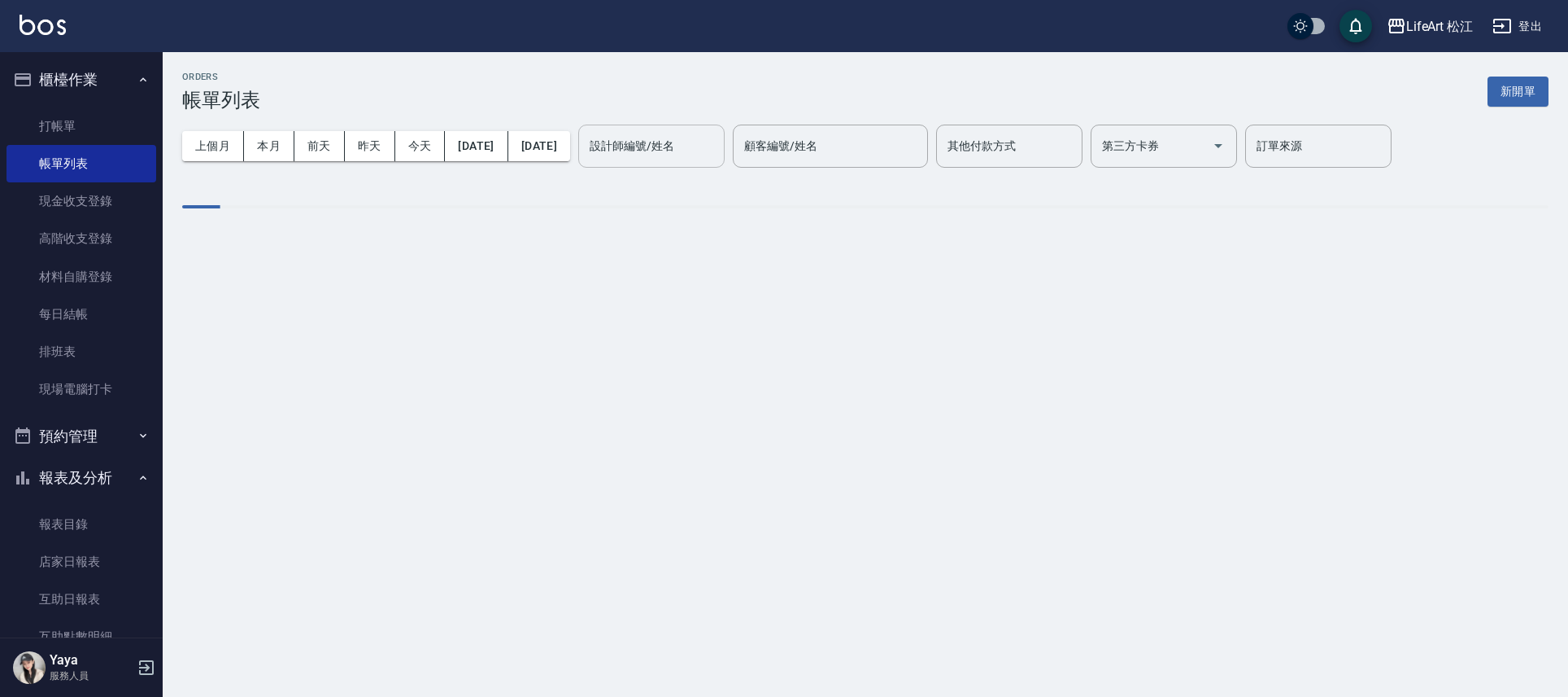
click at [718, 146] on input "設計師編號/姓名" at bounding box center [652, 146] width 132 height 28
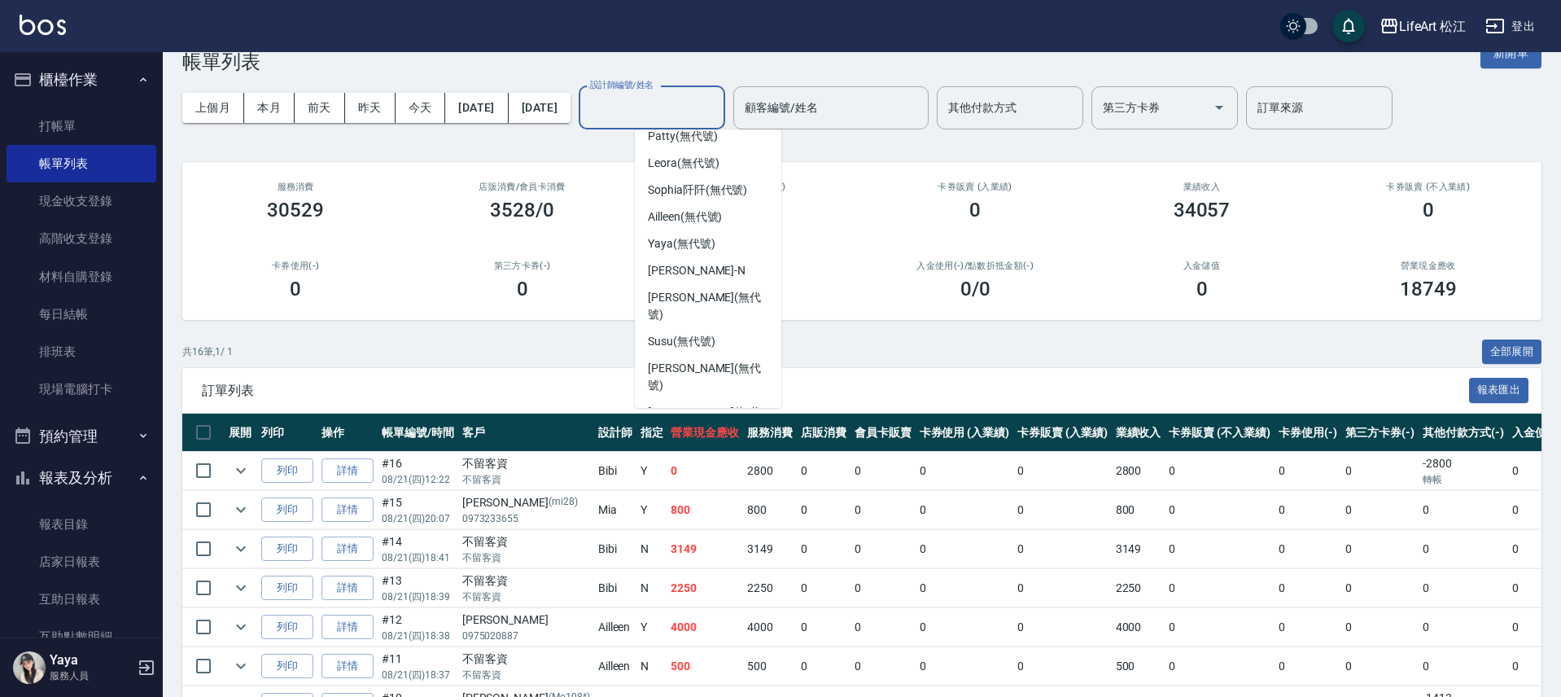
scroll to position [62, 0]
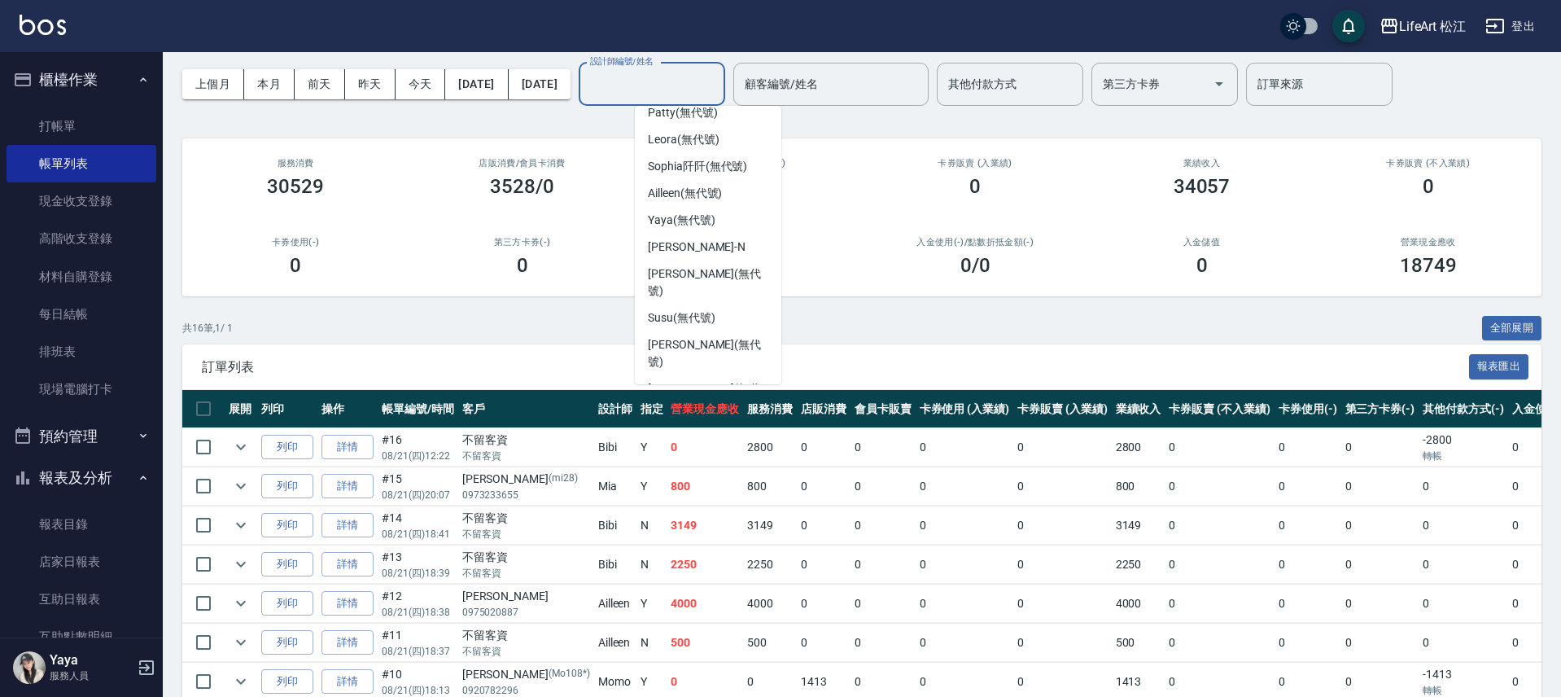
click at [706, 424] on span "Bibi (無代號)" at bounding box center [678, 432] width 61 height 17
type input "Bibi(無代號)"
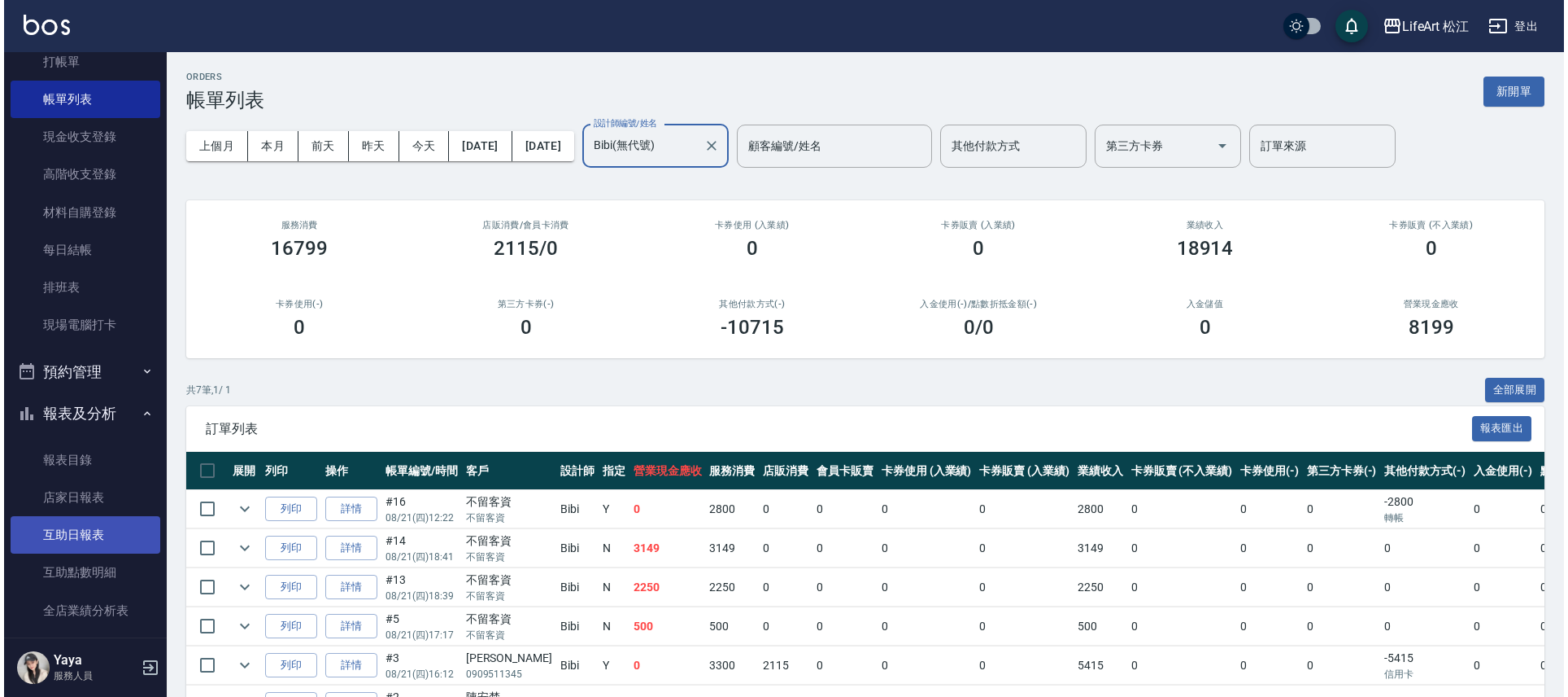
scroll to position [282, 0]
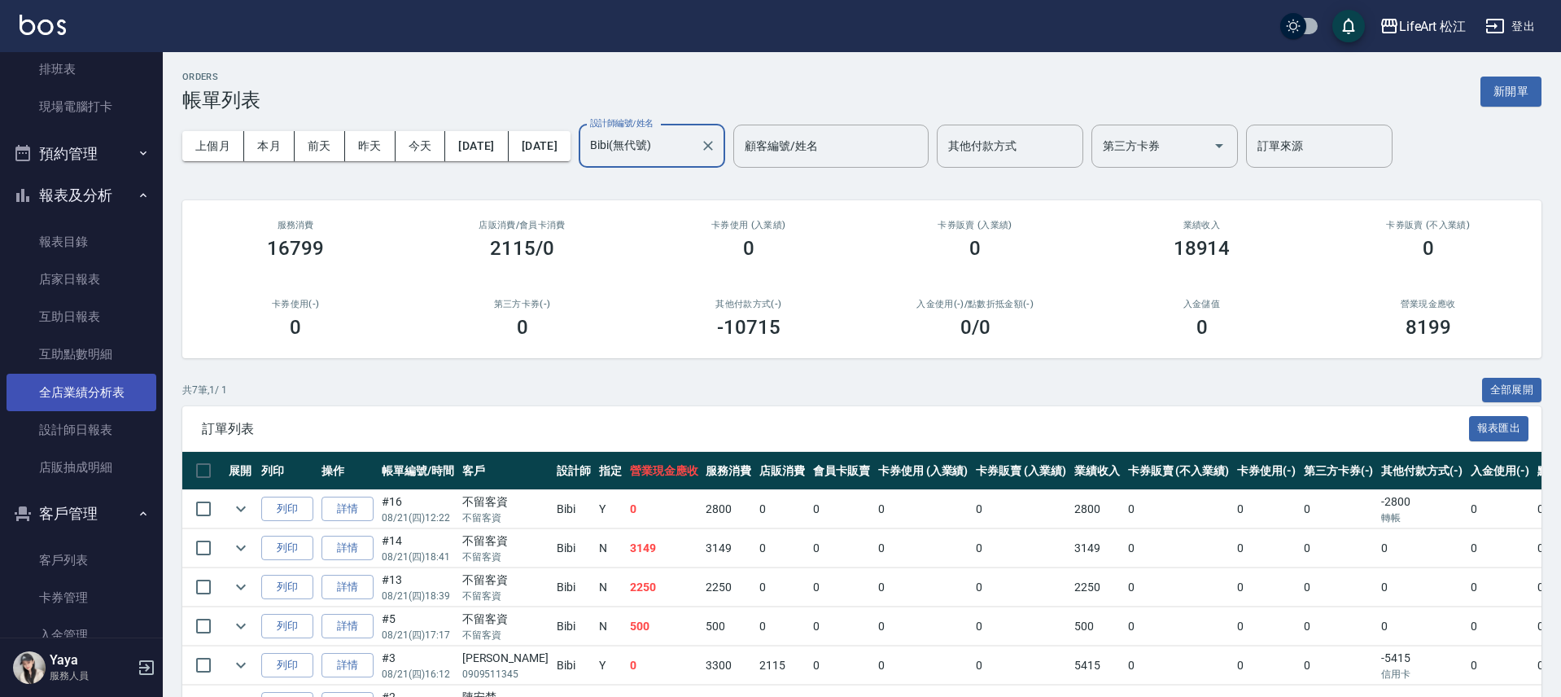
click at [93, 397] on link "全店業績分析表" at bounding box center [82, 392] width 150 height 37
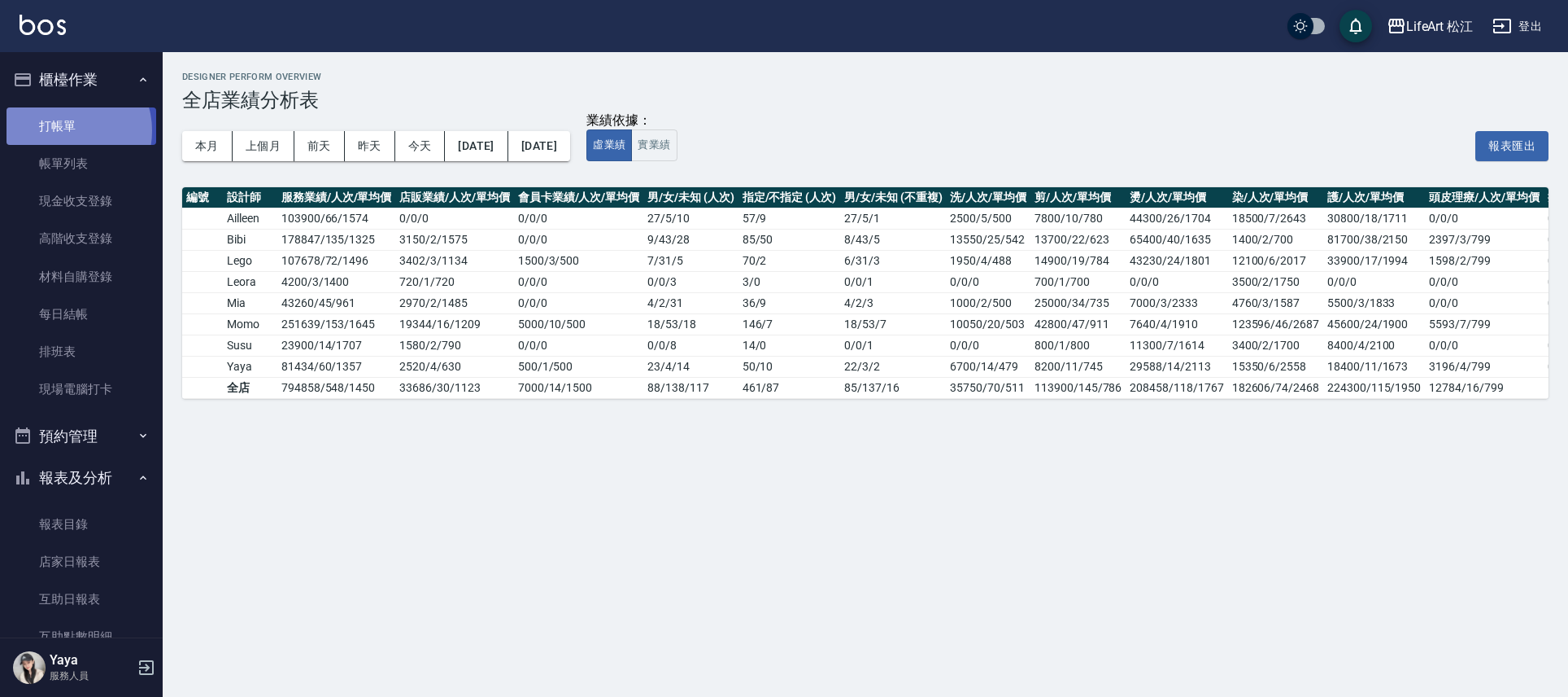
click at [67, 130] on link "打帳單" at bounding box center [82, 125] width 150 height 37
